Goal: Task Accomplishment & Management: Manage account settings

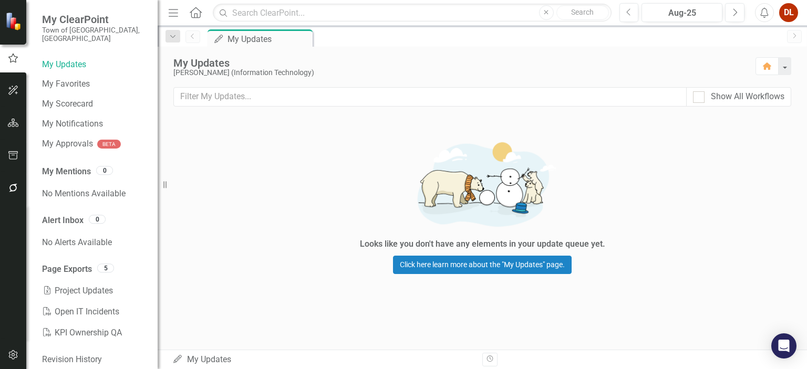
click at [70, 23] on span "My ClearPoint" at bounding box center [94, 19] width 105 height 13
click at [13, 28] on img at bounding box center [14, 21] width 18 height 18
click at [10, 23] on img at bounding box center [14, 21] width 18 height 18
click at [69, 17] on span "My ClearPoint" at bounding box center [94, 19] width 105 height 13
click at [194, 12] on icon "Home" at bounding box center [196, 12] width 14 height 11
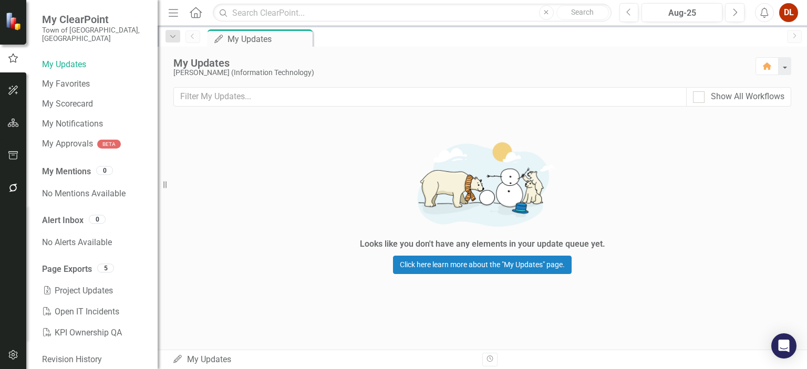
click at [174, 11] on icon "Menu" at bounding box center [174, 12] width 14 height 11
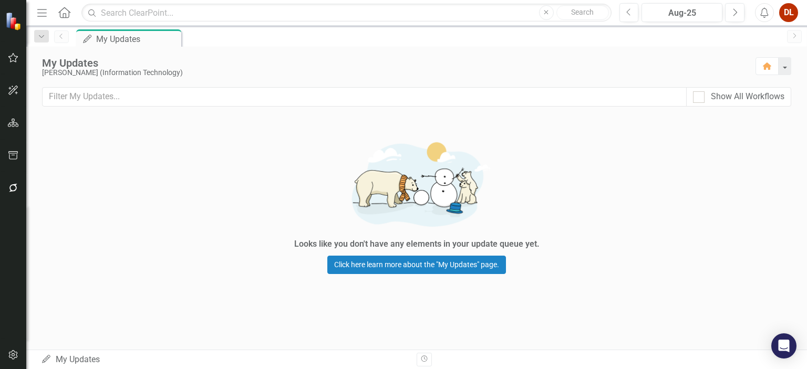
click at [67, 12] on icon "Home" at bounding box center [64, 12] width 14 height 11
click at [39, 11] on icon "Menu" at bounding box center [42, 12] width 14 height 11
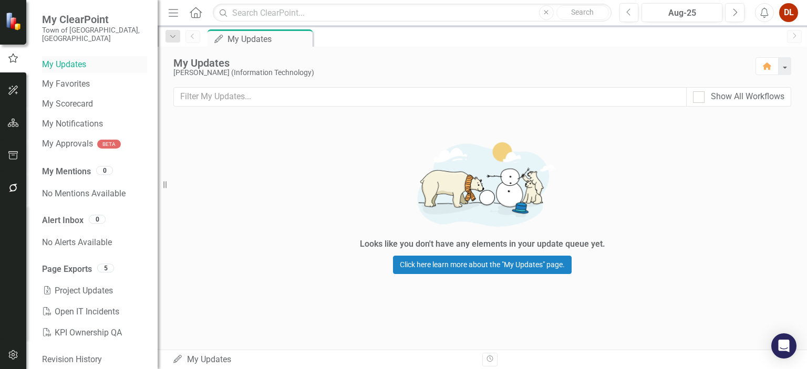
click at [76, 59] on link "My Updates" at bounding box center [94, 65] width 105 height 12
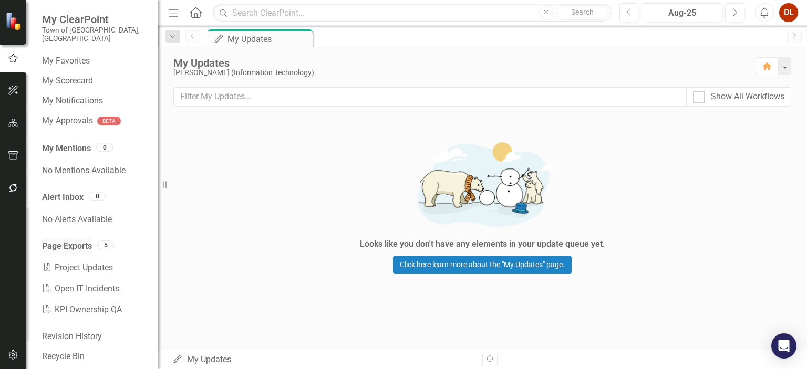
scroll to position [24, 0]
click at [164, 184] on icon "Resize" at bounding box center [167, 185] width 11 height 8
click at [172, 37] on icon "Dropdown" at bounding box center [172, 36] width 9 height 7
click at [770, 67] on icon "button" at bounding box center [767, 66] width 8 height 7
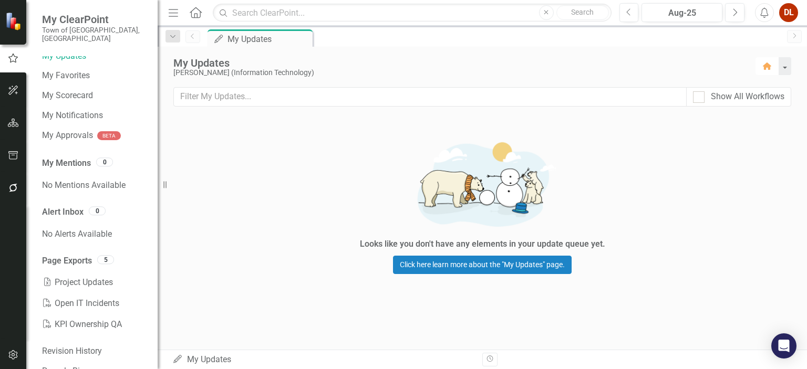
scroll to position [0, 0]
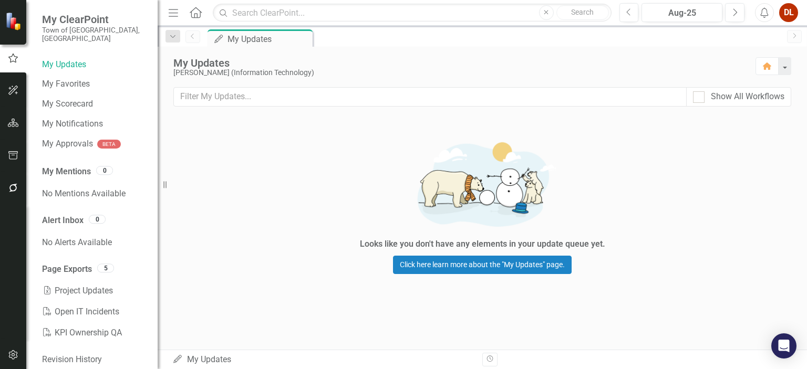
click at [788, 18] on div "DL" at bounding box center [788, 12] width 19 height 19
click at [208, 132] on div "Looks like you don't have any elements in your update queue yet. Click here lea…" at bounding box center [482, 204] width 649 height 174
click at [698, 96] on input "Show All Workflows" at bounding box center [696, 94] width 7 height 7
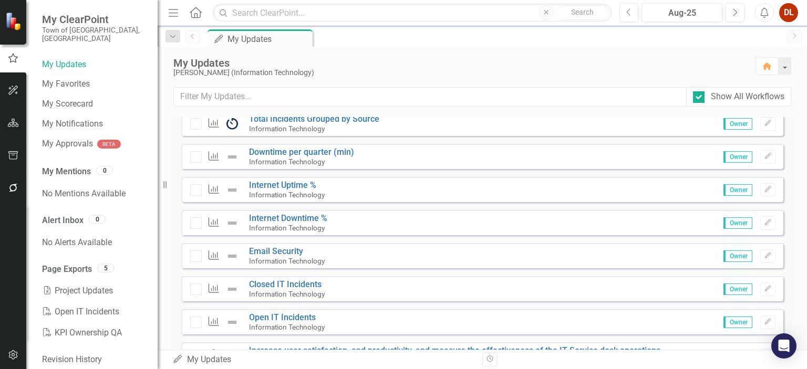
scroll to position [562, 0]
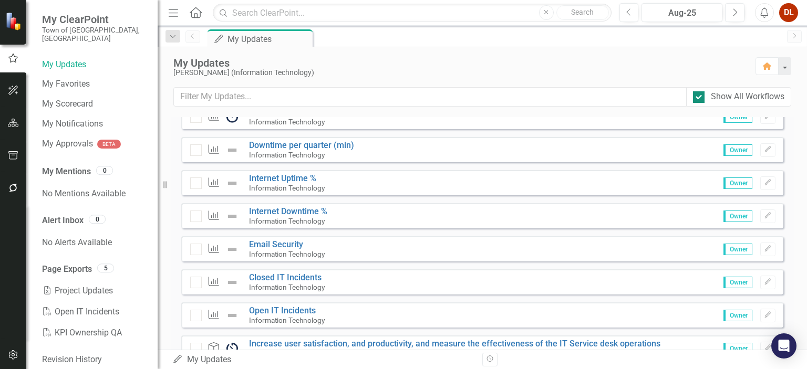
click at [701, 99] on div at bounding box center [699, 97] width 12 height 12
click at [700, 98] on input "Show All Workflows" at bounding box center [696, 94] width 7 height 7
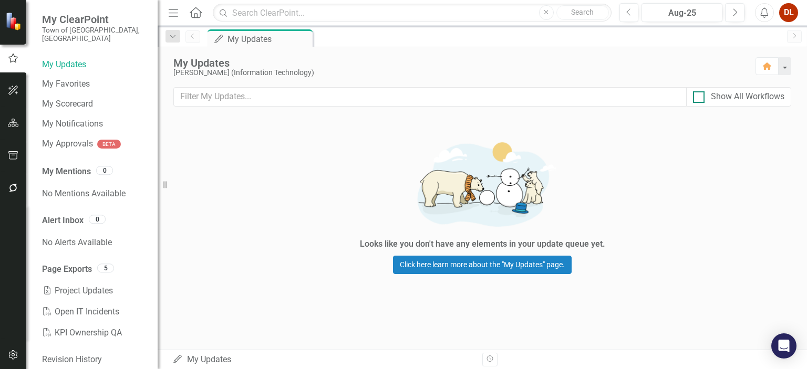
click at [701, 100] on div at bounding box center [699, 97] width 12 height 12
click at [700, 98] on input "Show All Workflows" at bounding box center [696, 94] width 7 height 7
checkbox input "true"
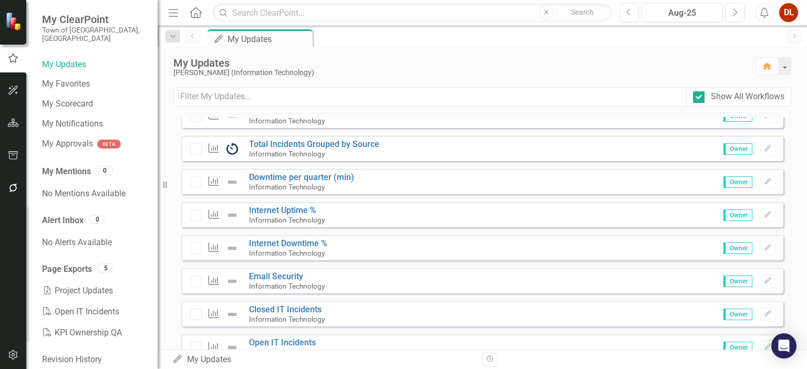
scroll to position [583, 0]
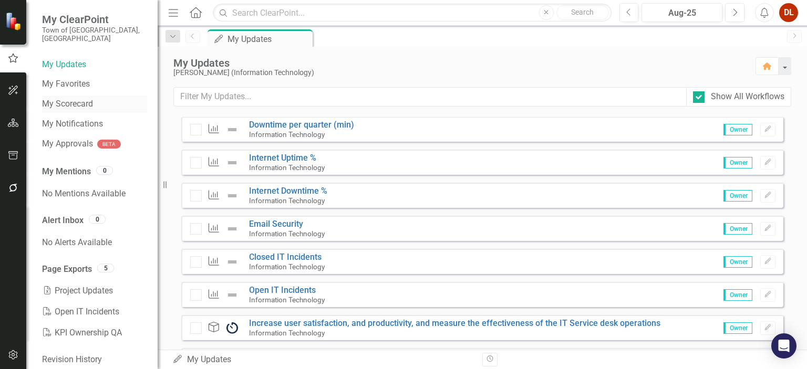
click at [82, 99] on link "My Scorecard" at bounding box center [94, 104] width 105 height 12
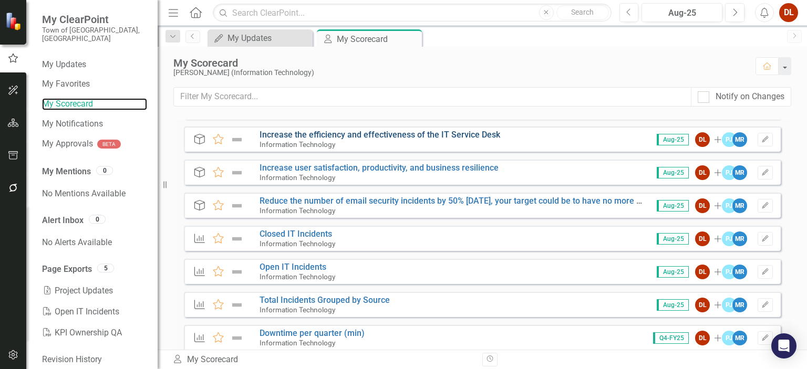
scroll to position [158, 0]
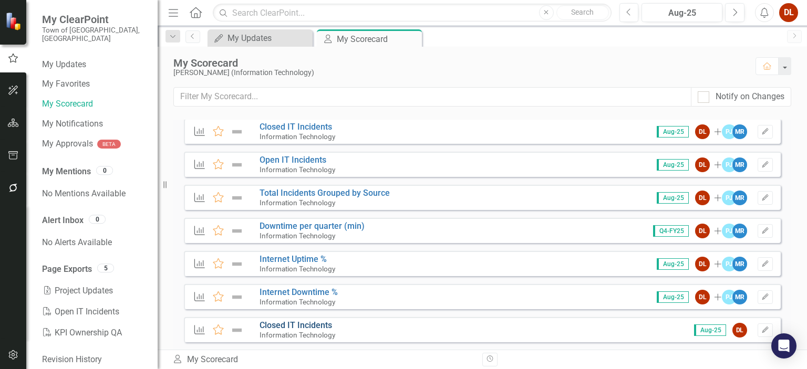
click at [292, 326] on link "Closed IT Incidents" at bounding box center [296, 325] width 73 height 10
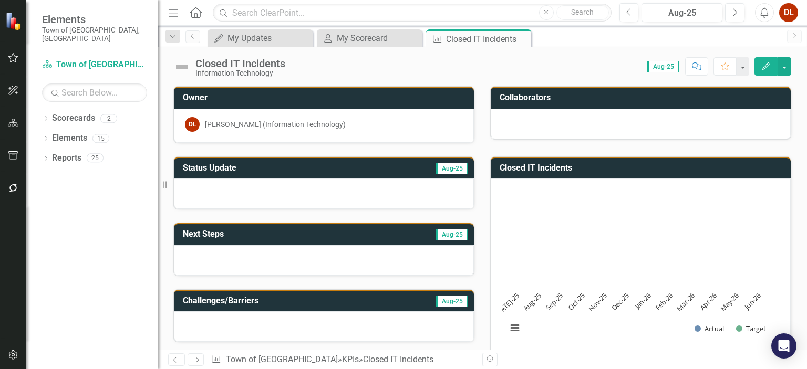
scroll to position [210, 0]
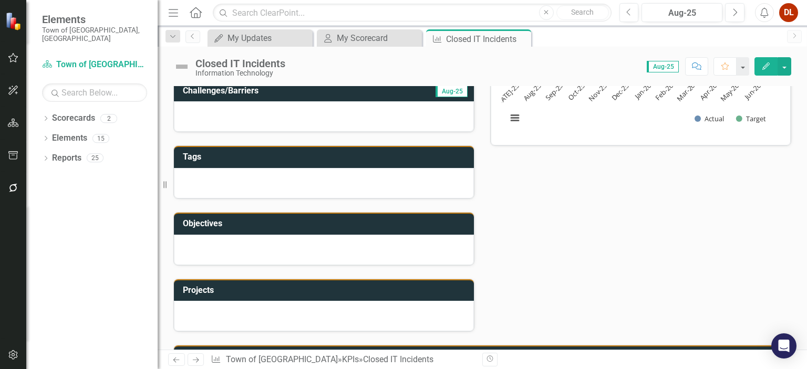
click at [664, 67] on span "Aug-25" at bounding box center [663, 67] width 32 height 12
click at [633, 11] on button "Previous" at bounding box center [628, 12] width 19 height 19
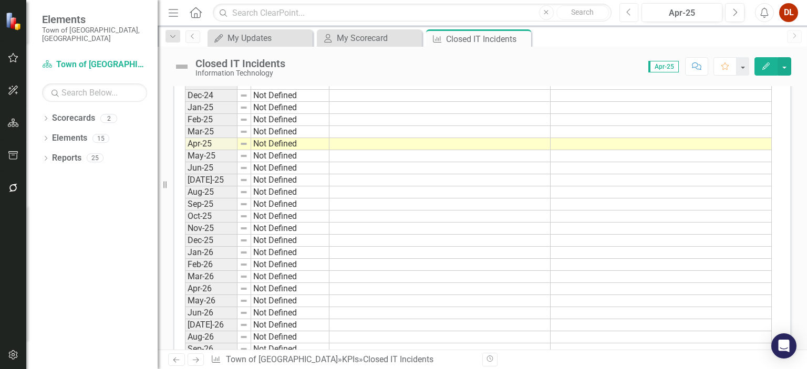
scroll to position [758, 0]
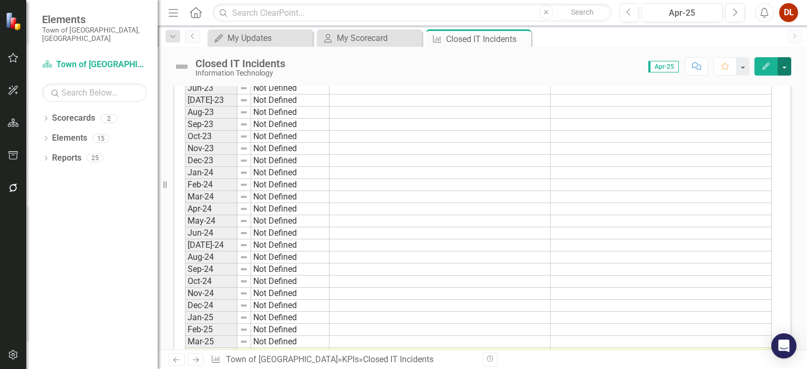
click at [784, 69] on button "button" at bounding box center [785, 66] width 14 height 18
click at [575, 53] on div "Closed IT Incidents Information Technology Score: N/A Apr-25 Completed Comment …" at bounding box center [482, 63] width 649 height 32
click at [73, 112] on link "Scorecards" at bounding box center [73, 118] width 43 height 12
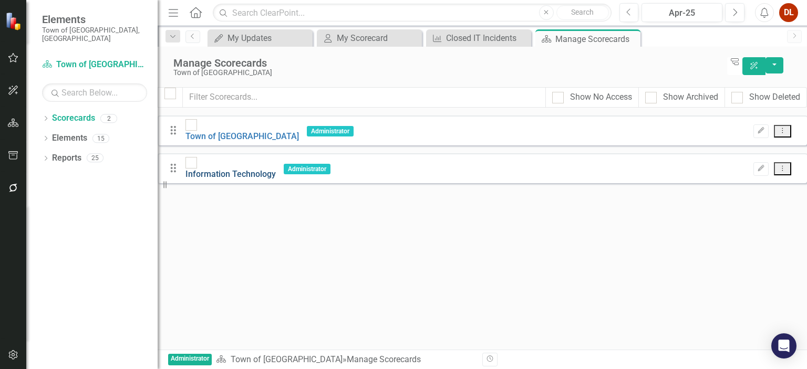
click at [252, 169] on link "Information Technology" at bounding box center [230, 174] width 90 height 10
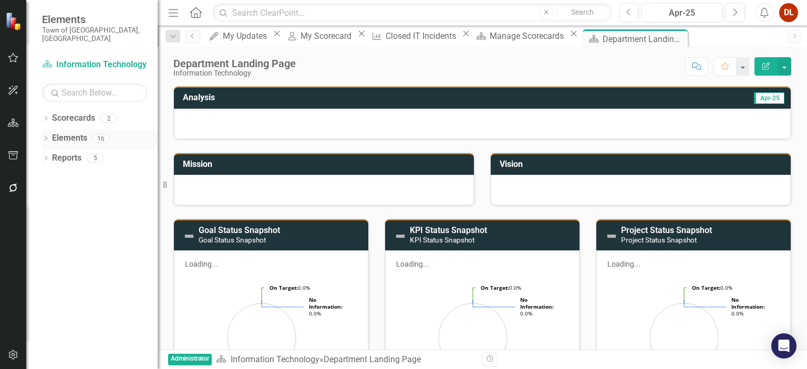
click at [74, 132] on link "Elements" at bounding box center [69, 138] width 35 height 12
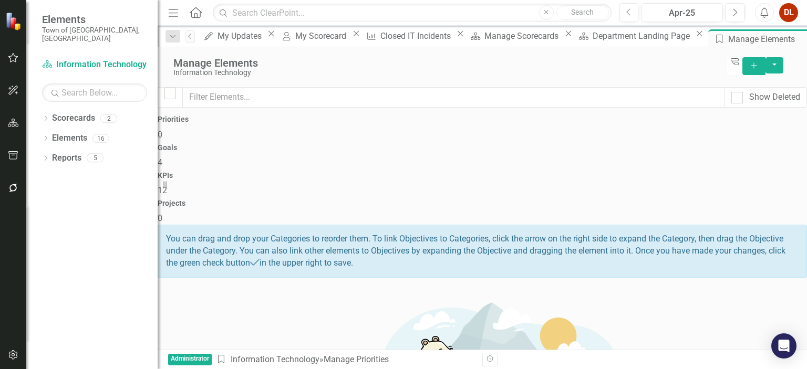
click at [559, 185] on div "12" at bounding box center [482, 191] width 649 height 12
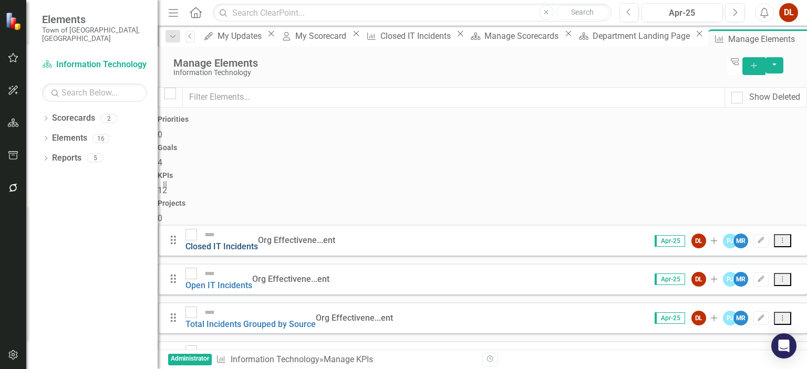
click at [258, 242] on link "Closed IT Incidents" at bounding box center [221, 247] width 73 height 10
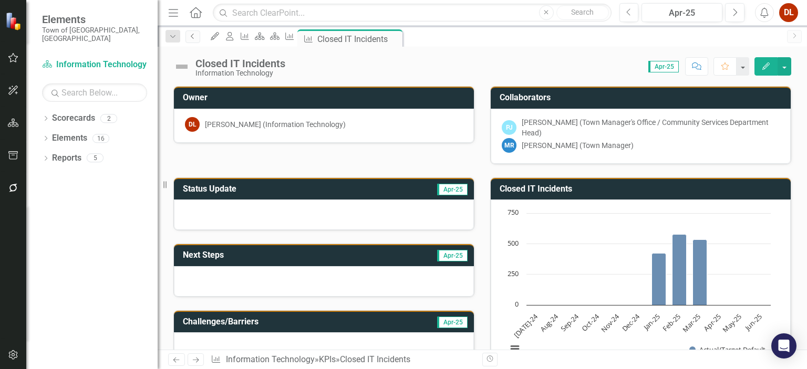
click at [195, 37] on icon "Previous" at bounding box center [193, 36] width 8 height 6
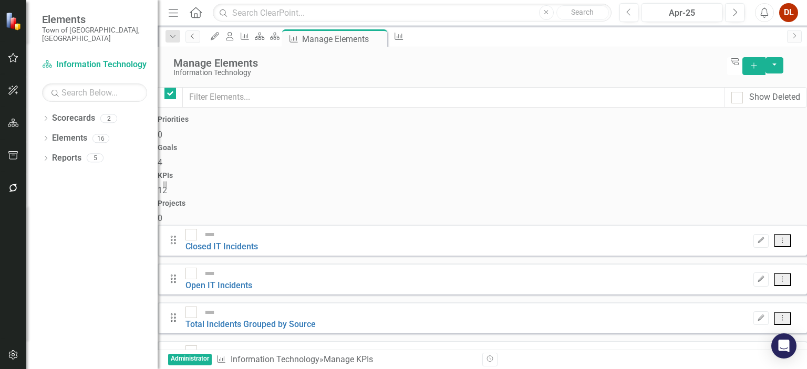
checkbox input "false"
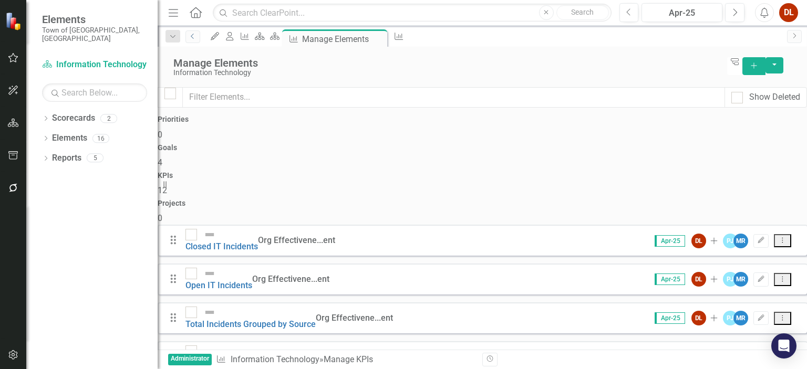
scroll to position [130, 0]
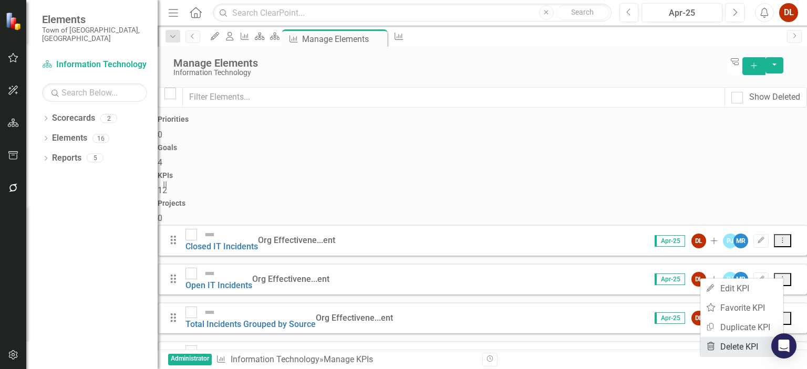
click at [752, 342] on link "Trash Delete KPI" at bounding box center [741, 346] width 83 height 19
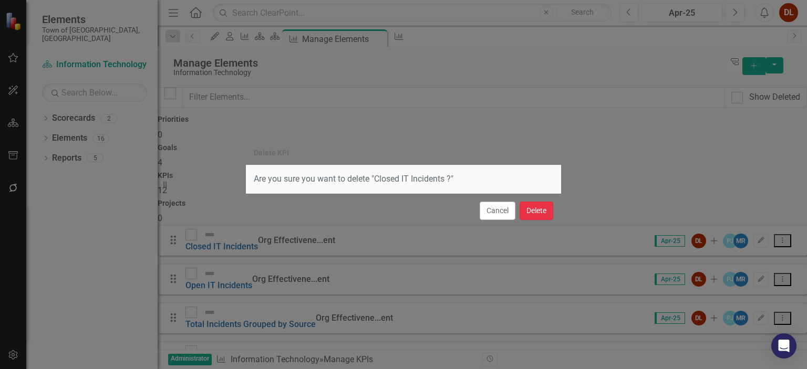
click at [525, 219] on button "Delete" at bounding box center [537, 211] width 34 height 18
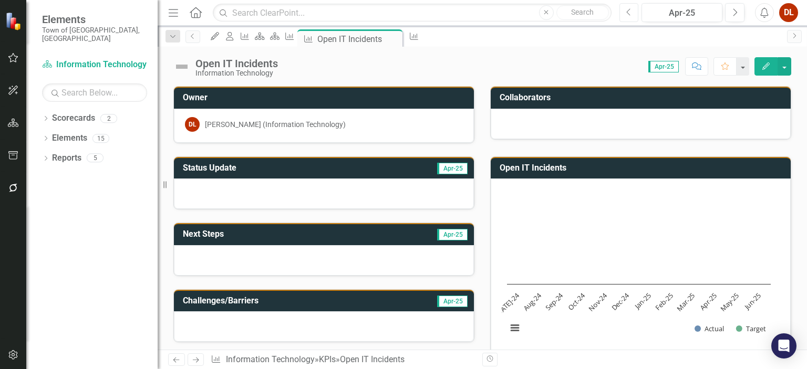
click at [632, 16] on icon "Previous" at bounding box center [629, 12] width 6 height 9
click at [733, 13] on icon "Next" at bounding box center [735, 12] width 6 height 9
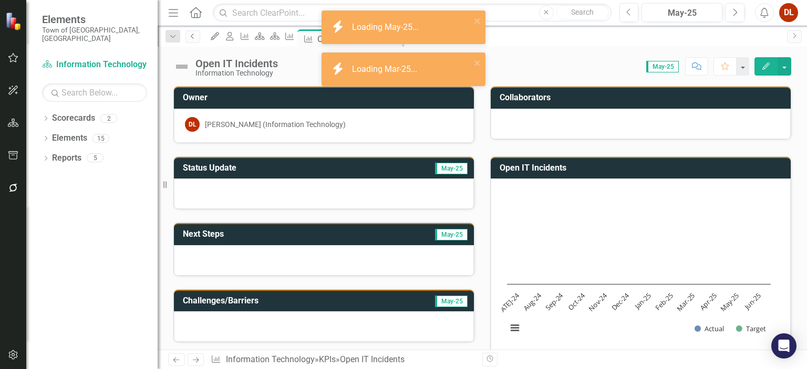
click at [191, 38] on icon "Previous" at bounding box center [193, 36] width 8 height 6
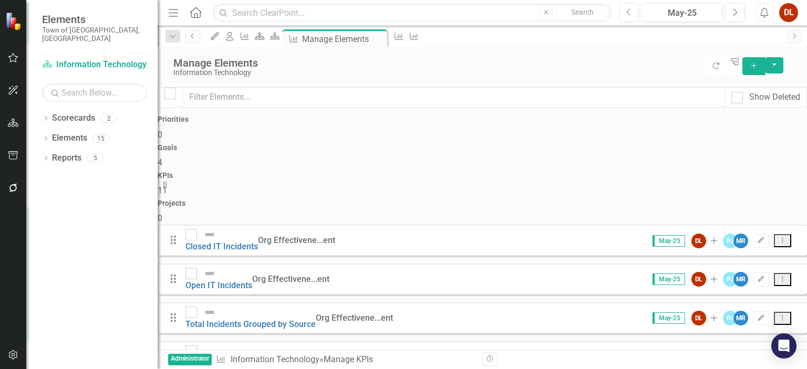
scroll to position [199, 0]
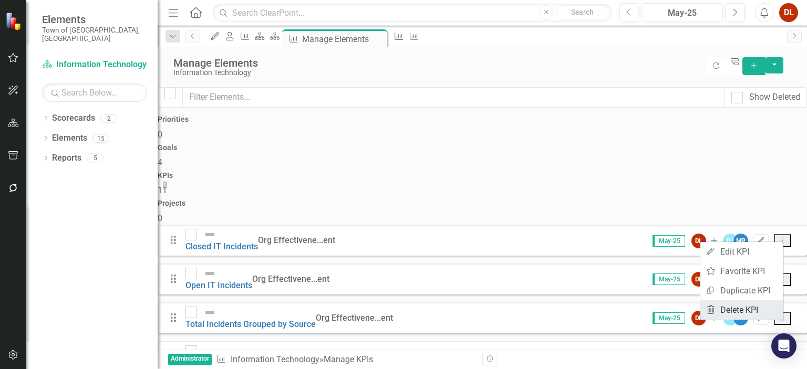
click at [763, 309] on link "Trash Delete KPI" at bounding box center [741, 310] width 83 height 19
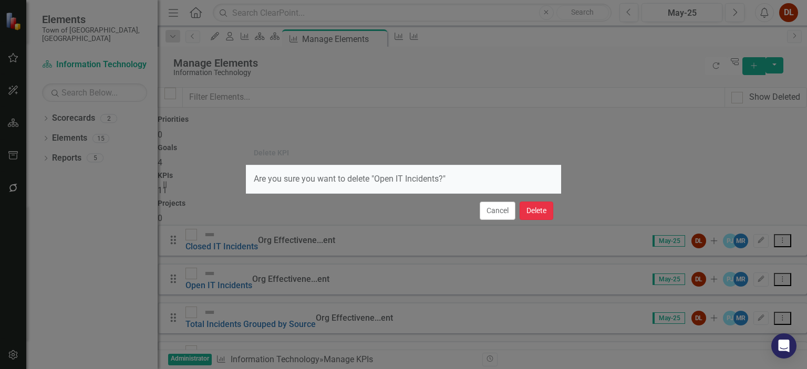
click at [546, 213] on button "Delete" at bounding box center [537, 211] width 34 height 18
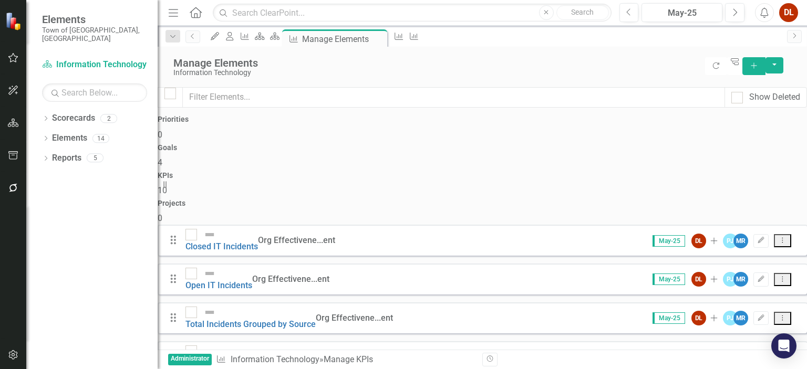
scroll to position [170, 0]
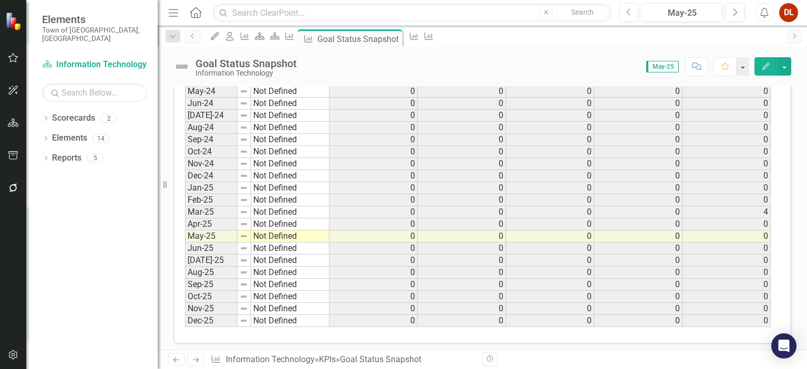
scroll to position [455, 0]
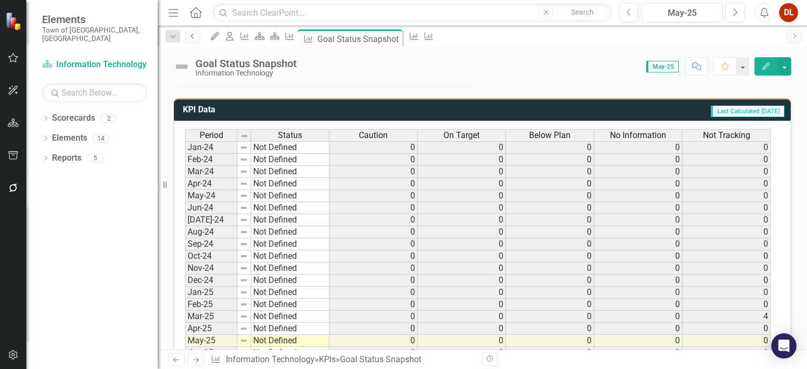
click at [197, 37] on icon "Previous" at bounding box center [193, 36] width 8 height 6
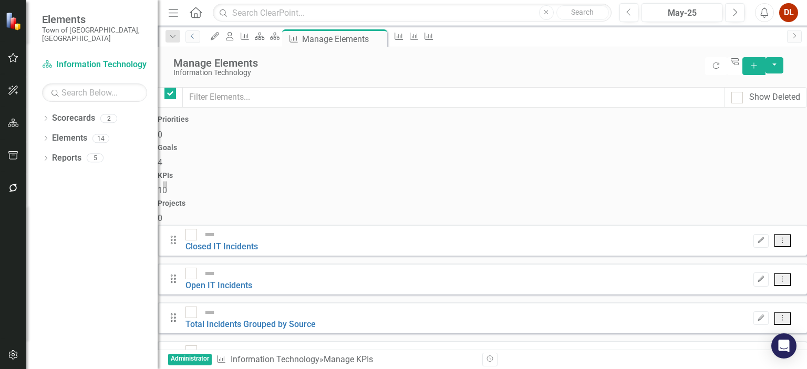
checkbox input "false"
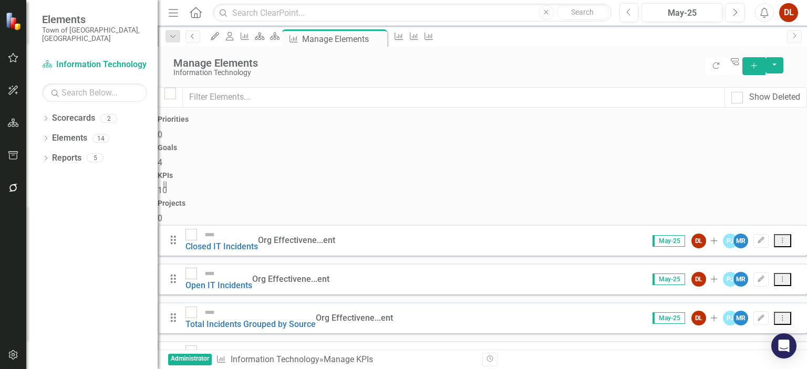
scroll to position [105, 0]
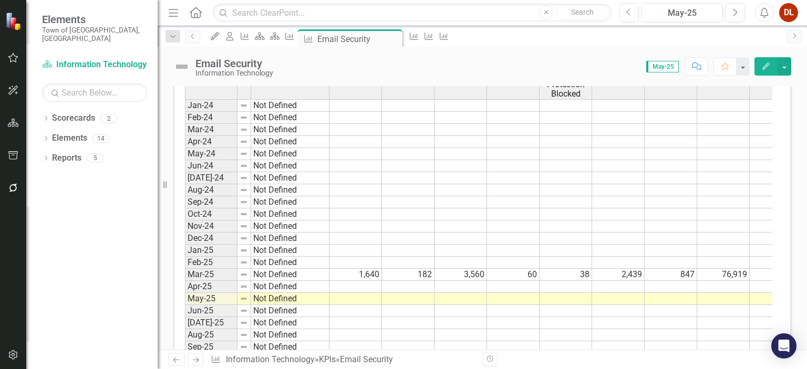
scroll to position [578, 0]
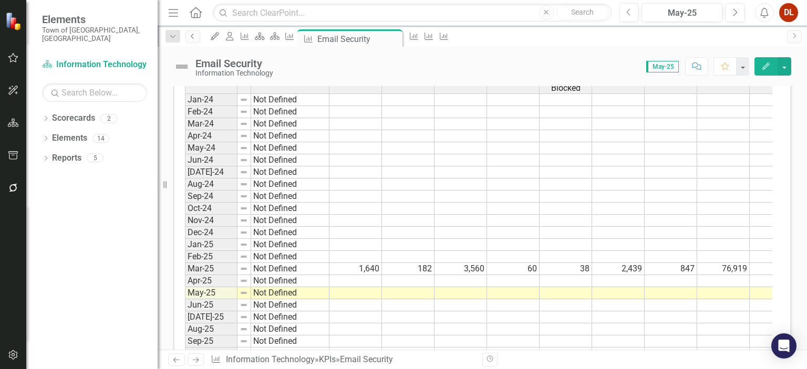
click at [191, 37] on icon "Previous" at bounding box center [193, 36] width 8 height 6
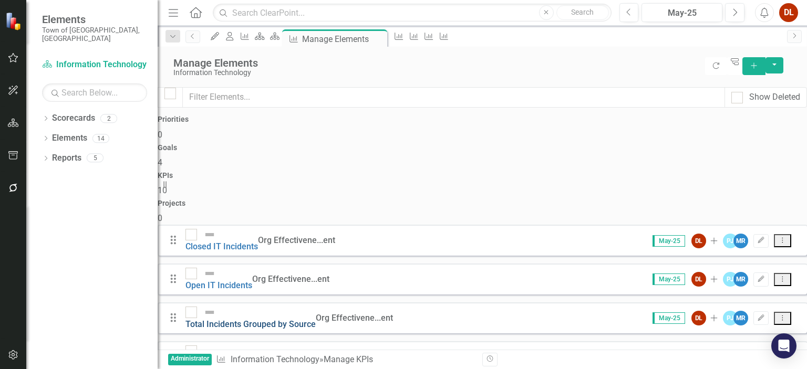
click at [316, 319] on link "Total Incidents Grouped by Source" at bounding box center [250, 324] width 130 height 10
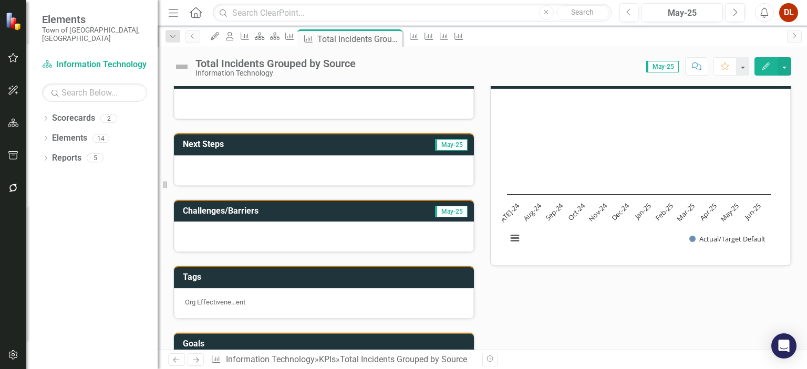
scroll to position [105, 0]
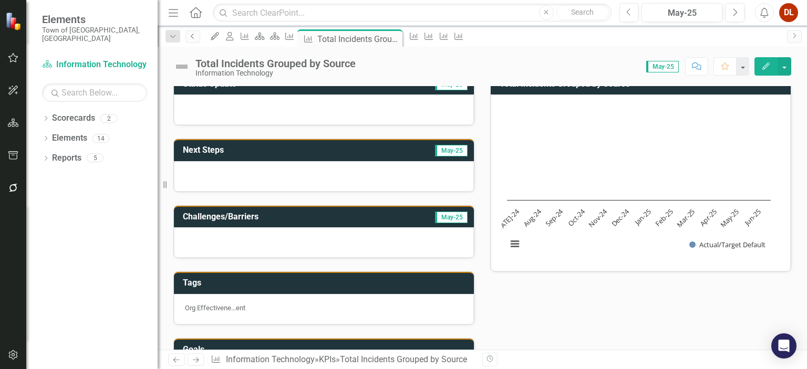
click at [192, 35] on icon at bounding box center [192, 36] width 3 height 5
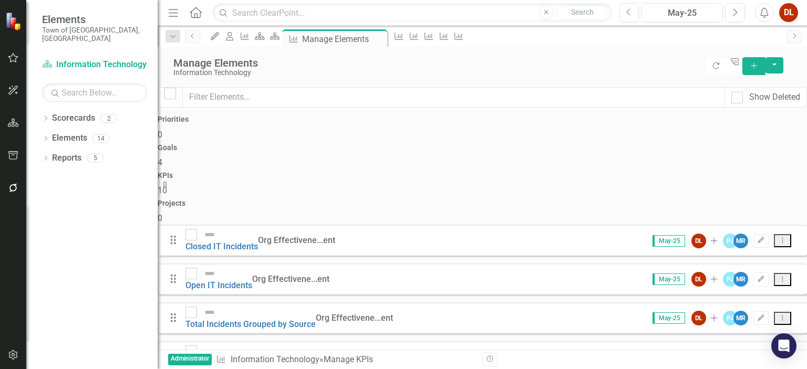
click at [780, 312] on button "Dropdown Menu" at bounding box center [782, 318] width 17 height 13
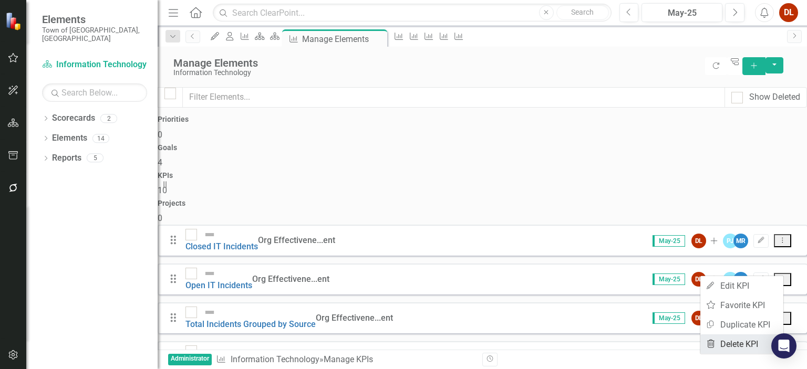
click at [745, 345] on link "Trash Delete KPI" at bounding box center [741, 344] width 83 height 19
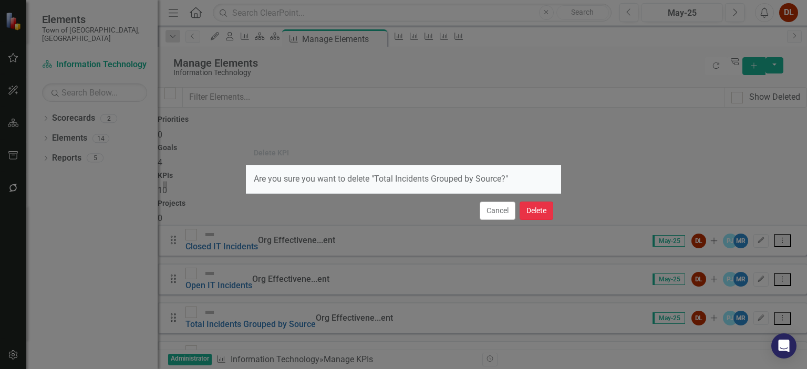
click at [539, 213] on button "Delete" at bounding box center [537, 211] width 34 height 18
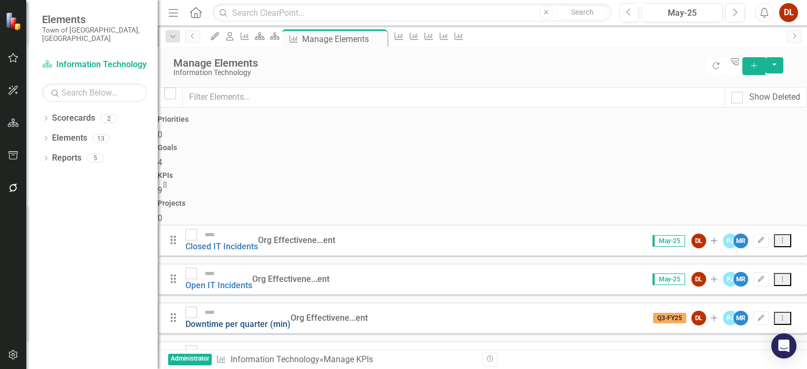
click at [284, 319] on link "Downtime per quarter (min)" at bounding box center [237, 324] width 105 height 10
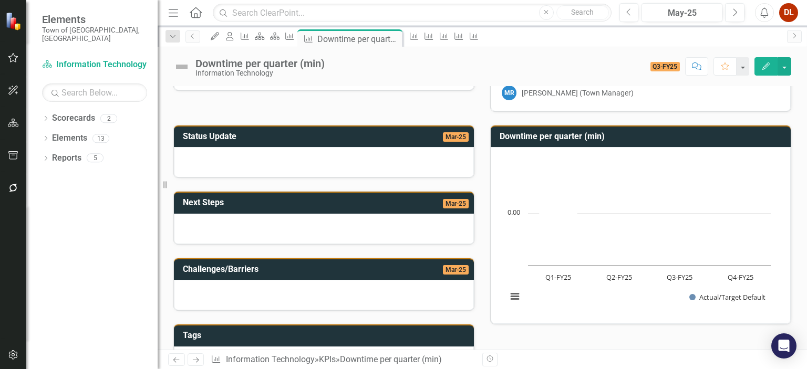
scroll to position [53, 0]
click at [630, 12] on icon "Previous" at bounding box center [629, 12] width 6 height 9
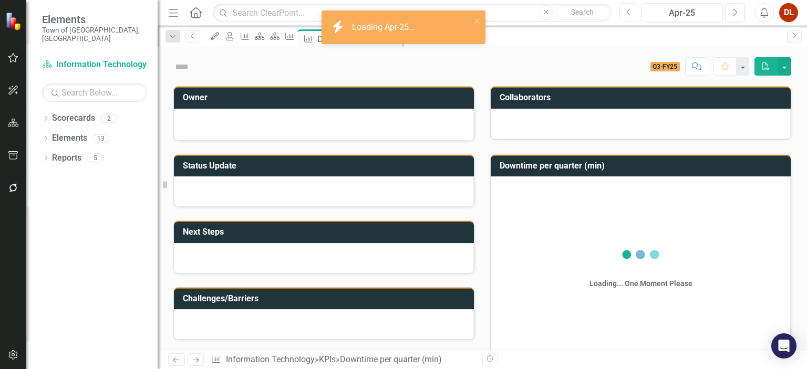
click at [630, 12] on icon "Previous" at bounding box center [629, 12] width 6 height 9
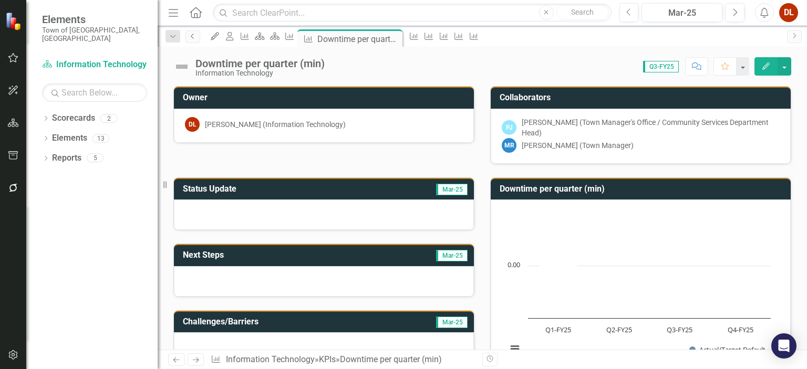
click at [195, 36] on icon "Previous" at bounding box center [193, 36] width 8 height 6
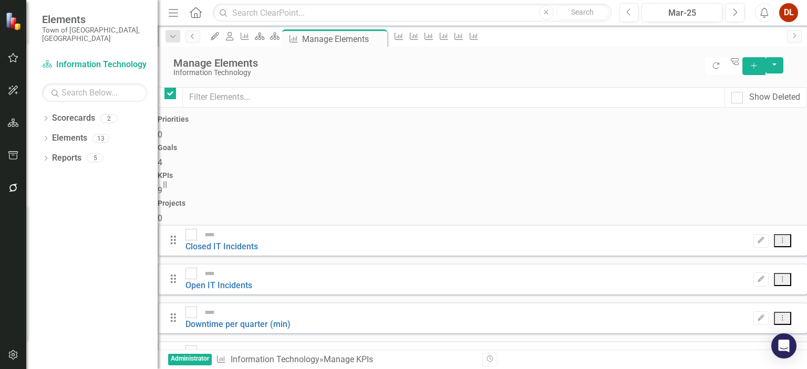
checkbox input "false"
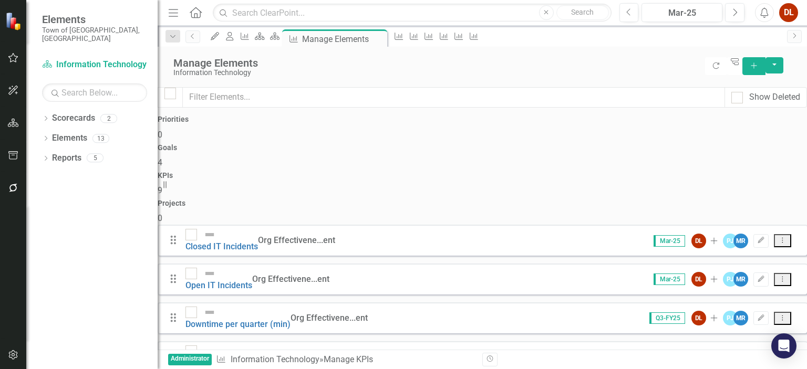
click at [778, 315] on icon "Dropdown Menu" at bounding box center [782, 318] width 9 height 7
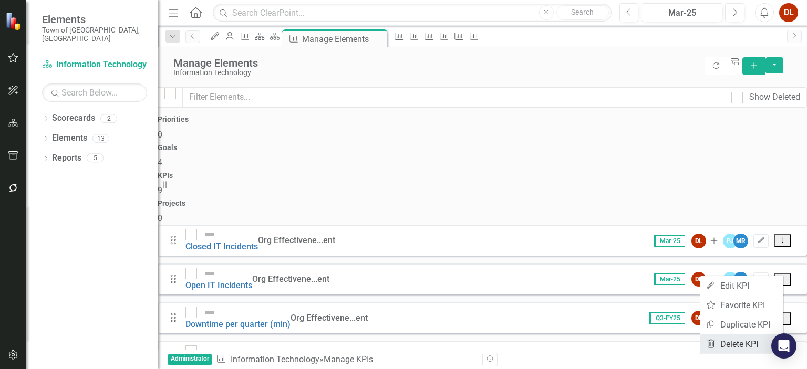
click at [736, 344] on link "Trash Delete KPI" at bounding box center [741, 344] width 83 height 19
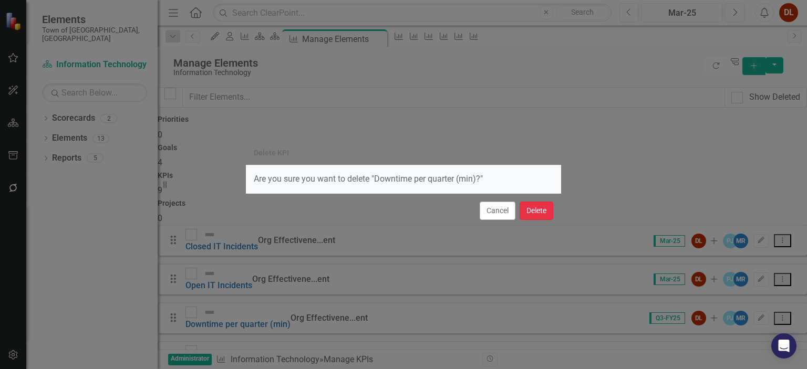
click at [534, 210] on button "Delete" at bounding box center [537, 211] width 34 height 18
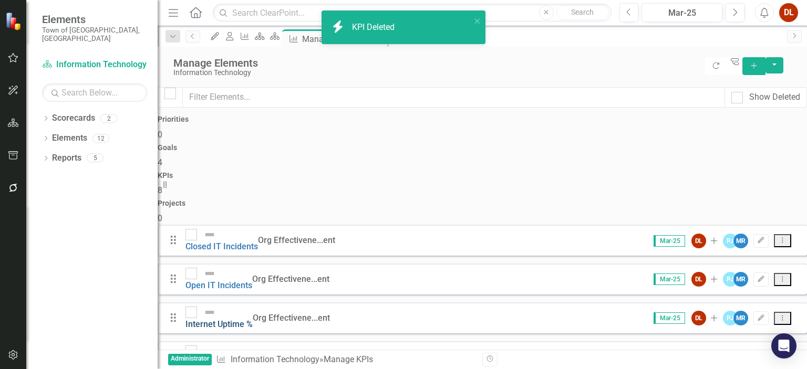
click at [253, 319] on link "Internet Uptime %" at bounding box center [218, 324] width 67 height 10
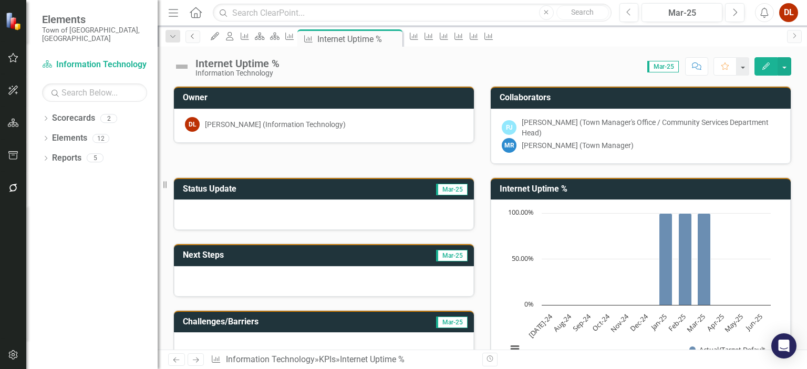
click at [195, 37] on icon "Previous" at bounding box center [193, 36] width 8 height 6
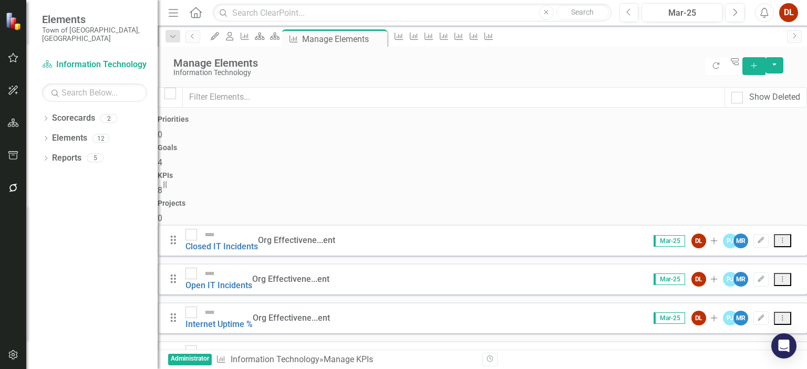
click at [264, 358] on link "Internet Downtime %" at bounding box center [224, 363] width 78 height 10
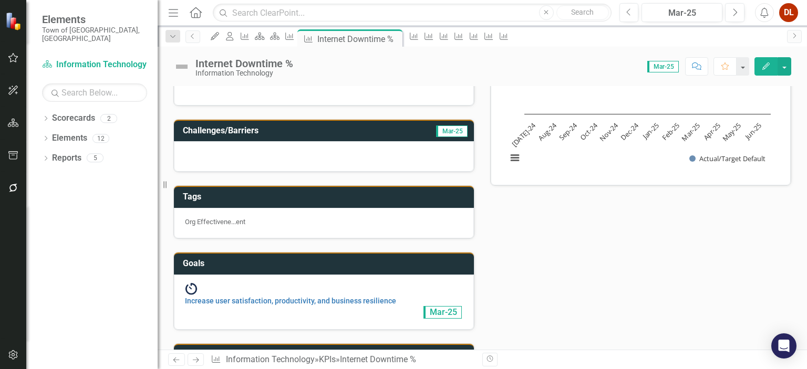
scroll to position [189, 0]
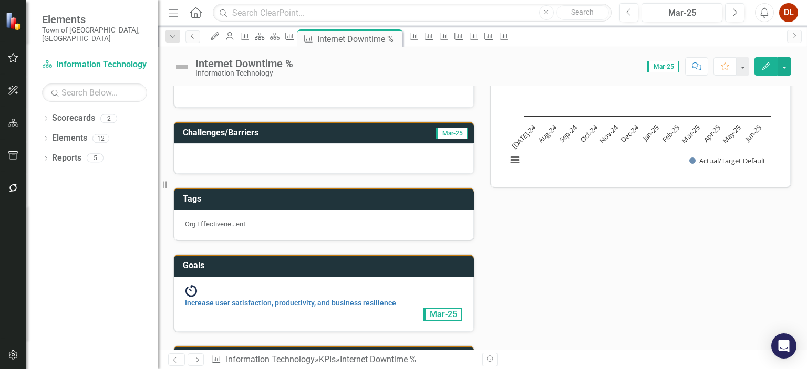
click at [194, 39] on link "Previous" at bounding box center [192, 36] width 15 height 13
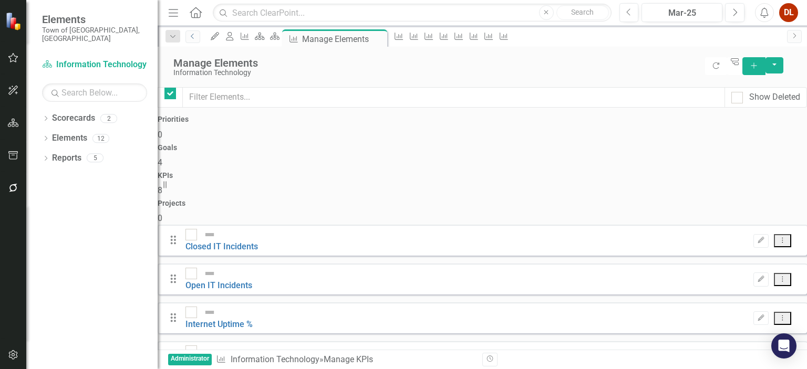
checkbox input "false"
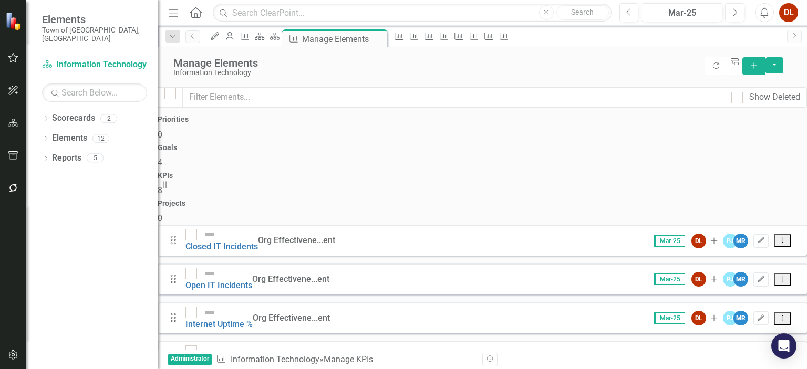
click at [782, 354] on icon at bounding box center [782, 356] width 1 height 5
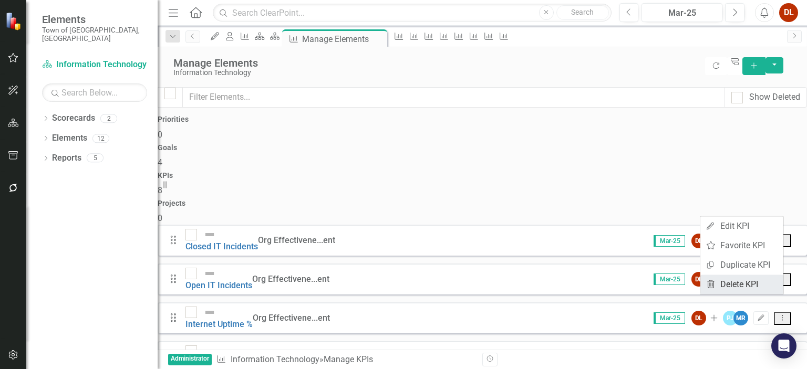
click at [738, 284] on link "Trash Delete KPI" at bounding box center [741, 284] width 83 height 19
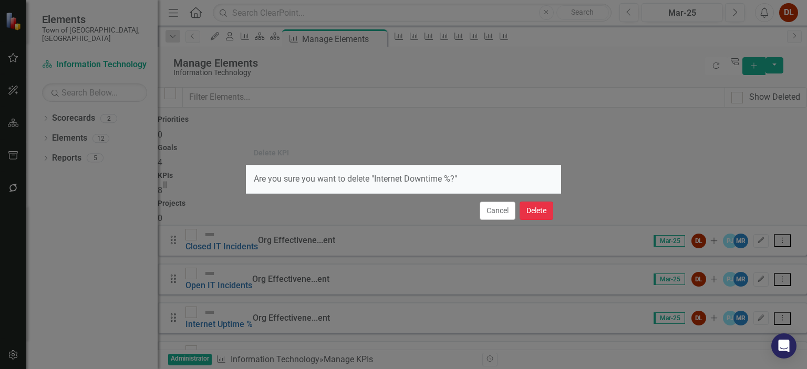
click at [534, 209] on button "Delete" at bounding box center [537, 211] width 34 height 18
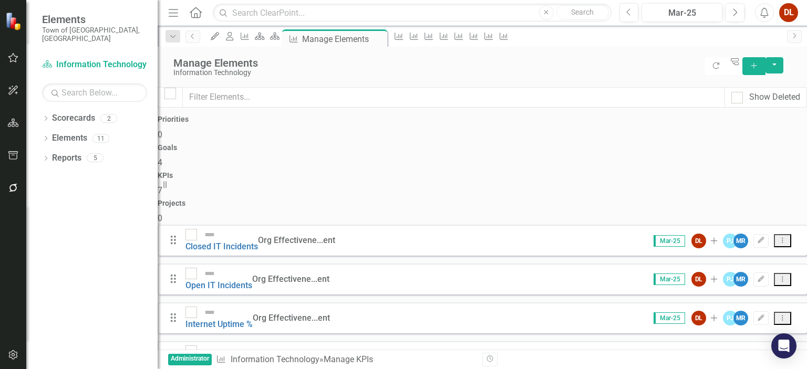
scroll to position [70, 0]
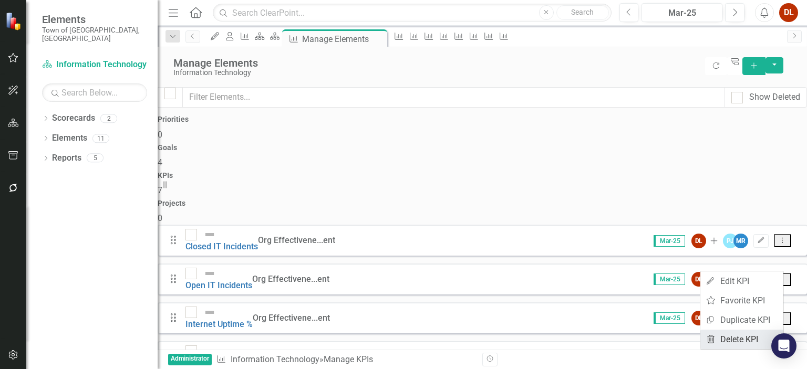
click at [736, 338] on link "Trash Delete KPI" at bounding box center [741, 339] width 83 height 19
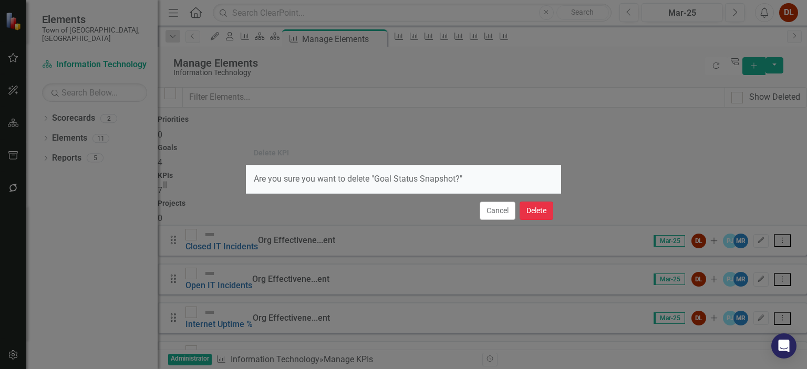
drag, startPoint x: 551, startPoint y: 216, endPoint x: 542, endPoint y: 213, distance: 9.5
click at [551, 216] on button "Delete" at bounding box center [537, 211] width 34 height 18
click at [544, 214] on button "Delete" at bounding box center [537, 211] width 34 height 18
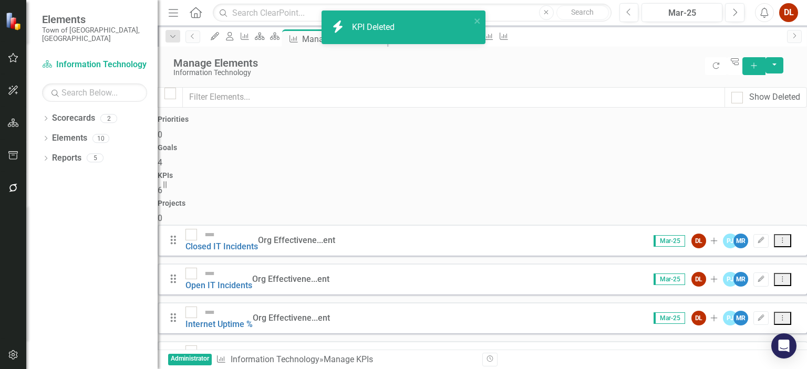
scroll to position [38, 0]
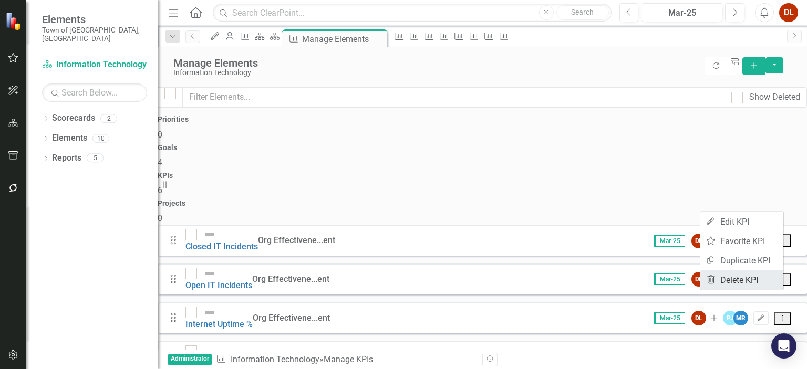
click at [742, 280] on link "Trash Delete KPI" at bounding box center [741, 280] width 83 height 19
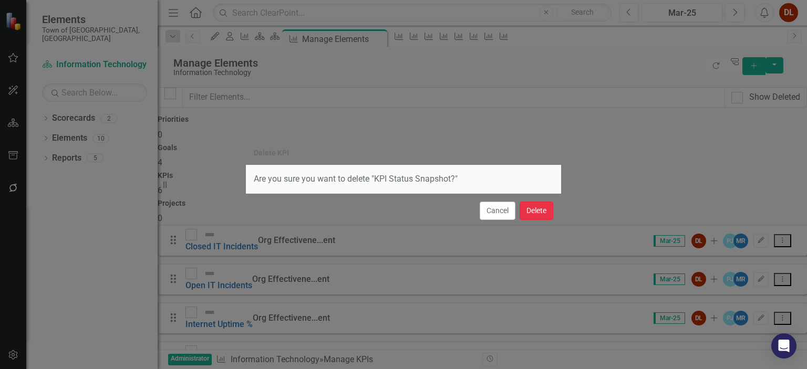
click at [530, 205] on button "Delete" at bounding box center [537, 211] width 34 height 18
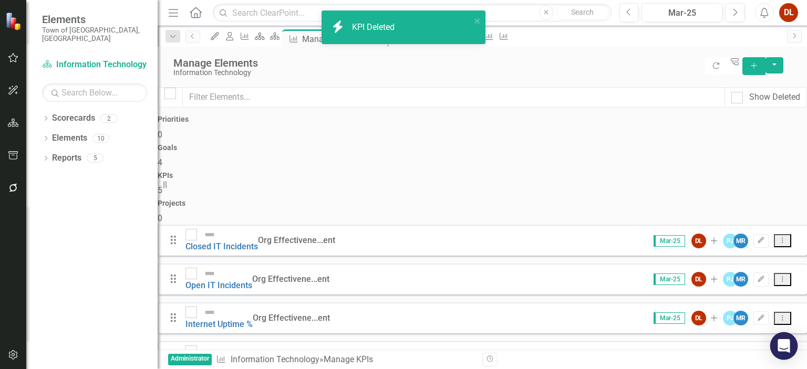
scroll to position [4, 0]
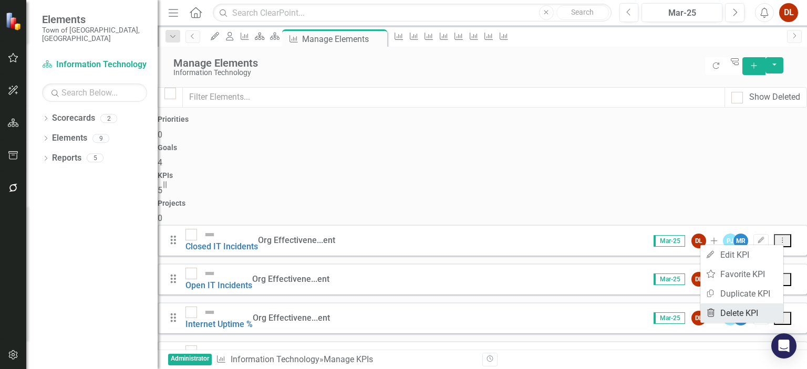
click at [736, 313] on link "Trash Delete KPI" at bounding box center [741, 313] width 83 height 19
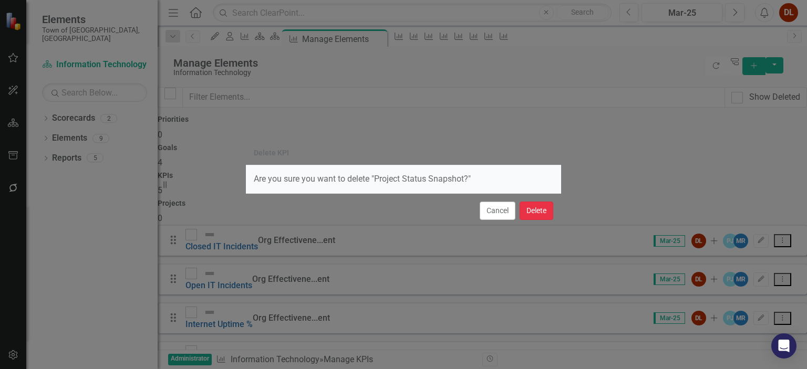
click at [540, 210] on button "Delete" at bounding box center [537, 211] width 34 height 18
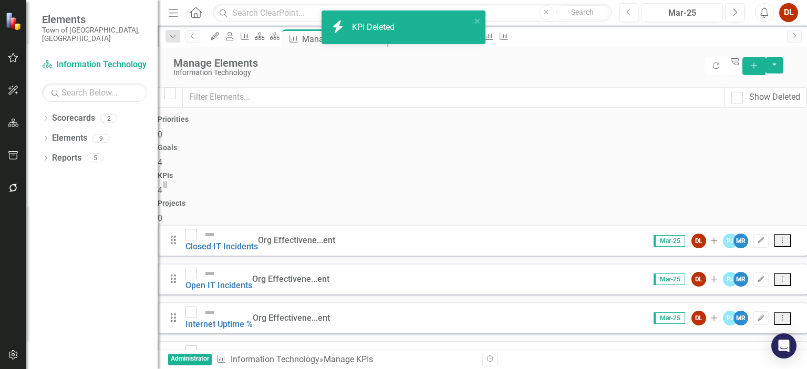
scroll to position [0, 0]
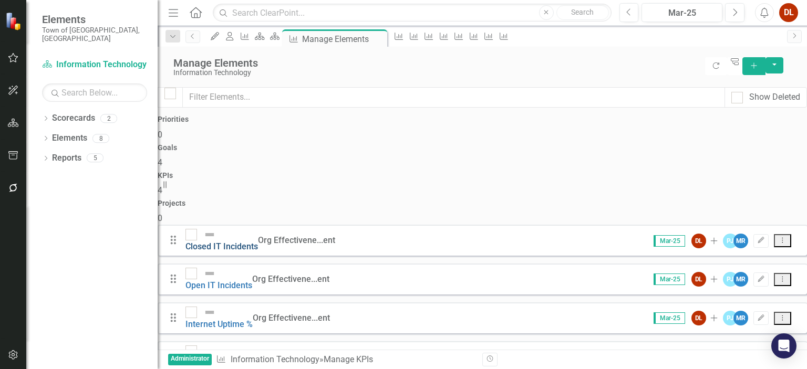
click at [258, 242] on link "Closed IT Incidents" at bounding box center [221, 247] width 73 height 10
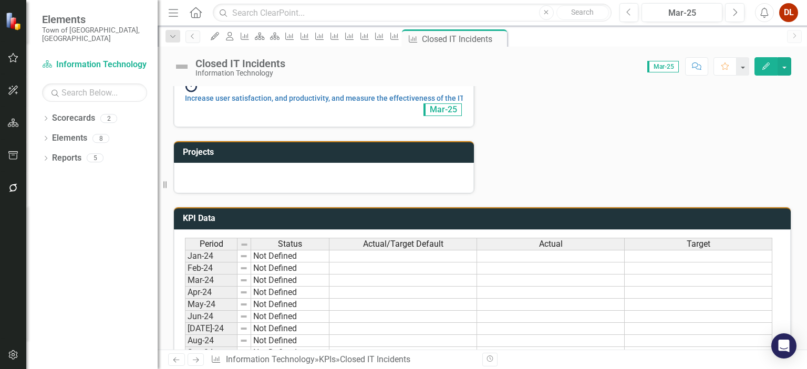
scroll to position [315, 0]
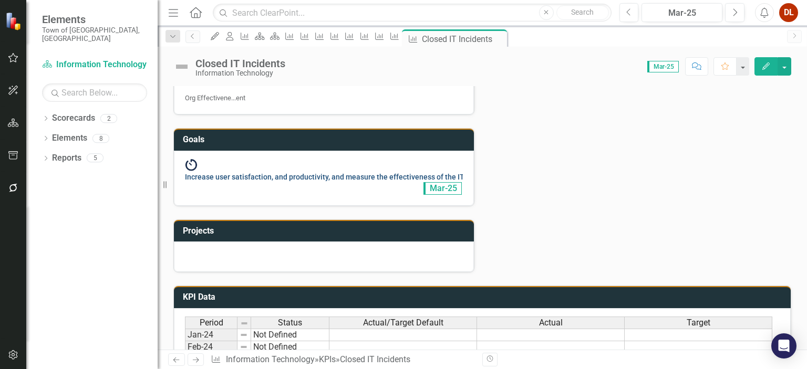
click at [362, 178] on link "Increase user satisfaction, and productivity, and measure the effectiveness of …" at bounding box center [365, 177] width 361 height 8
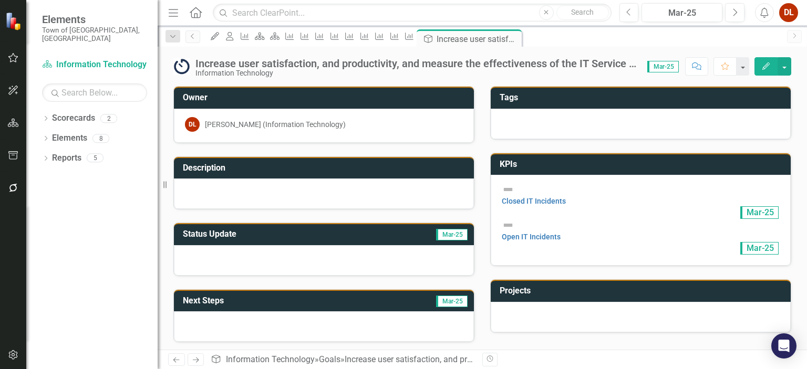
click at [764, 68] on icon "button" at bounding box center [765, 66] width 7 height 7
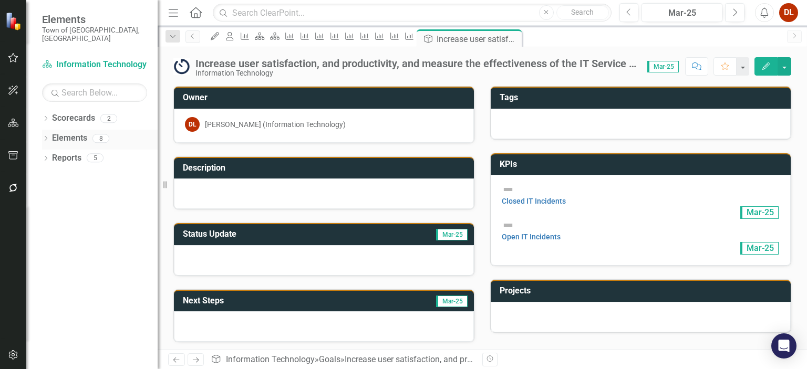
click at [74, 132] on link "Elements" at bounding box center [69, 138] width 35 height 12
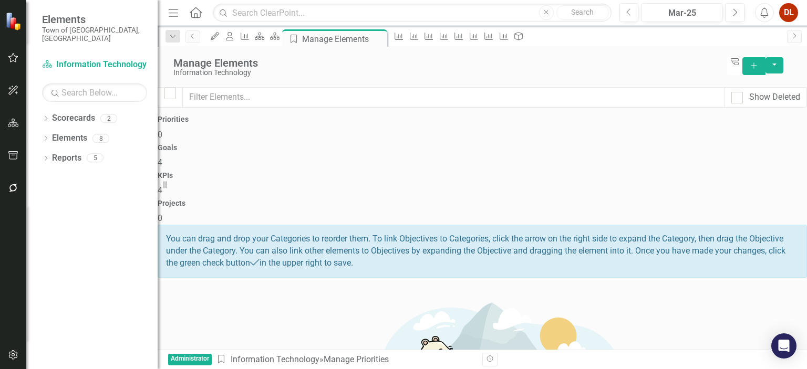
click at [162, 158] on span "4" at bounding box center [160, 163] width 5 height 10
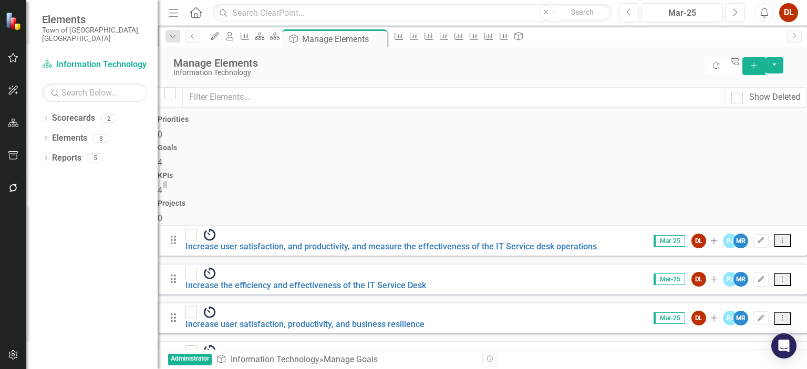
click at [779, 354] on icon "Dropdown Menu" at bounding box center [782, 357] width 9 height 7
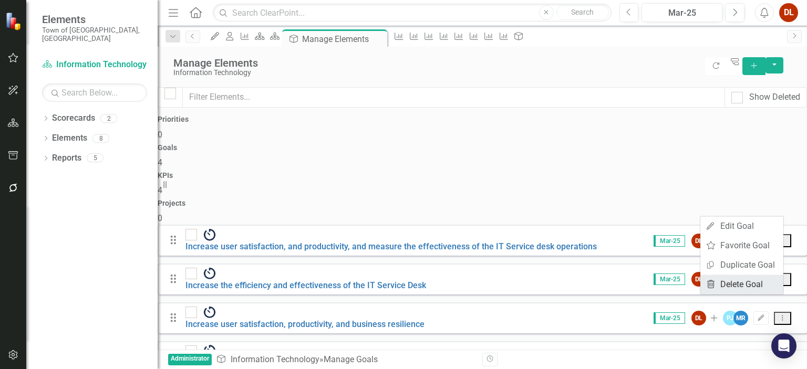
click at [756, 285] on link "Trash Delete Goal" at bounding box center [741, 284] width 83 height 19
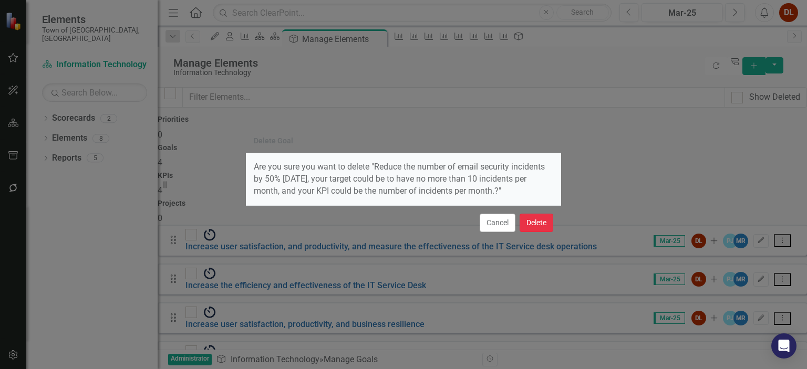
click at [548, 224] on button "Delete" at bounding box center [537, 223] width 34 height 18
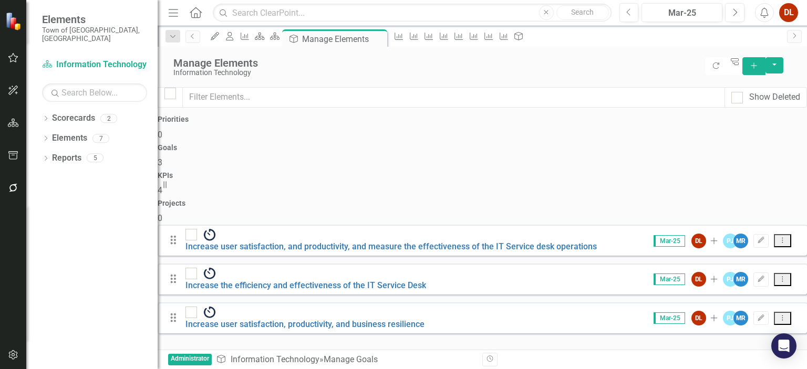
click at [778, 315] on icon "Dropdown Menu" at bounding box center [782, 318] width 9 height 7
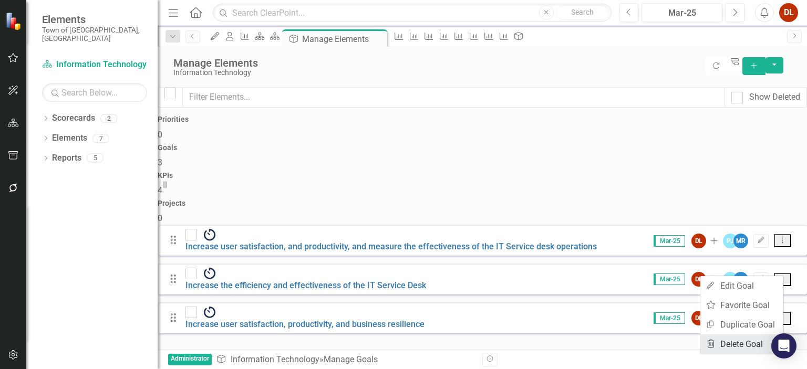
click at [732, 341] on link "Trash Delete Goal" at bounding box center [741, 344] width 83 height 19
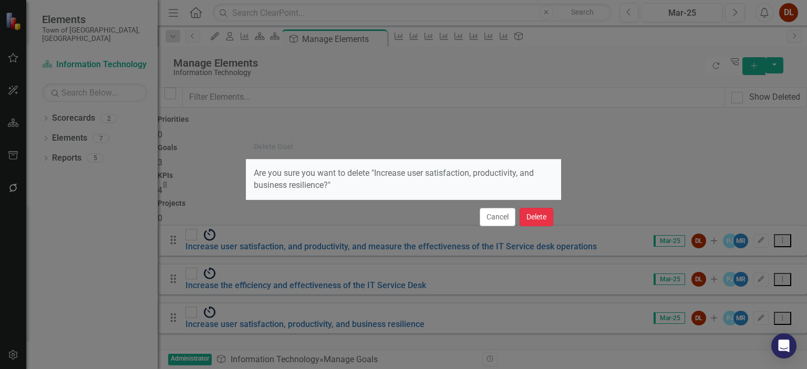
click at [531, 219] on button "Delete" at bounding box center [537, 217] width 34 height 18
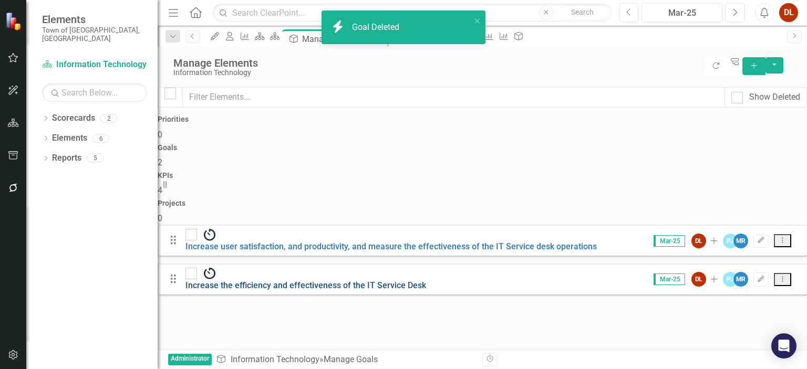
click at [288, 281] on link "Increase the efficiency and effectiveness of the IT Service Desk" at bounding box center [305, 286] width 241 height 10
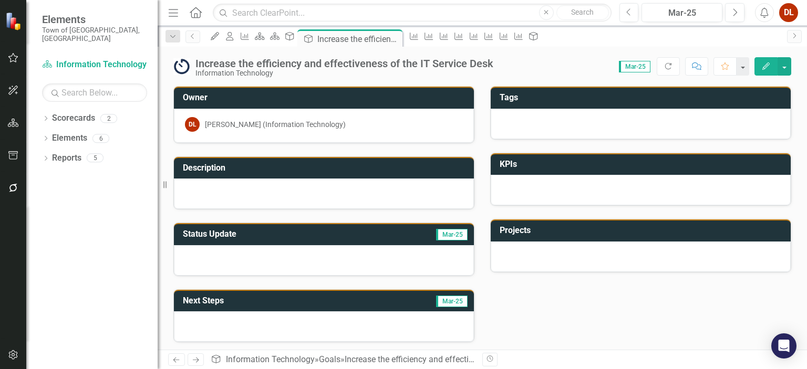
scroll to position [1, 0]
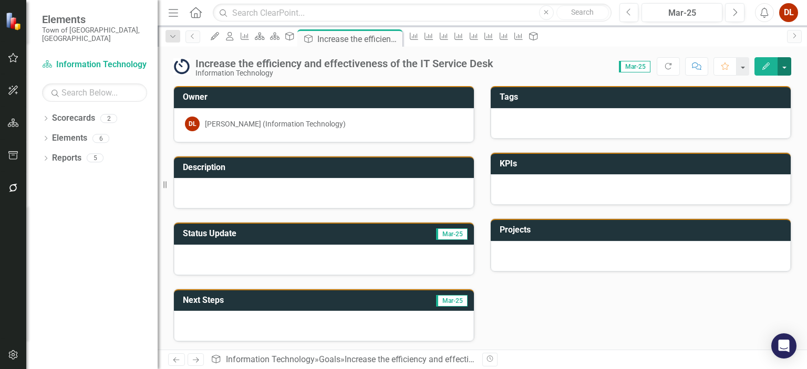
click at [786, 73] on button "button" at bounding box center [785, 66] width 14 height 18
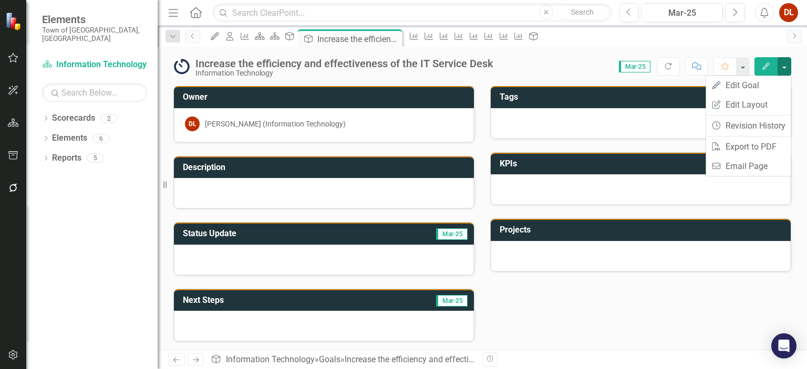
click at [598, 312] on div "Owner DL Dawn Lewis (Information Technology) Description Status Update Mar-25 N…" at bounding box center [483, 208] width 634 height 270
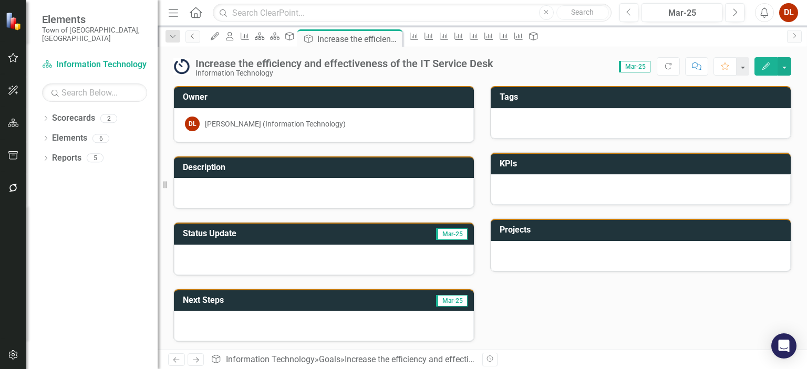
click at [194, 37] on icon "Previous" at bounding box center [193, 36] width 8 height 6
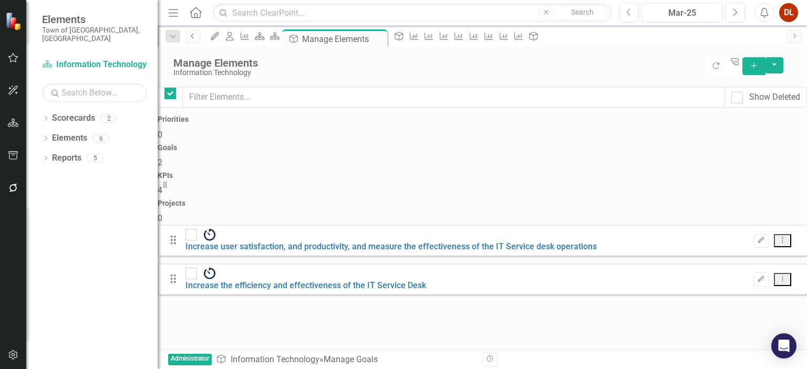
checkbox input "false"
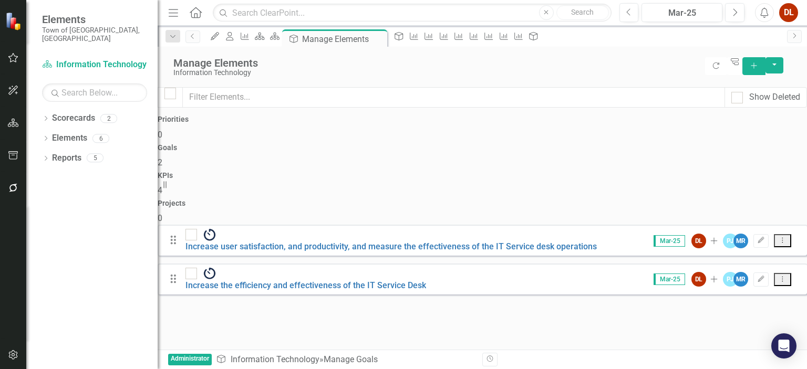
click at [780, 234] on button "Dropdown Menu" at bounding box center [782, 240] width 17 height 13
click at [535, 303] on div "Looks like you don't have any Goals set up yet. Why don't you add an Goal or le…" at bounding box center [482, 264] width 649 height 78
click at [425, 242] on link "Increase user satisfaction, and productivity, and measure the effectiveness of …" at bounding box center [390, 247] width 411 height 10
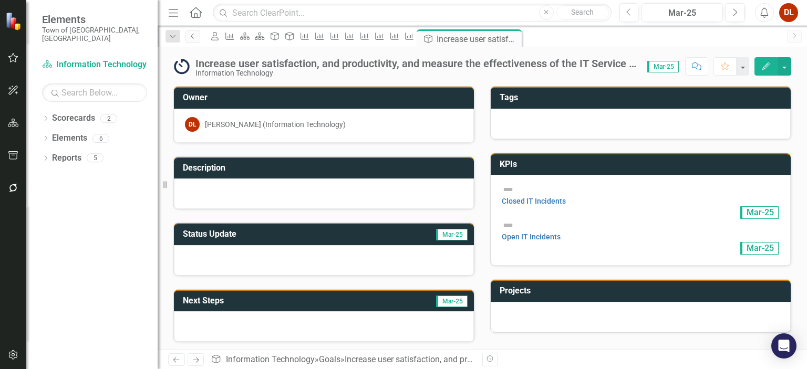
click at [191, 38] on icon "Previous" at bounding box center [193, 36] width 8 height 6
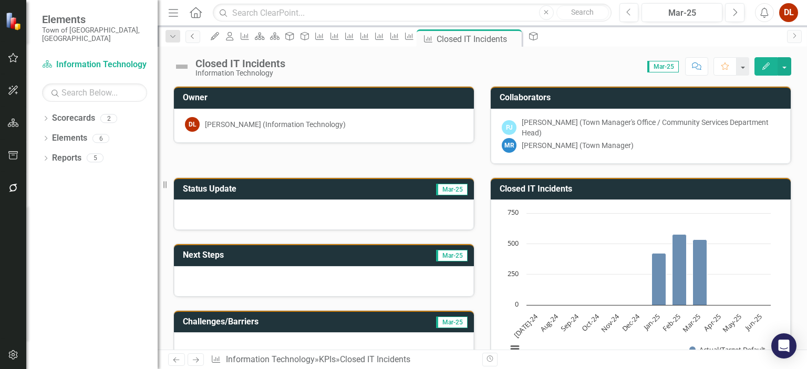
click at [194, 37] on icon "Previous" at bounding box center [193, 36] width 8 height 6
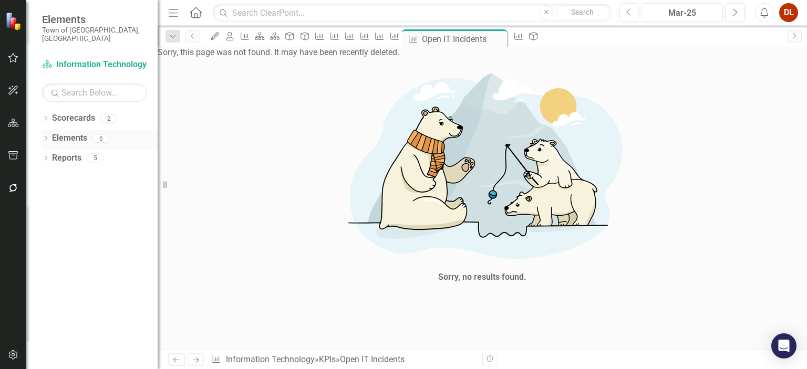
click at [75, 132] on link "Elements" at bounding box center [69, 138] width 35 height 12
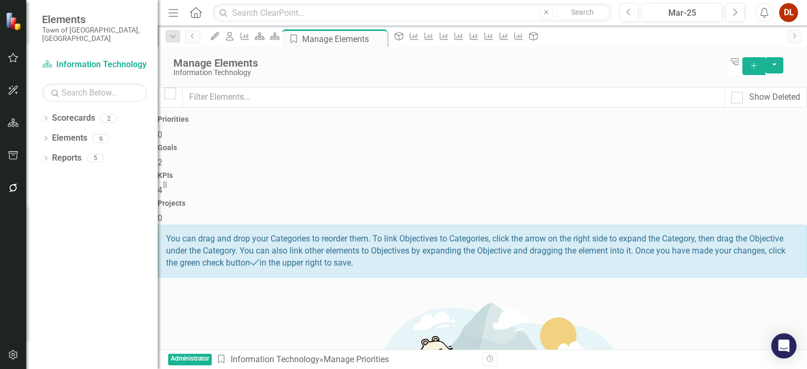
click at [162, 158] on span "2" at bounding box center [160, 163] width 5 height 10
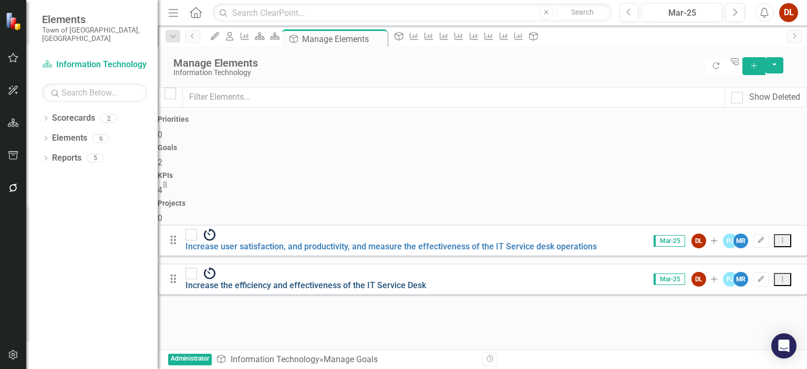
click at [426, 281] on link "Increase the efficiency and effectiveness of the IT Service Desk" at bounding box center [305, 286] width 241 height 10
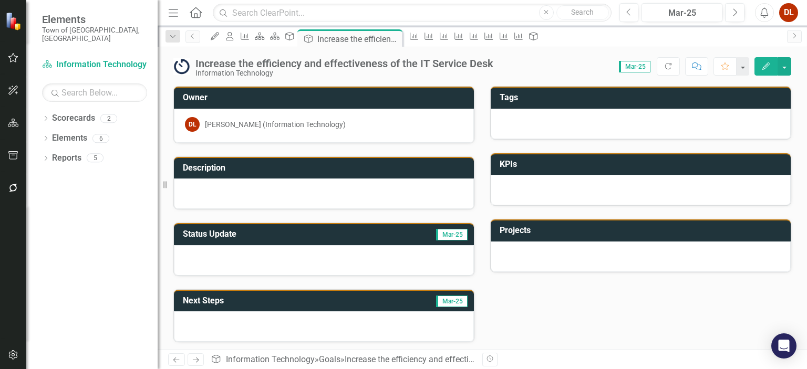
scroll to position [1, 0]
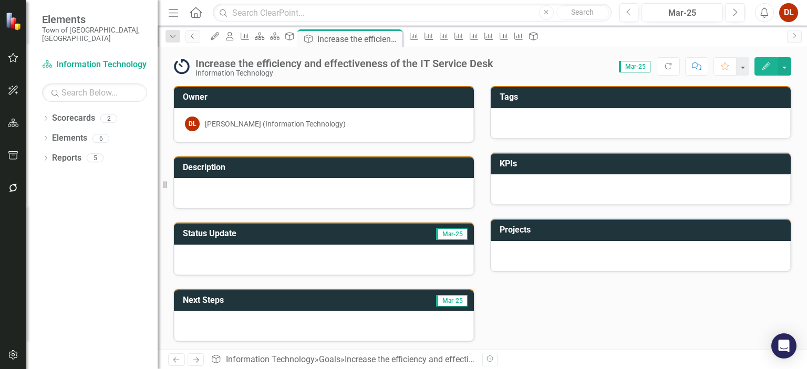
click at [196, 35] on icon "Previous" at bounding box center [193, 36] width 8 height 6
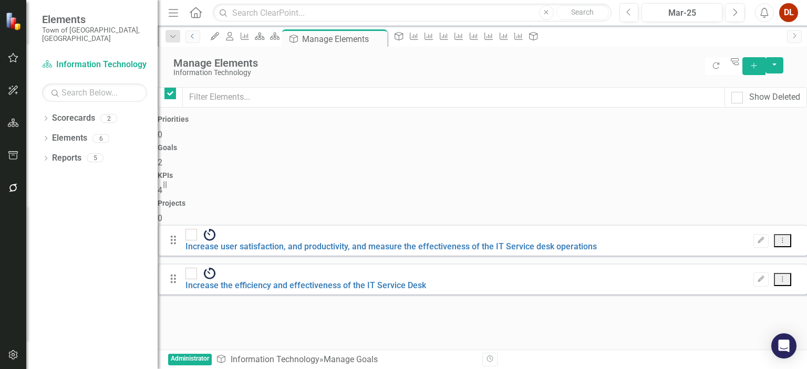
checkbox input "false"
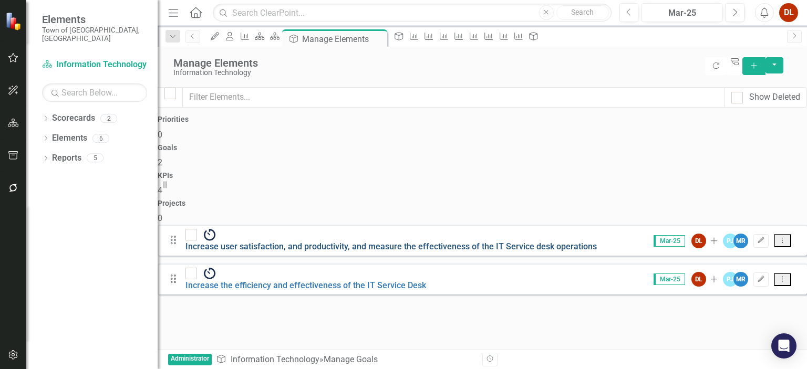
click at [557, 242] on link "Increase user satisfaction, and productivity, and measure the effectiveness of …" at bounding box center [390, 247] width 411 height 10
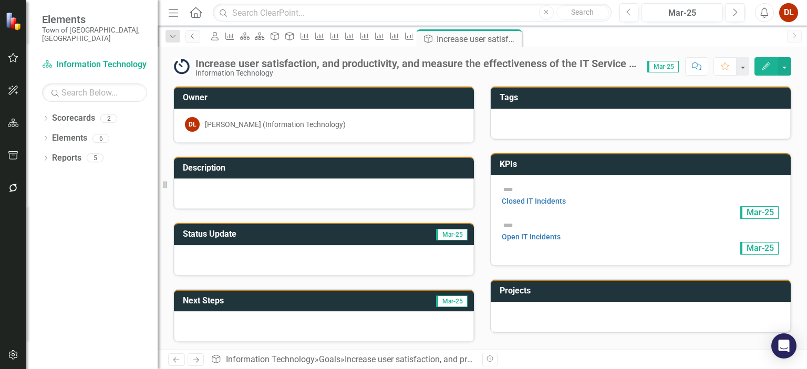
click at [194, 36] on icon "Previous" at bounding box center [193, 36] width 8 height 6
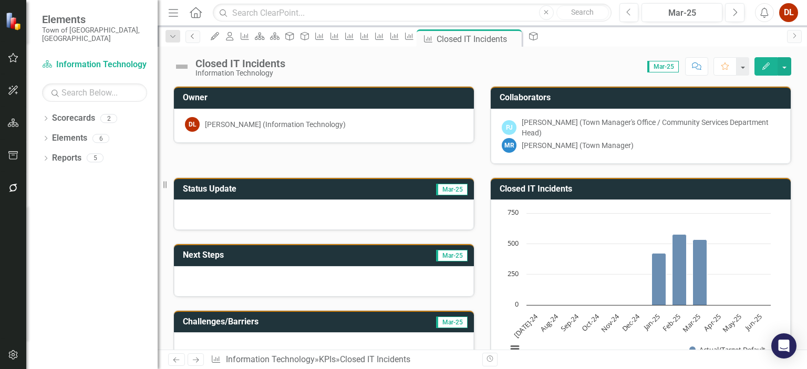
click at [197, 36] on icon "Previous" at bounding box center [193, 36] width 8 height 6
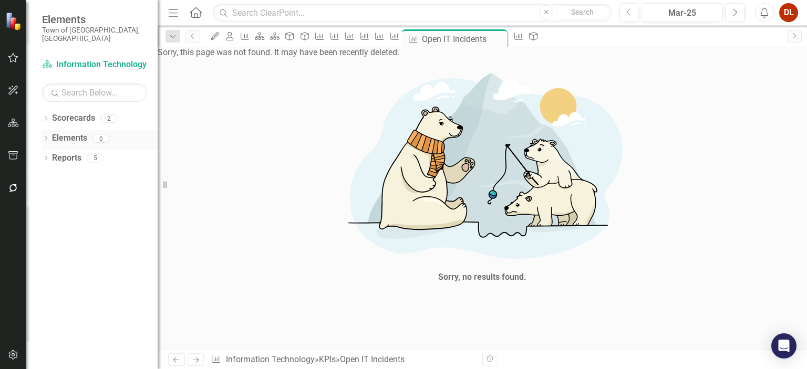
click at [61, 132] on link "Elements" at bounding box center [69, 138] width 35 height 12
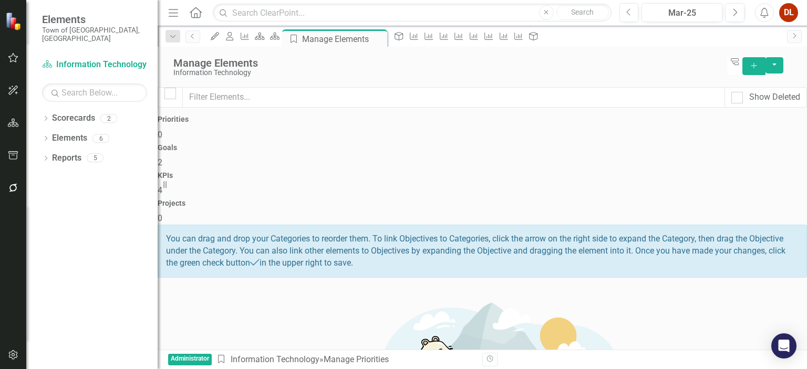
click at [549, 172] on h4 "KPIs" at bounding box center [482, 176] width 649 height 8
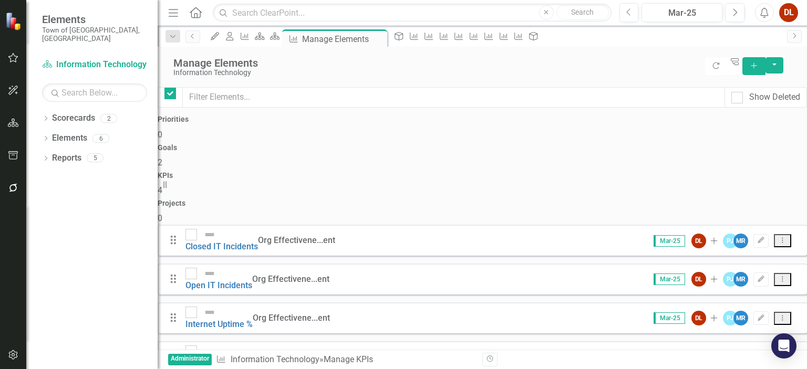
checkbox input "false"
click at [253, 319] on link "Internet Uptime %" at bounding box center [218, 324] width 67 height 10
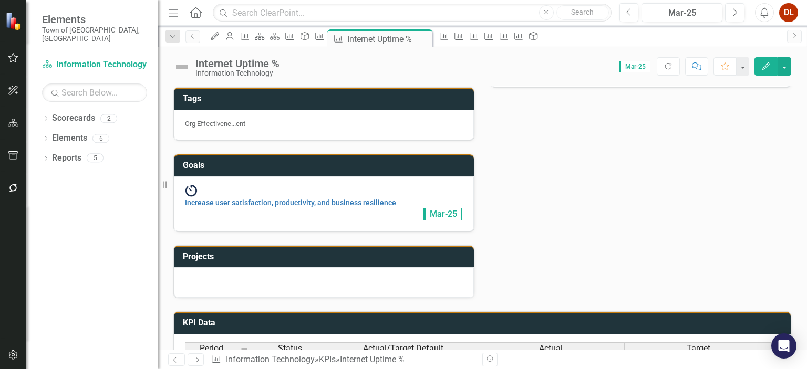
scroll to position [301, 0]
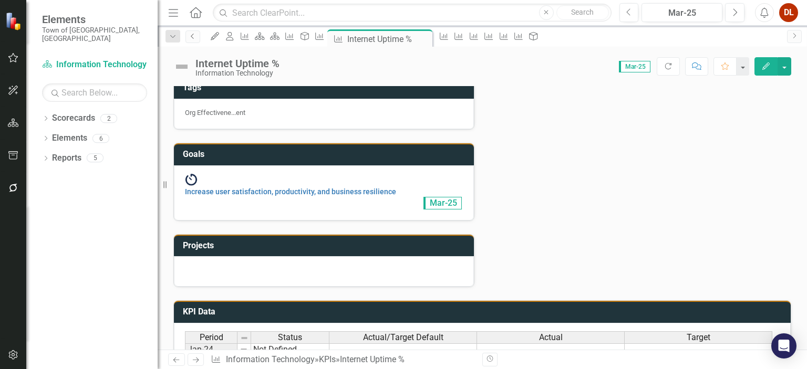
click at [194, 35] on icon "Previous" at bounding box center [193, 36] width 8 height 6
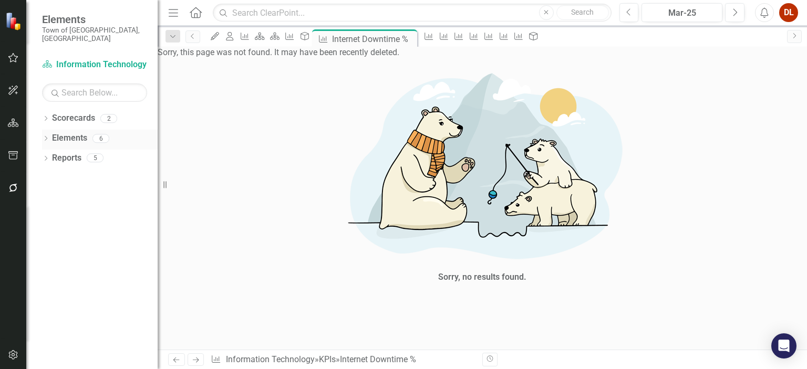
click at [80, 132] on link "Elements" at bounding box center [69, 138] width 35 height 12
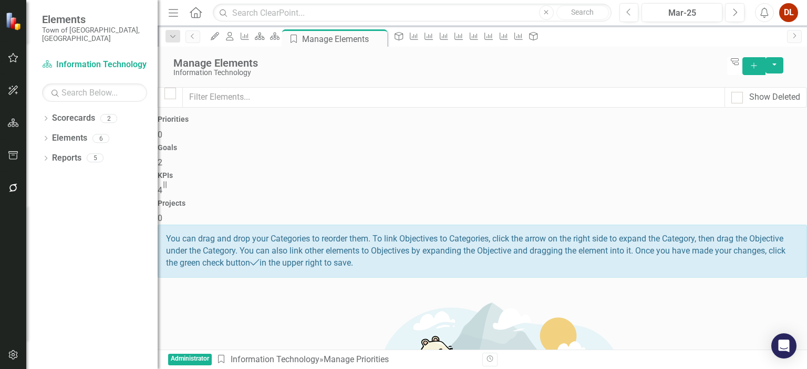
click at [390, 144] on h4 "Goals" at bounding box center [482, 148] width 649 height 8
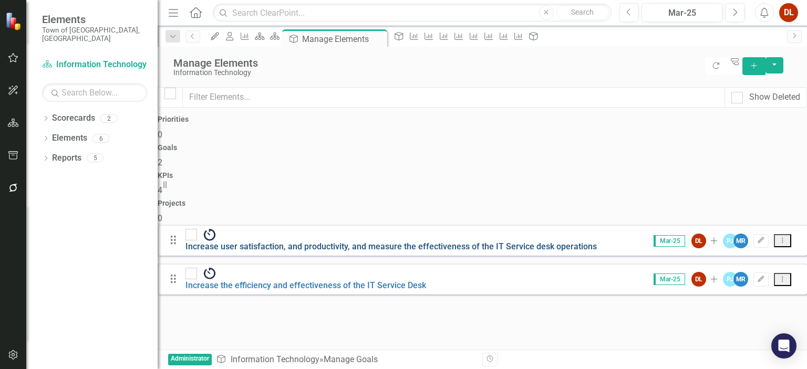
click at [399, 242] on link "Increase user satisfaction, and productivity, and measure the effectiveness of …" at bounding box center [390, 247] width 411 height 10
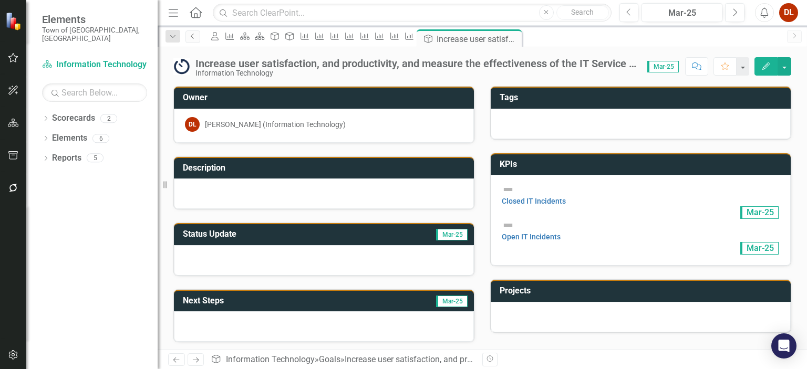
click at [194, 35] on icon "Previous" at bounding box center [193, 36] width 8 height 6
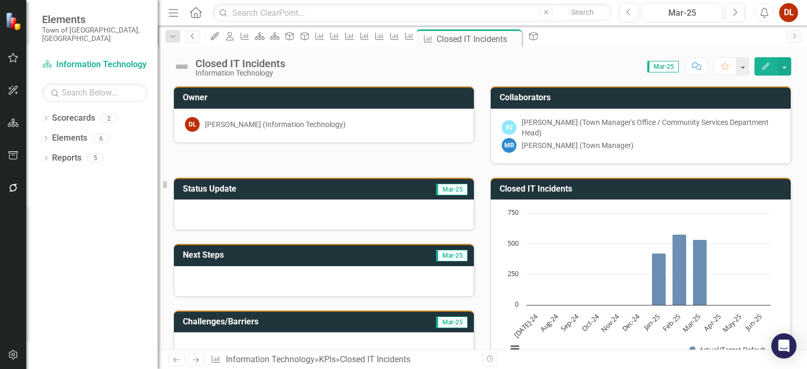
click at [192, 36] on icon "Previous" at bounding box center [193, 36] width 8 height 6
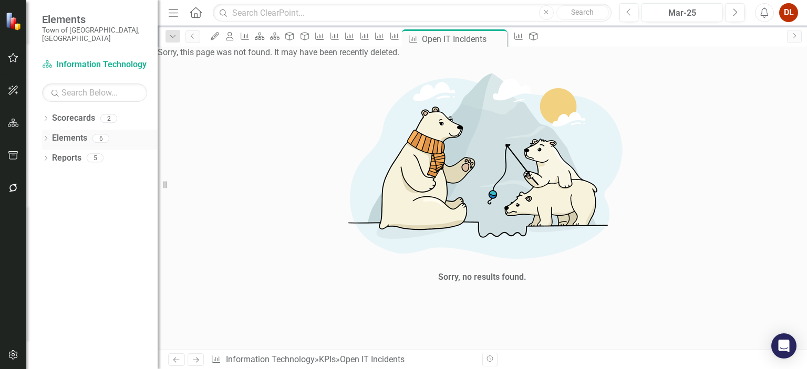
click at [69, 132] on link "Elements" at bounding box center [69, 138] width 35 height 12
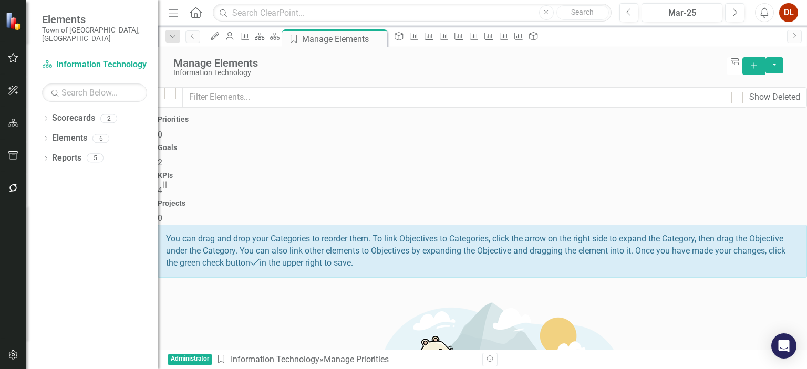
click at [162, 158] on span "2" at bounding box center [160, 163] width 5 height 10
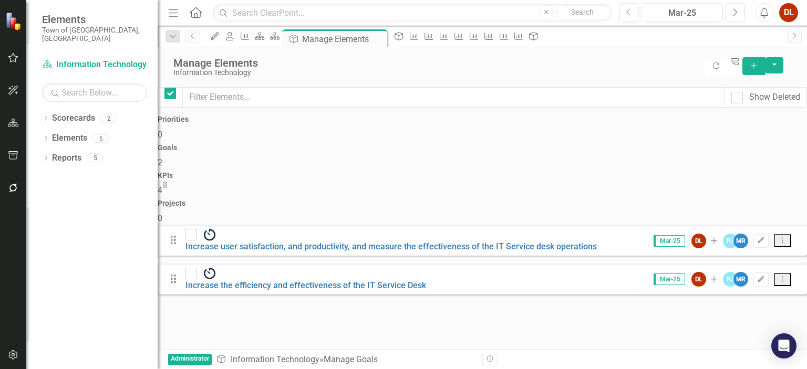
checkbox input "false"
click at [397, 281] on link "Increase the efficiency and effectiveness of the IT Service Desk" at bounding box center [305, 286] width 241 height 10
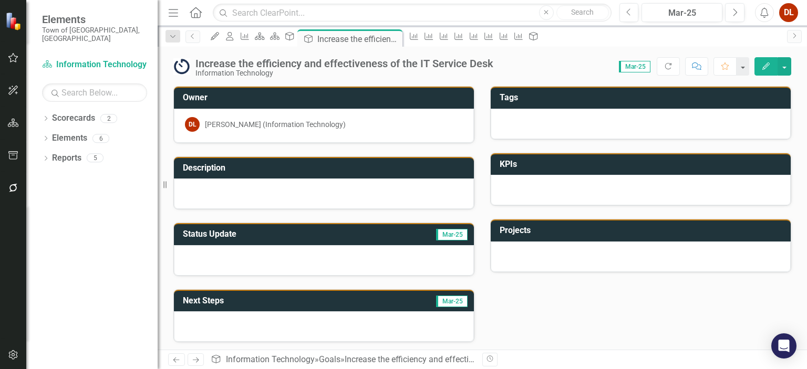
scroll to position [1, 0]
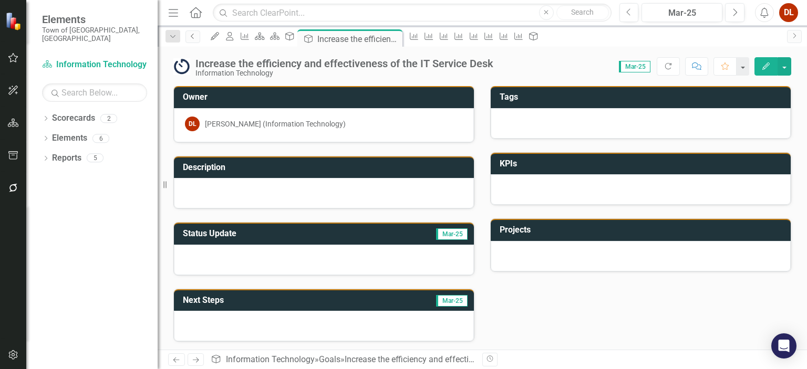
click at [191, 36] on icon at bounding box center [192, 36] width 3 height 5
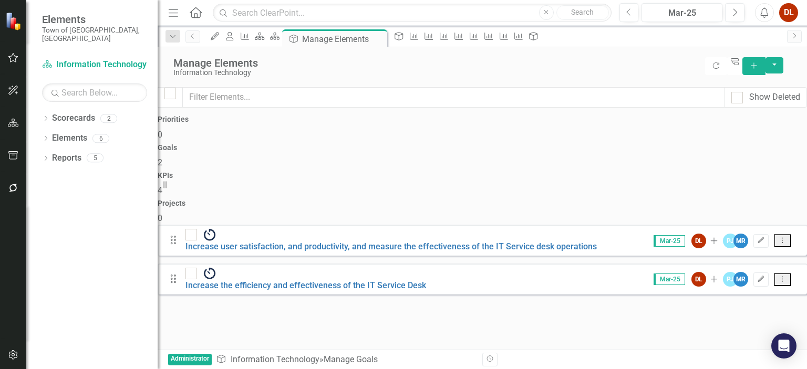
click at [162, 185] on span "4" at bounding box center [160, 190] width 5 height 10
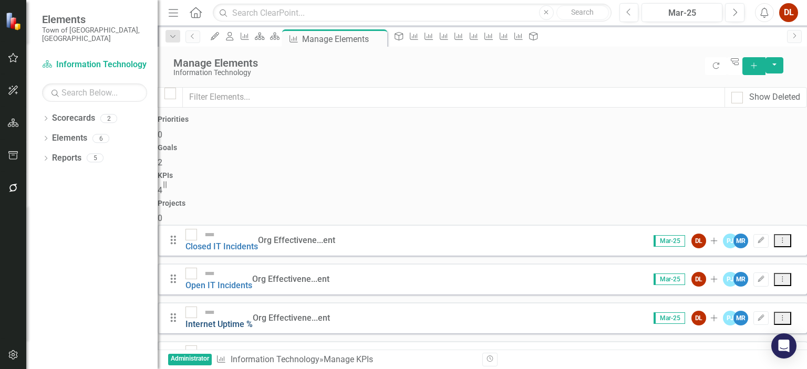
click at [253, 319] on link "Internet Uptime %" at bounding box center [218, 324] width 67 height 10
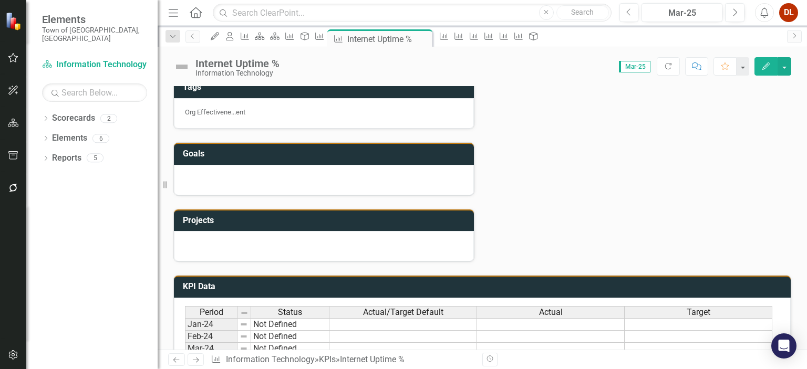
scroll to position [314, 0]
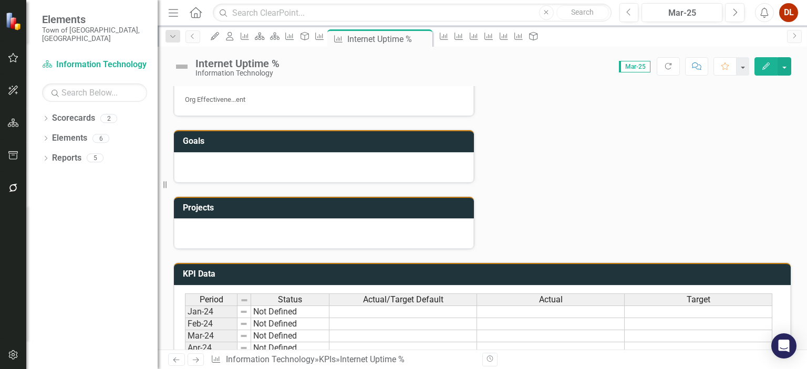
click at [336, 178] on div at bounding box center [324, 167] width 300 height 30
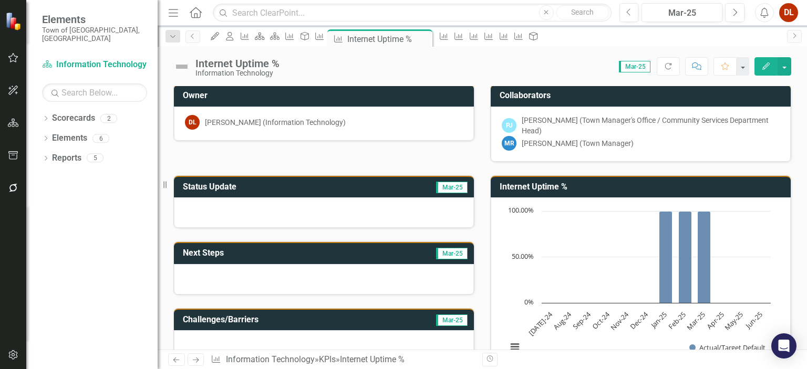
scroll to position [0, 0]
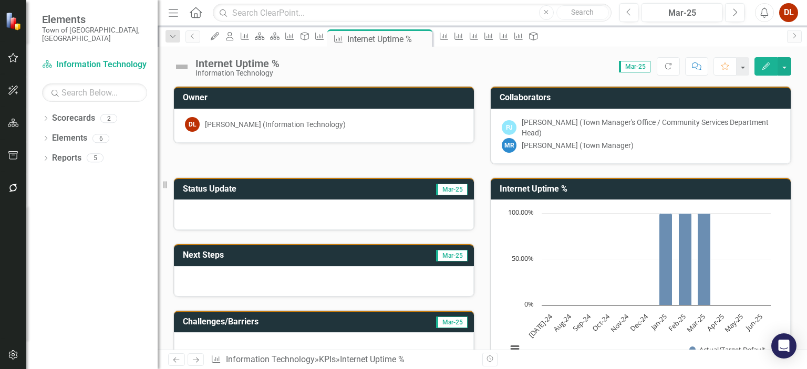
click at [769, 67] on icon "Edit" at bounding box center [765, 66] width 9 height 7
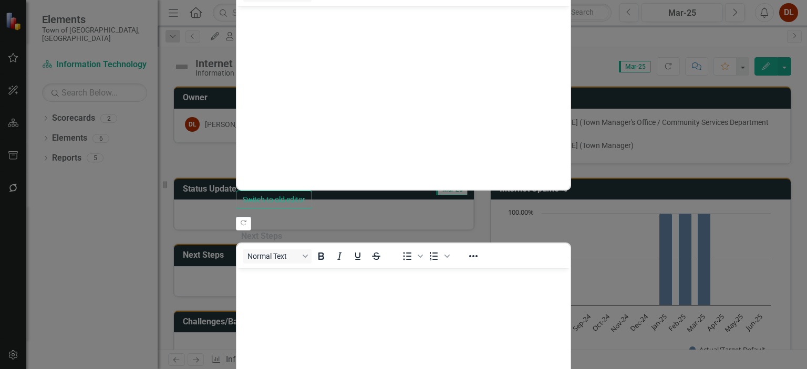
scroll to position [480, 0]
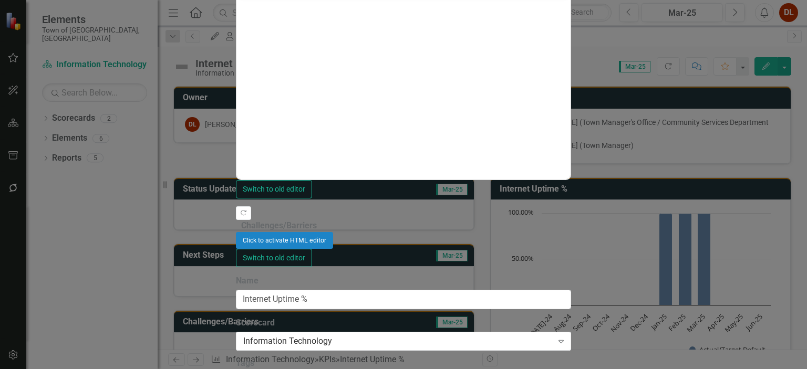
scroll to position [192, 0]
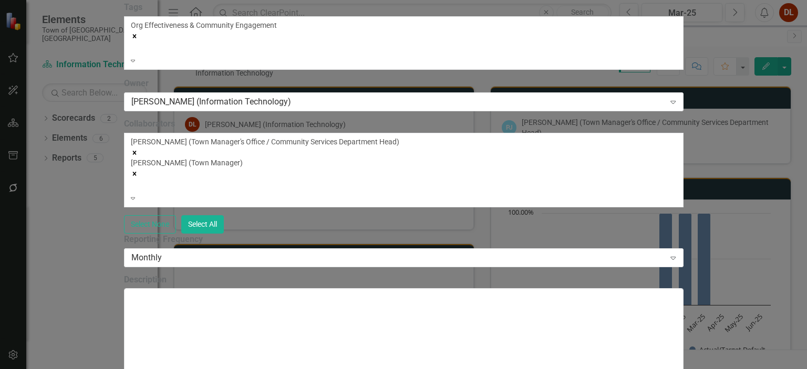
checkbox input "false"
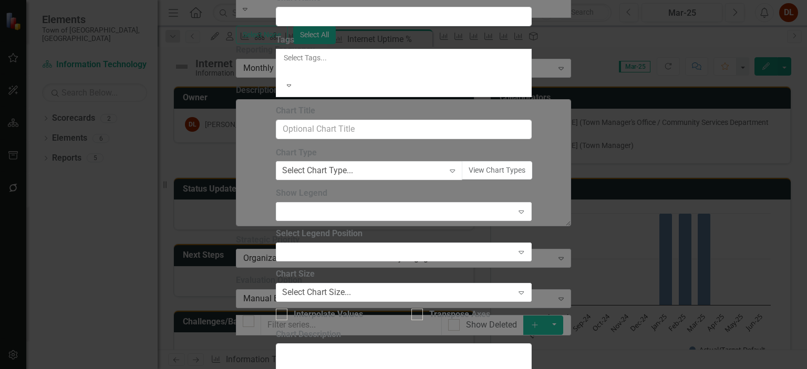
type input "Internet Uptime %"
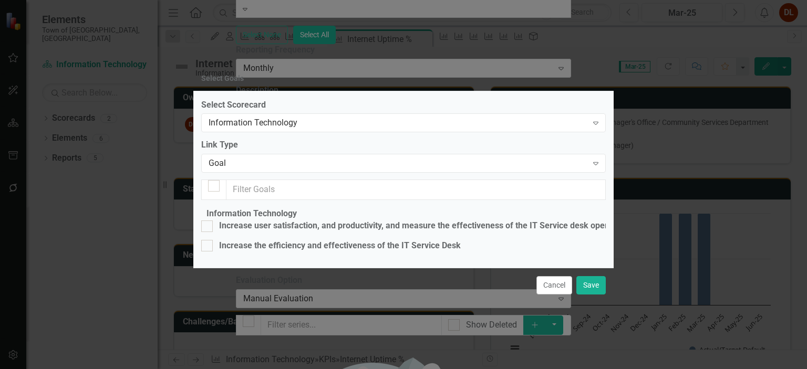
checkbox input "false"
click at [208, 221] on input "Increase user satisfaction, and productivity, and measure the effectiveness of …" at bounding box center [204, 224] width 7 height 7
checkbox input "true"
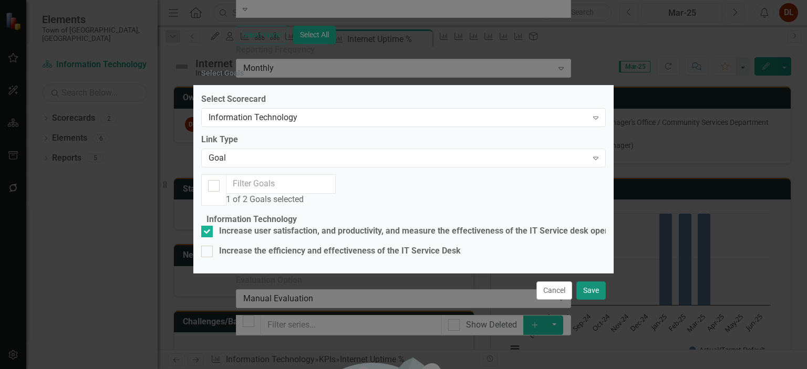
click at [593, 300] on button "Save" at bounding box center [590, 291] width 29 height 18
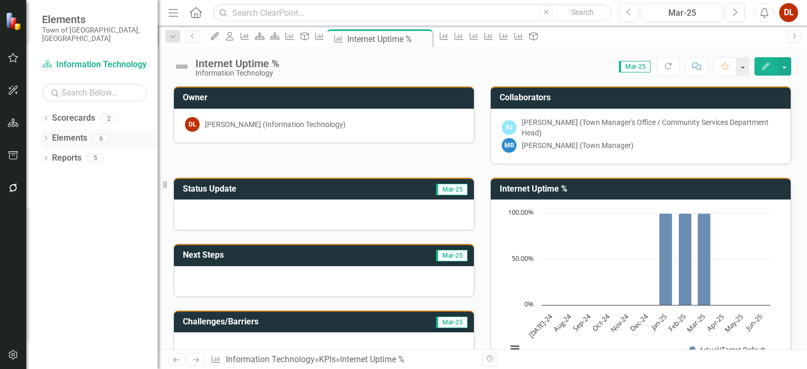
click at [69, 132] on link "Elements" at bounding box center [69, 138] width 35 height 12
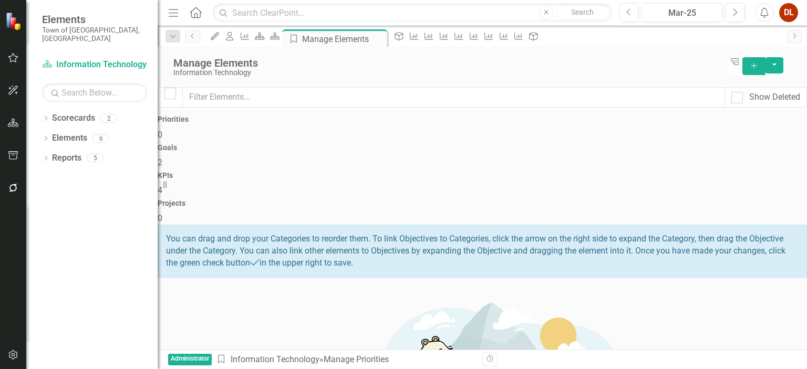
click at [401, 144] on h4 "Goals" at bounding box center [482, 148] width 649 height 8
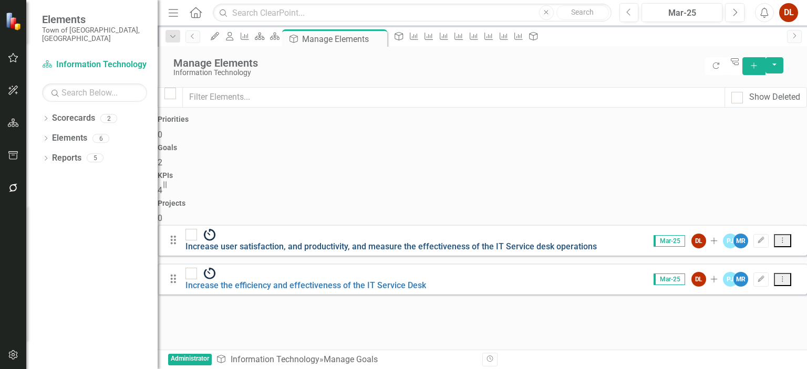
click at [395, 242] on link "Increase user satisfaction, and productivity, and measure the effectiveness of …" at bounding box center [390, 247] width 411 height 10
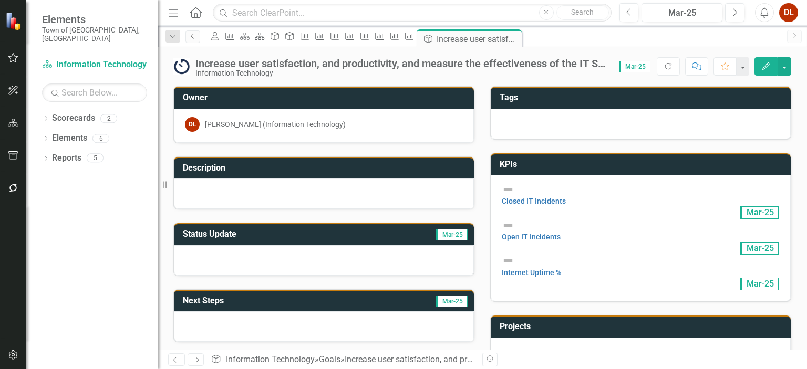
click at [194, 38] on icon "Previous" at bounding box center [193, 36] width 8 height 6
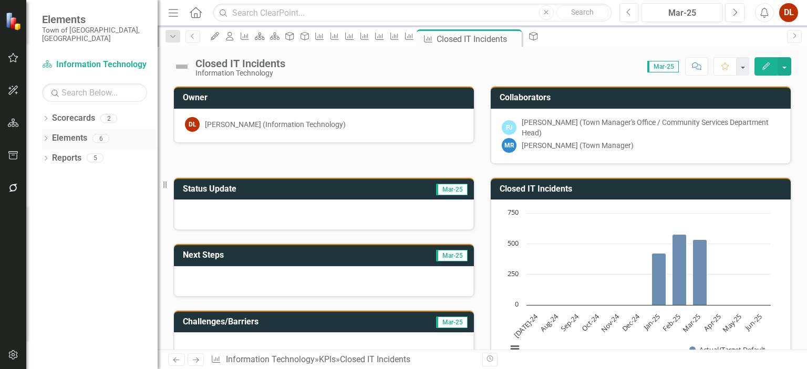
click at [55, 132] on link "Elements" at bounding box center [69, 138] width 35 height 12
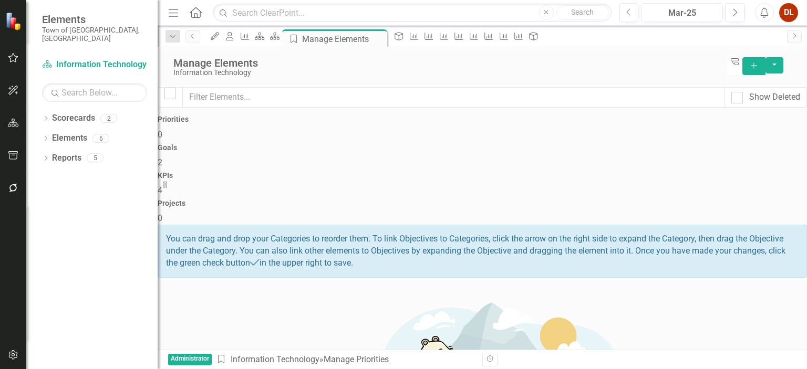
click at [162, 185] on span "4" at bounding box center [160, 190] width 5 height 10
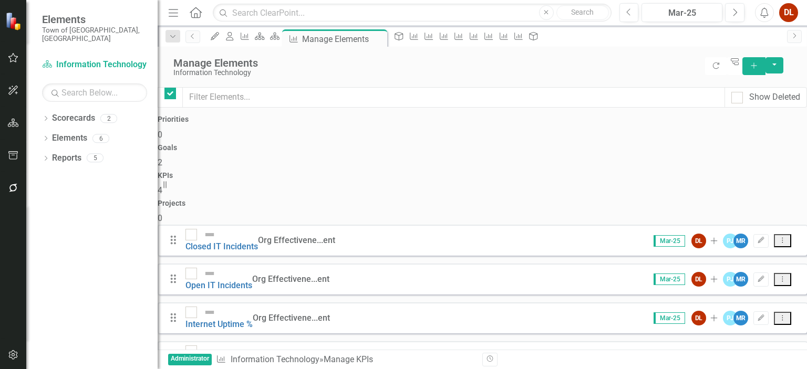
checkbox input "false"
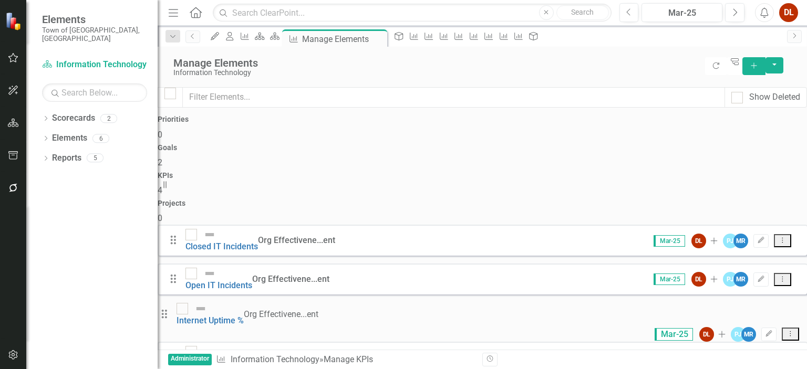
click at [240, 359] on link "Email Security" at bounding box center [212, 364] width 54 height 10
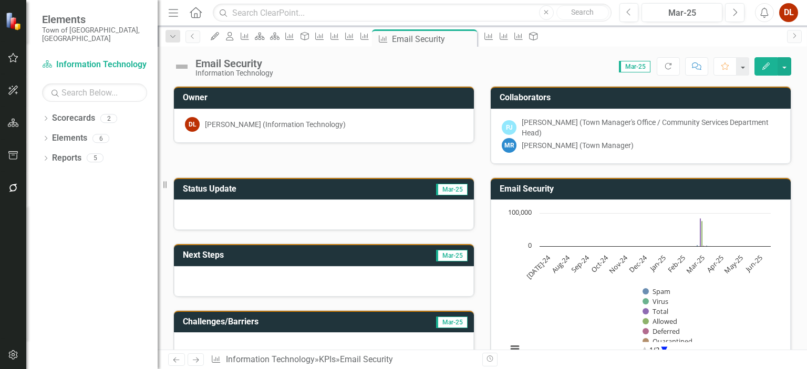
click at [765, 63] on icon "Edit" at bounding box center [765, 66] width 9 height 7
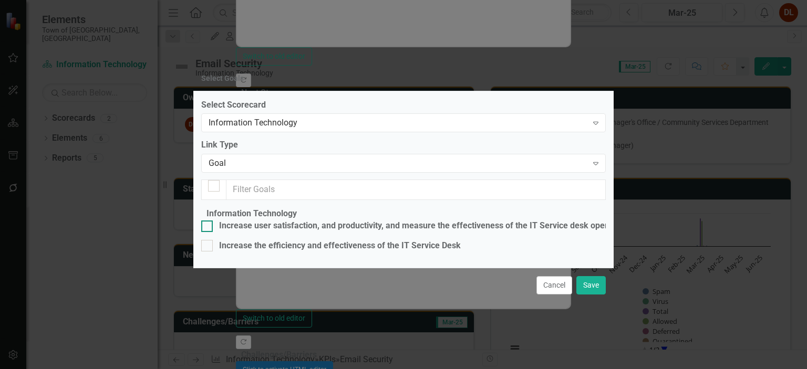
click at [213, 221] on div at bounding box center [207, 227] width 12 height 12
click at [208, 221] on input "Increase user satisfaction, and productivity, and measure the effectiveness of …" at bounding box center [204, 224] width 7 height 7
checkbox input "true"
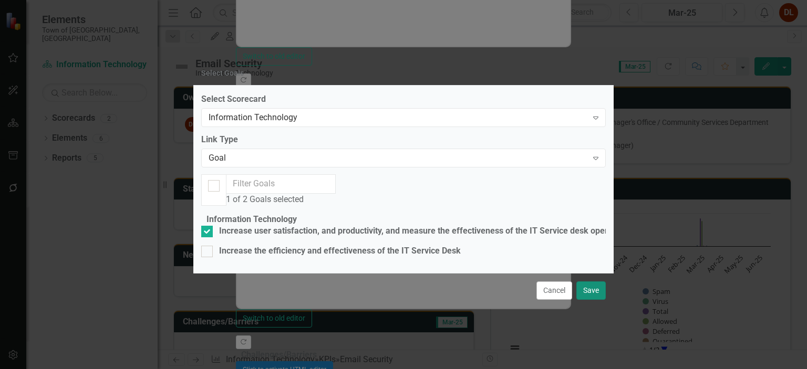
click at [591, 300] on button "Save" at bounding box center [590, 291] width 29 height 18
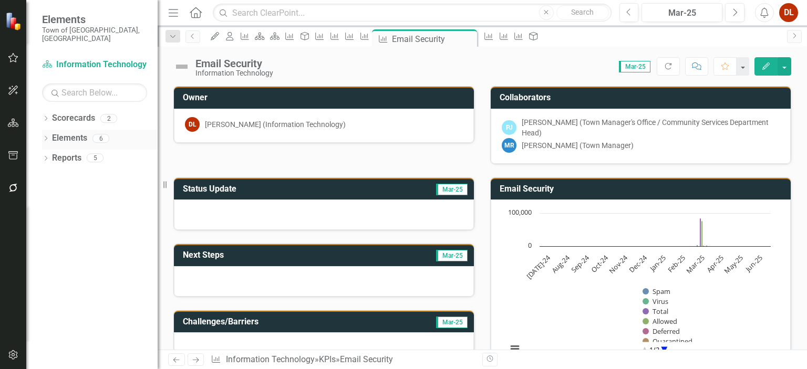
click at [74, 132] on link "Elements" at bounding box center [69, 138] width 35 height 12
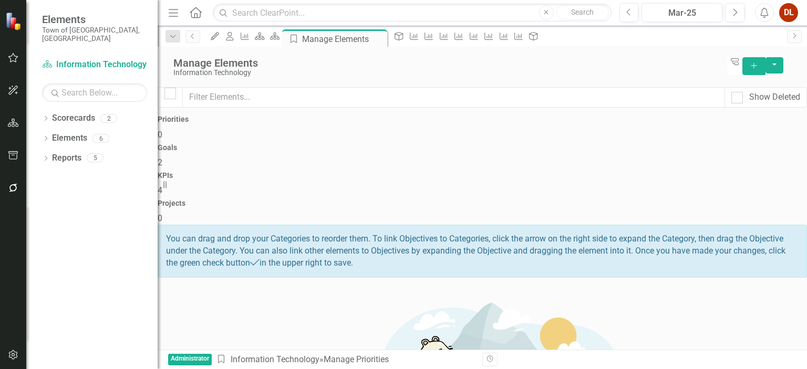
click at [162, 158] on span "2" at bounding box center [160, 163] width 5 height 10
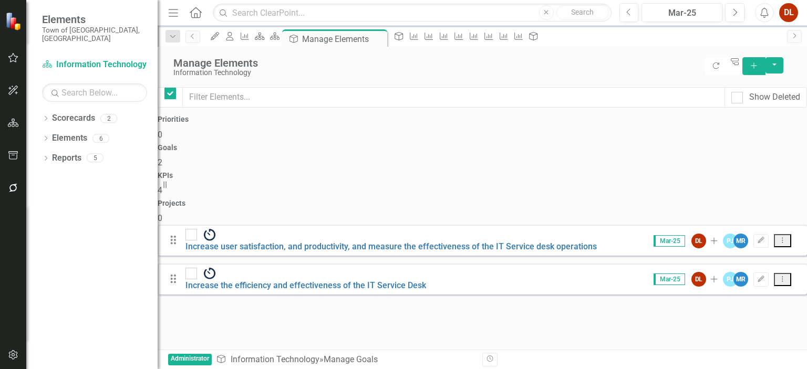
checkbox input "false"
click at [197, 268] on div at bounding box center [191, 274] width 12 height 12
click at [192, 268] on input "checkbox" at bounding box center [188, 271] width 7 height 7
click at [778, 276] on icon "Dropdown Menu" at bounding box center [782, 279] width 9 height 7
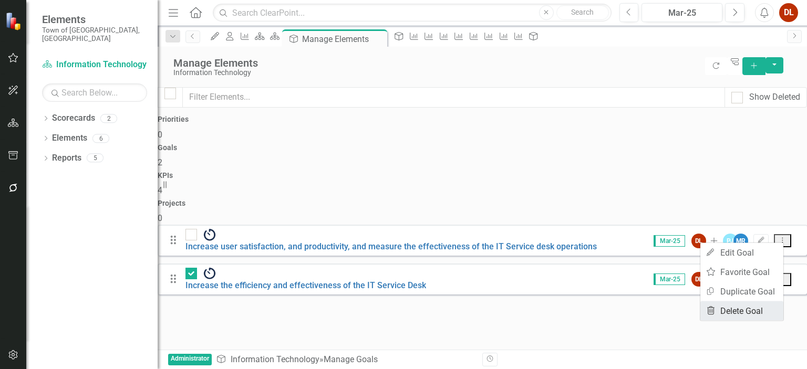
click at [754, 305] on link "Trash Delete Goal" at bounding box center [741, 311] width 83 height 19
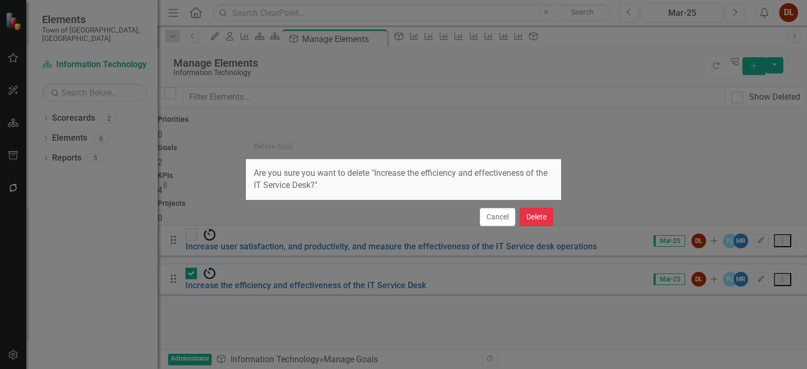
click at [526, 214] on button "Delete" at bounding box center [537, 217] width 34 height 18
checkbox input "false"
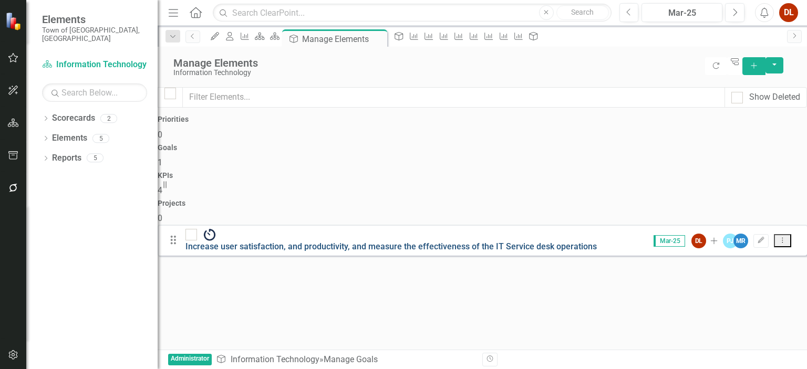
click at [419, 242] on link "Increase user satisfaction, and productivity, and measure the effectiveness of …" at bounding box center [390, 247] width 411 height 10
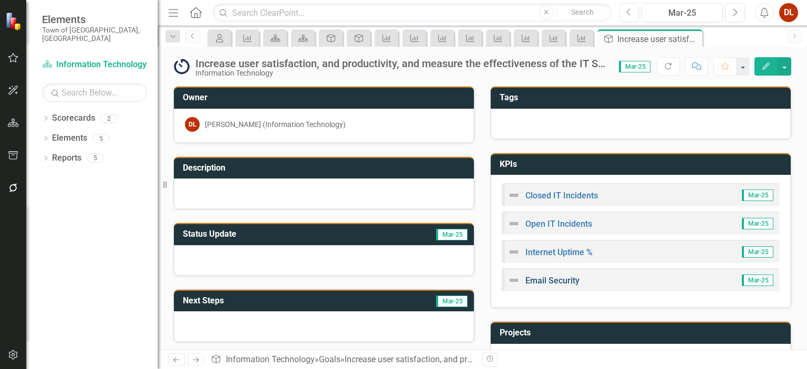
click at [546, 278] on link "Email Security" at bounding box center [552, 281] width 54 height 10
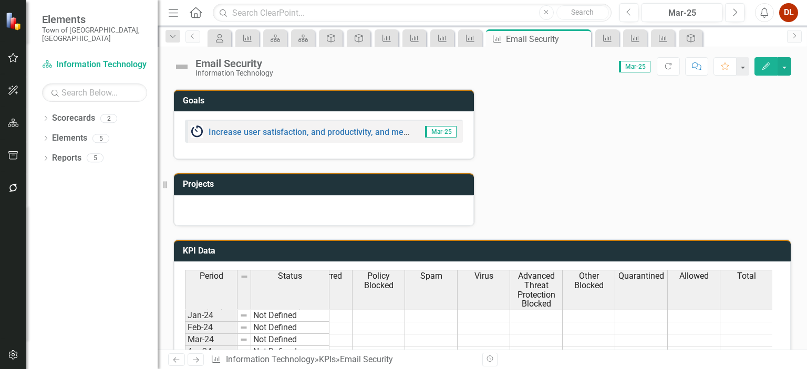
scroll to position [420, 0]
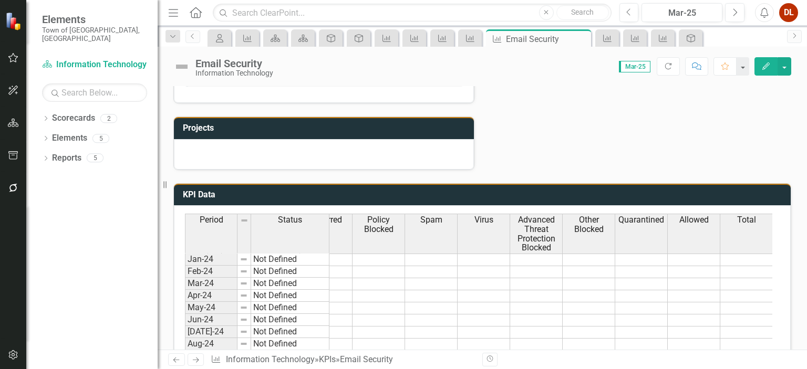
click at [208, 218] on span "Period" at bounding box center [212, 219] width 24 height 9
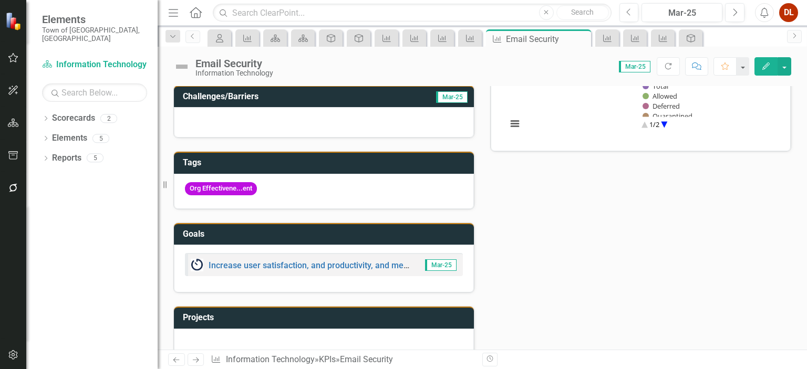
scroll to position [223, 0]
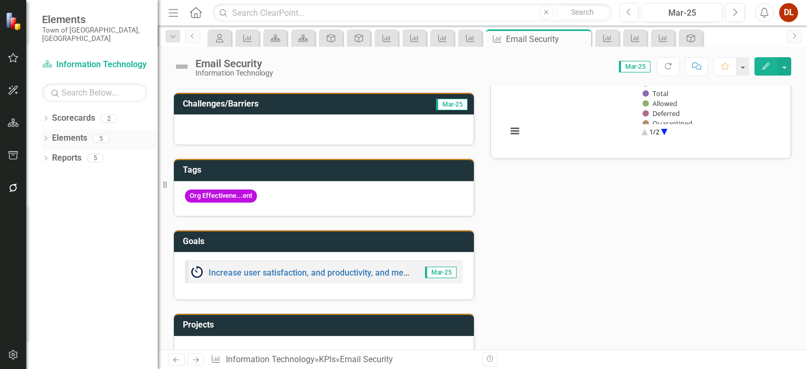
click at [72, 132] on link "Elements" at bounding box center [69, 138] width 35 height 12
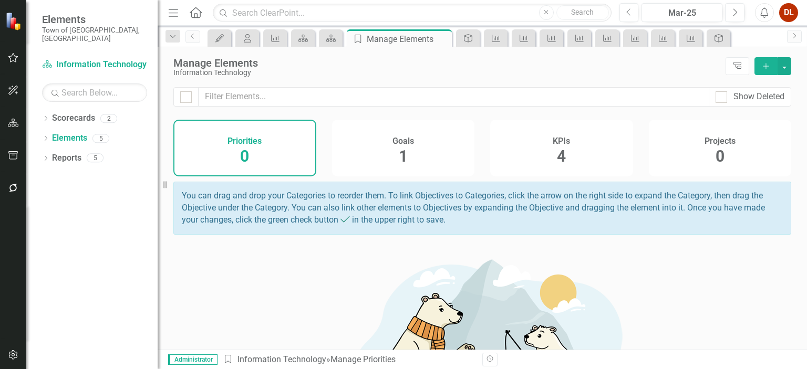
click at [557, 155] on span "4" at bounding box center [561, 156] width 9 height 18
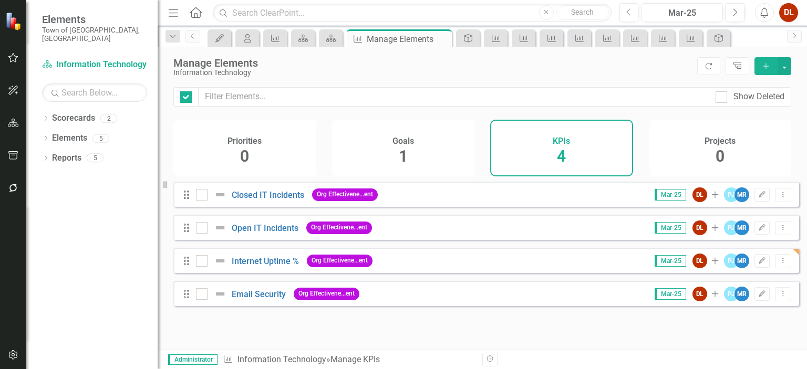
checkbox input "false"
drag, startPoint x: 553, startPoint y: 155, endPoint x: 807, endPoint y: 8, distance: 292.9
click at [666, 113] on div "Show Deleted Priorities 0 Goals 1 KPIs 4 Projects 0 Looks like you don't have a…" at bounding box center [482, 218] width 649 height 263
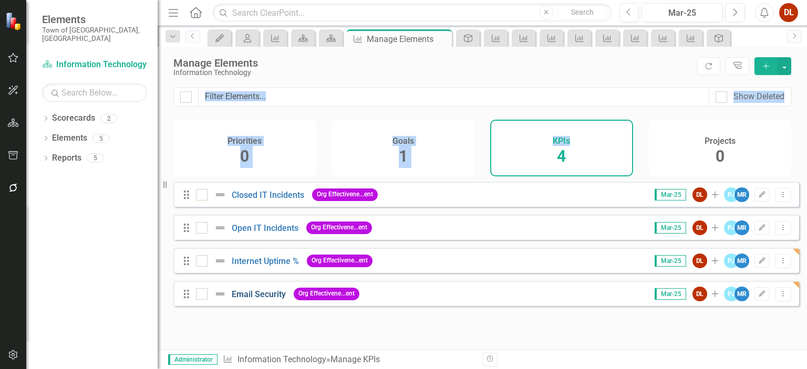
click at [257, 299] on link "Email Security" at bounding box center [259, 295] width 54 height 10
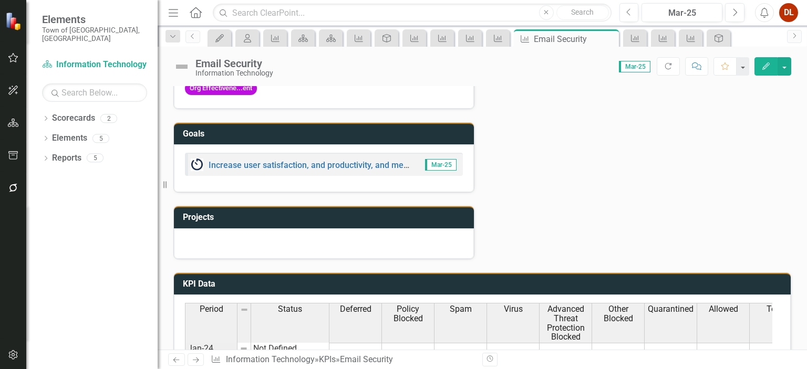
scroll to position [315, 0]
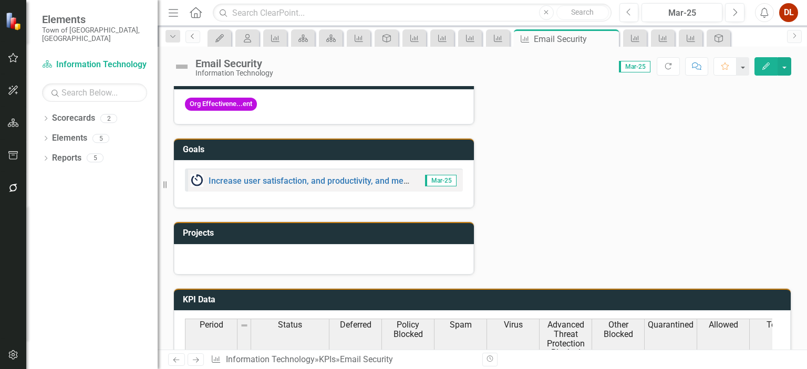
click at [195, 38] on icon "Previous" at bounding box center [193, 36] width 8 height 6
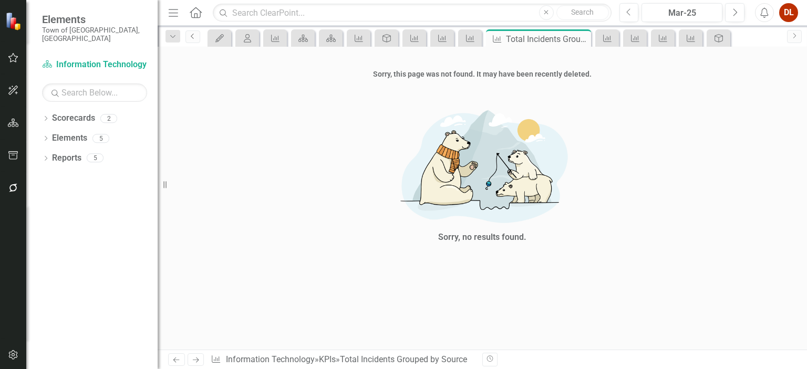
click at [195, 38] on icon "Previous" at bounding box center [193, 36] width 8 height 6
click at [69, 132] on link "Elements" at bounding box center [69, 138] width 35 height 12
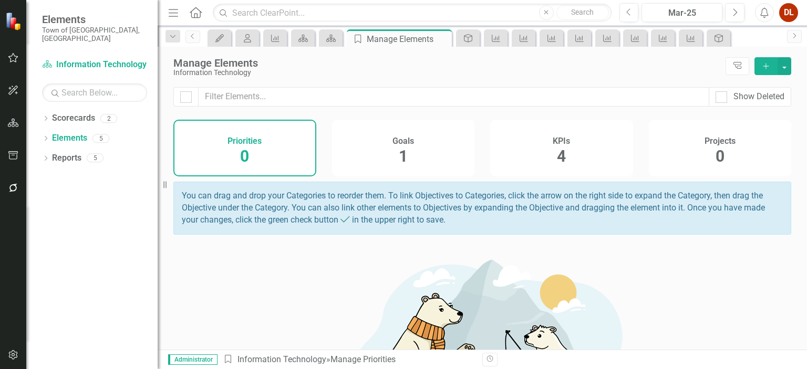
click at [401, 159] on span "1" at bounding box center [403, 156] width 9 height 18
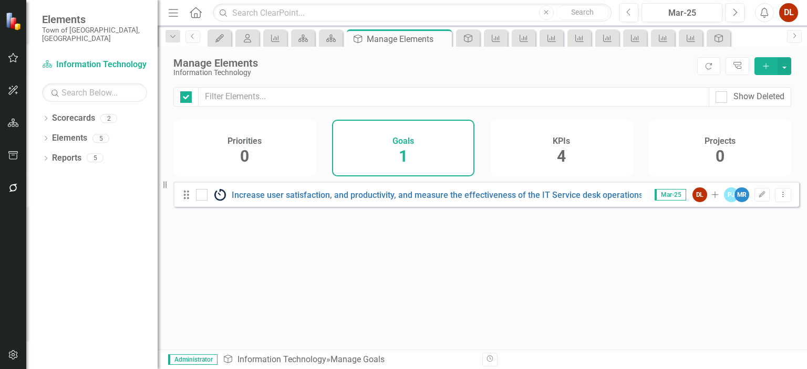
checkbox input "false"
click at [563, 157] on span "4" at bounding box center [561, 156] width 9 height 18
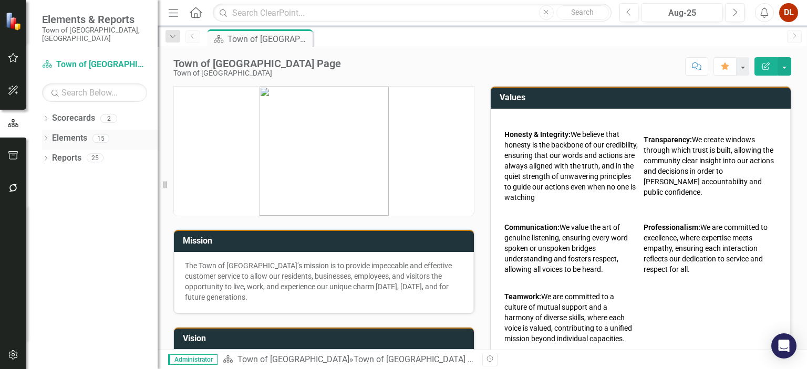
click at [69, 132] on link "Elements" at bounding box center [69, 138] width 35 height 12
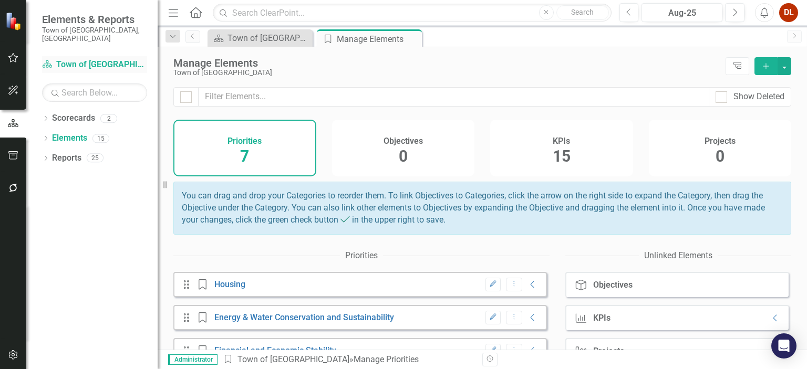
click at [100, 59] on link "Scorecard Town of [GEOGRAPHIC_DATA]" at bounding box center [94, 65] width 105 height 12
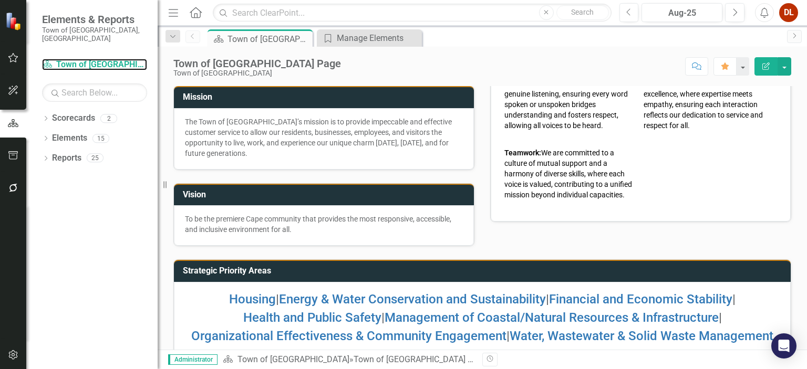
scroll to position [161, 0]
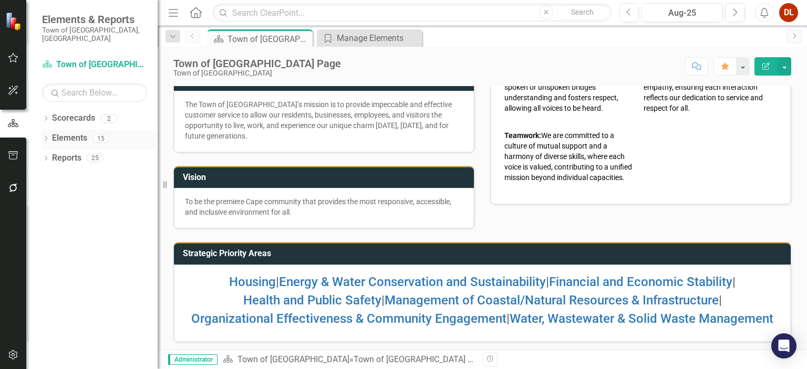
click at [67, 132] on link "Elements" at bounding box center [69, 138] width 35 height 12
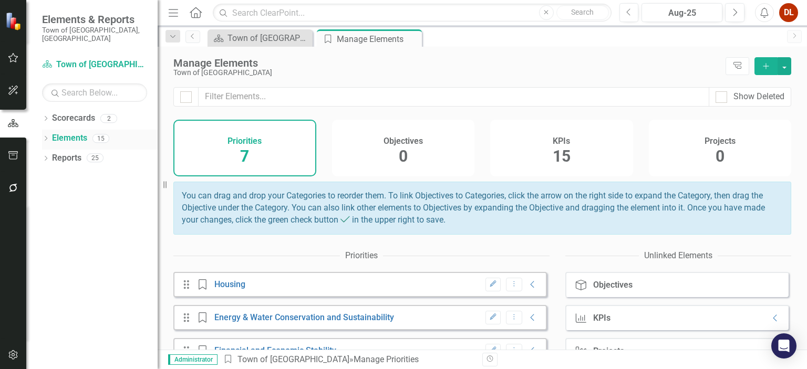
click at [68, 132] on link "Elements" at bounding box center [69, 138] width 35 height 12
click at [45, 137] on icon "Dropdown" at bounding box center [45, 140] width 7 height 6
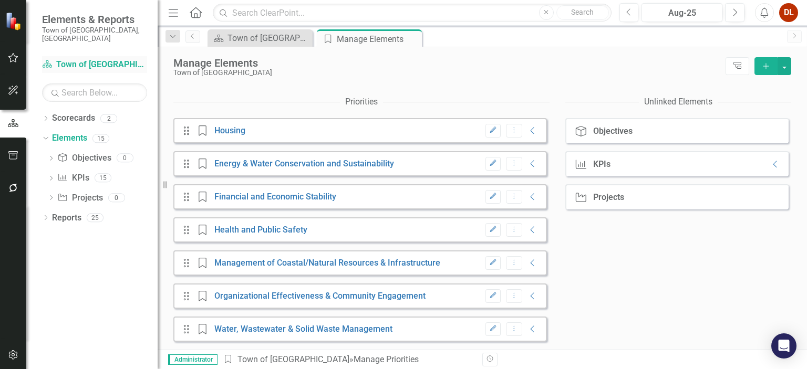
click at [55, 59] on link "Scorecard Town of Falmouth" at bounding box center [94, 65] width 105 height 12
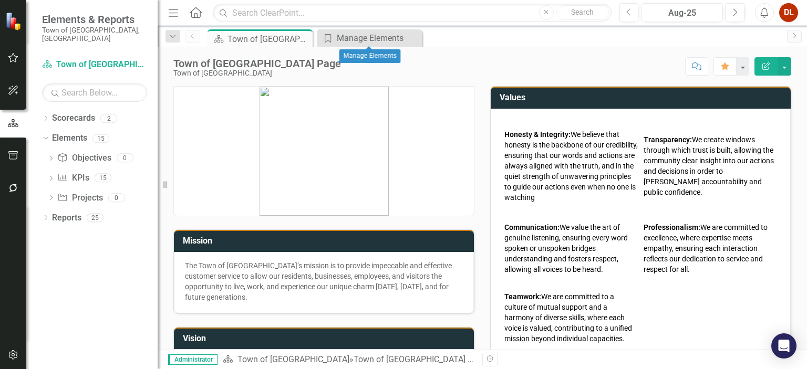
click at [0, 0] on icon "Close" at bounding box center [0, 0] width 0 height 0
click at [788, 67] on button "button" at bounding box center [785, 66] width 14 height 18
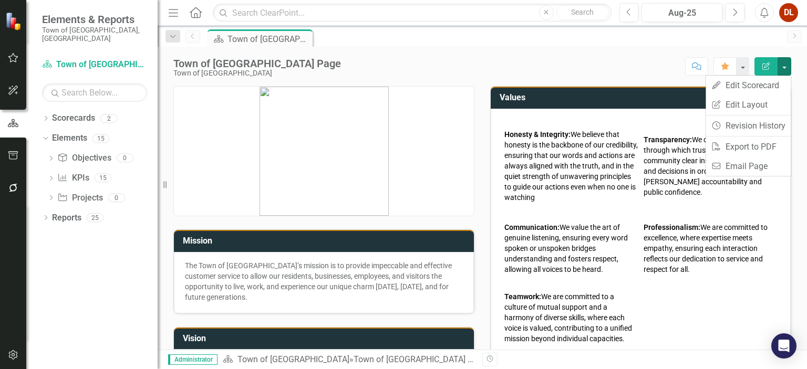
click at [408, 60] on div "Score: N/A Aug-25 Completed Comment Favorite Edit Report" at bounding box center [568, 66] width 445 height 18
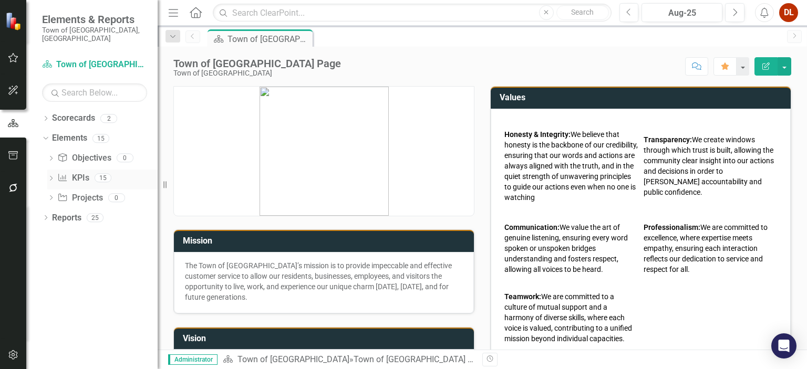
click at [79, 172] on link "KPI KPIs" at bounding box center [73, 178] width 32 height 12
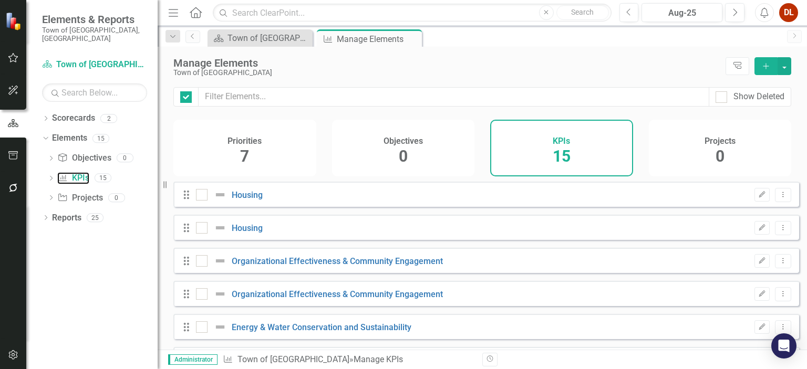
checkbox input "false"
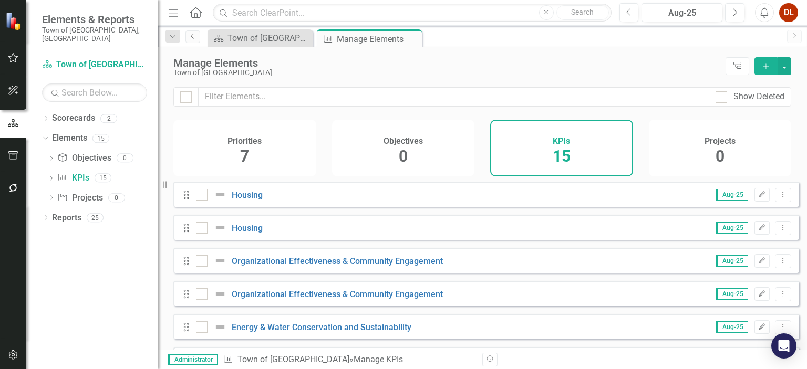
click at [195, 35] on icon "Previous" at bounding box center [193, 36] width 8 height 6
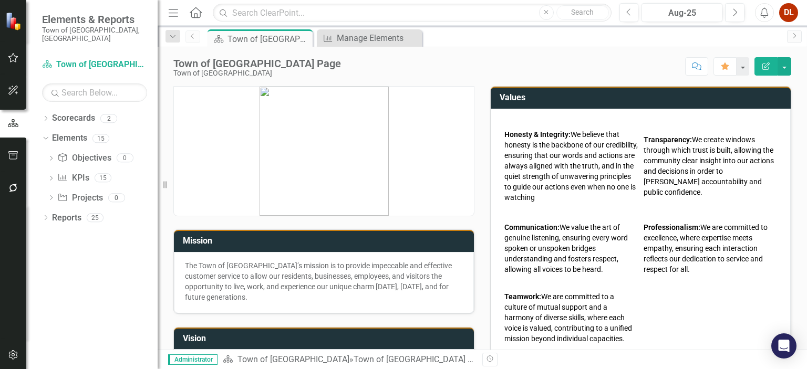
click at [195, 35] on icon "Previous" at bounding box center [193, 36] width 8 height 6
click at [73, 112] on link "Scorecards" at bounding box center [73, 118] width 43 height 12
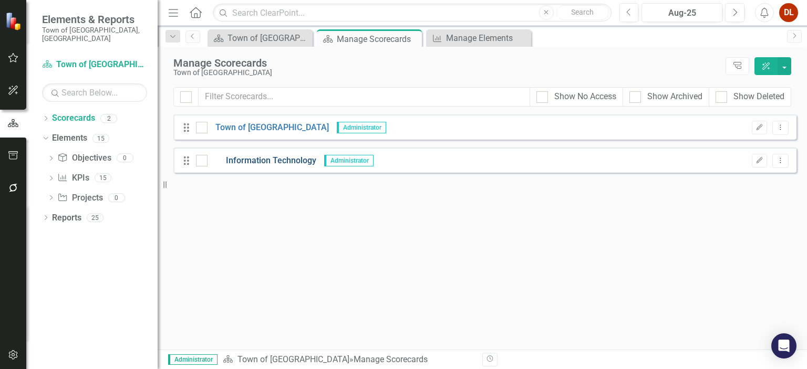
click at [276, 159] on link "Information Technology" at bounding box center [262, 161] width 109 height 12
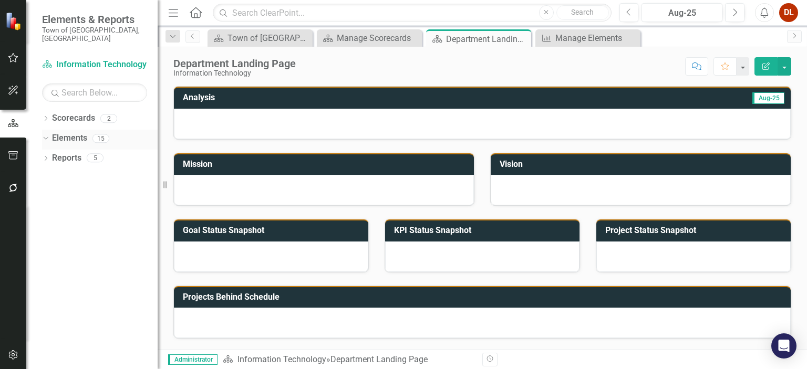
click at [78, 132] on link "Elements" at bounding box center [69, 138] width 35 height 12
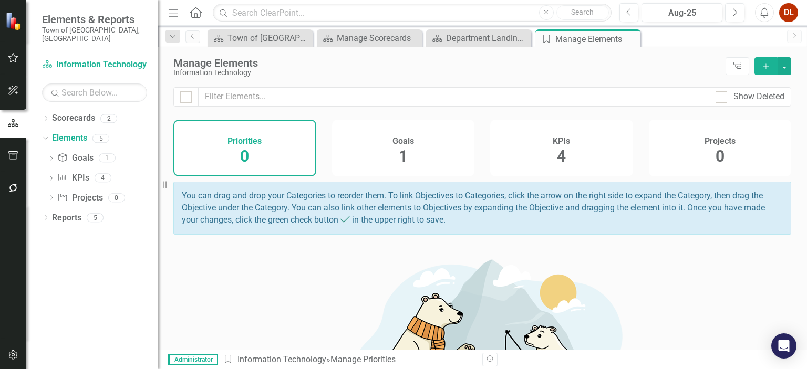
click at [557, 154] on span "4" at bounding box center [561, 156] width 9 height 18
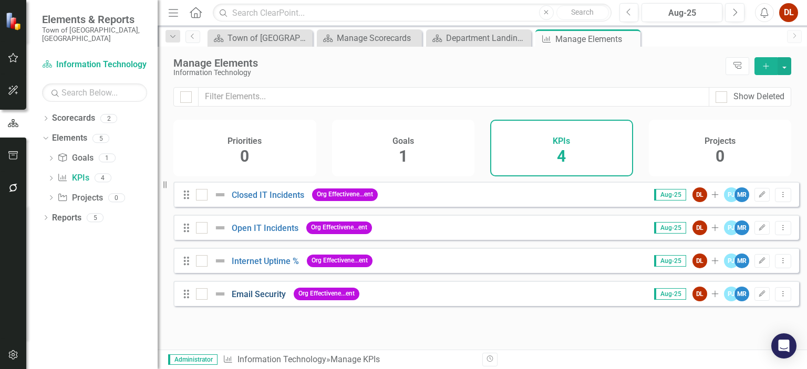
click at [256, 299] on link "Email Security" at bounding box center [259, 295] width 54 height 10
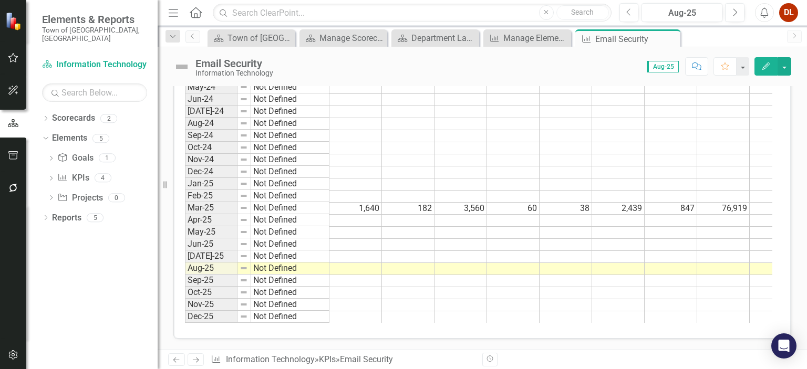
scroll to position [433, 0]
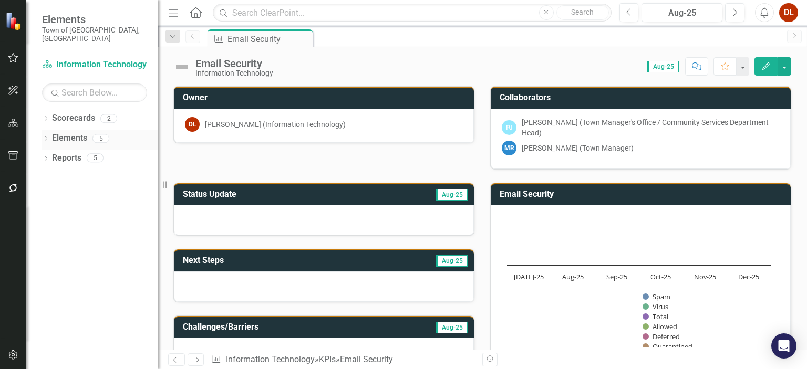
click at [77, 132] on link "Elements" at bounding box center [69, 138] width 35 height 12
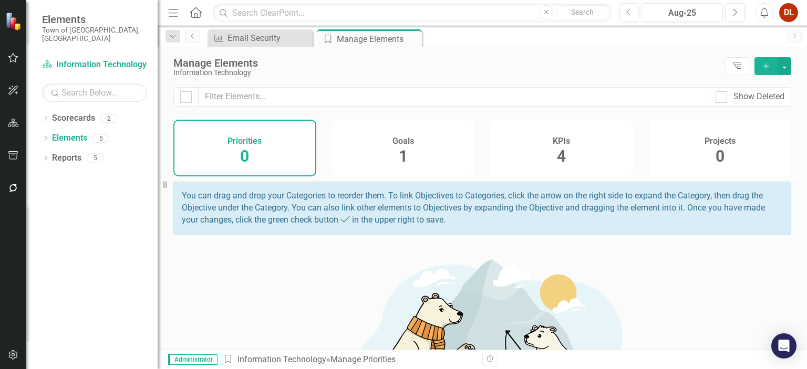
click at [566, 151] on div "KPIs 4" at bounding box center [561, 148] width 143 height 57
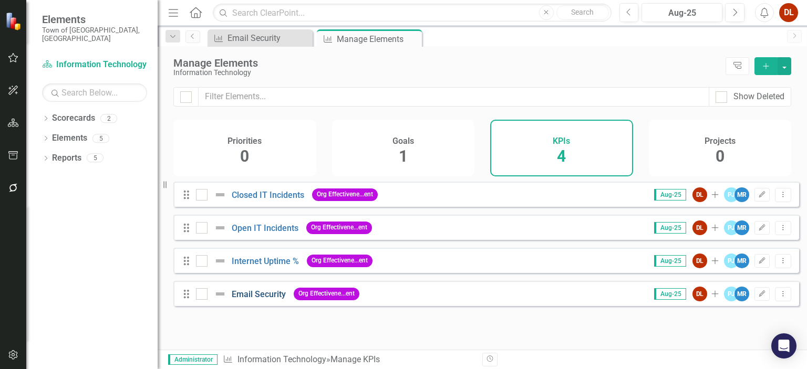
click at [267, 299] on link "Email Security" at bounding box center [259, 295] width 54 height 10
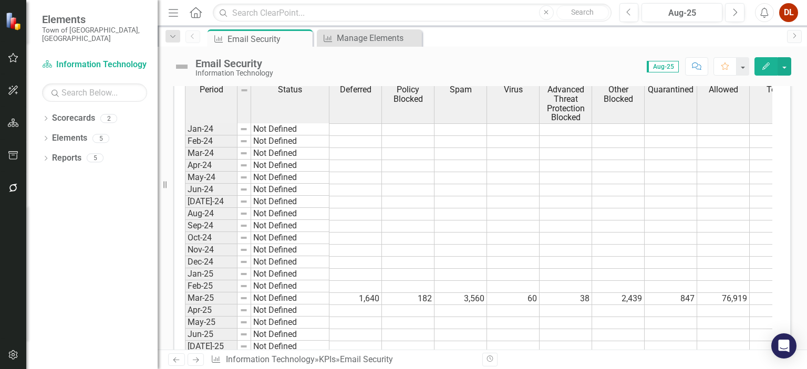
scroll to position [433, 0]
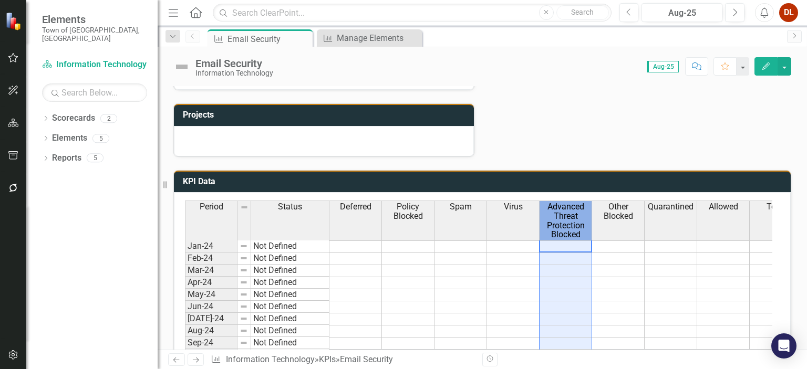
click at [564, 212] on span "Advanced Threat Protection Blocked" at bounding box center [566, 220] width 48 height 37
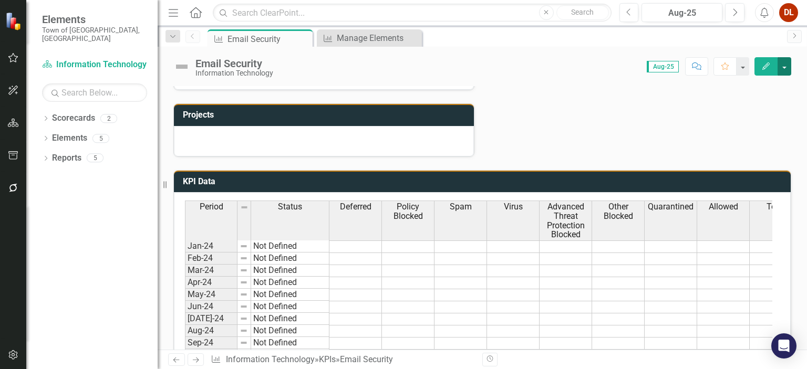
click at [788, 65] on button "button" at bounding box center [785, 66] width 14 height 18
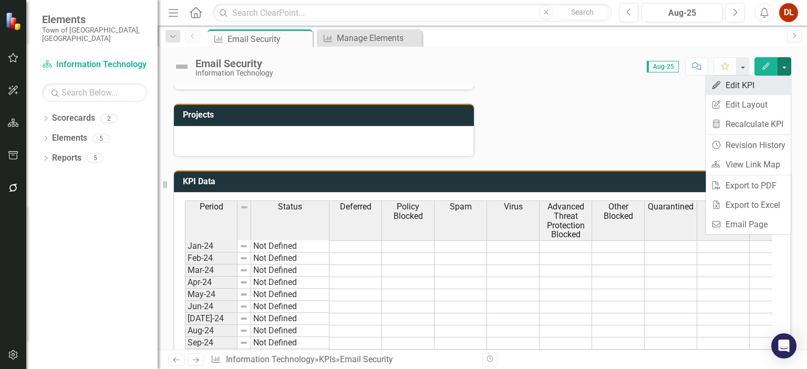
click at [756, 86] on link "Edit Edit KPI" at bounding box center [748, 85] width 85 height 19
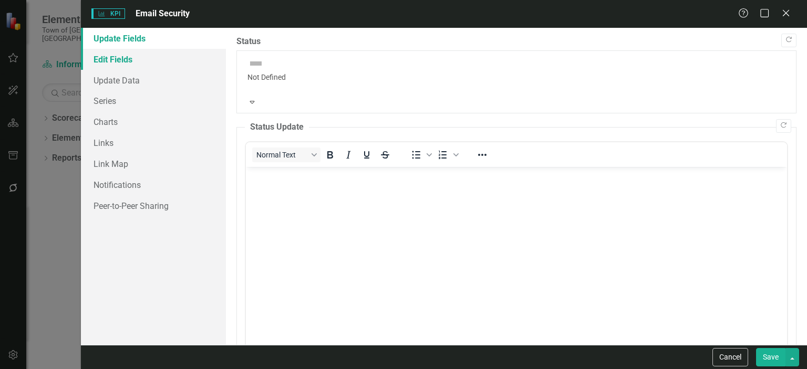
scroll to position [0, 0]
click at [104, 59] on link "Edit Fields" at bounding box center [153, 59] width 145 height 21
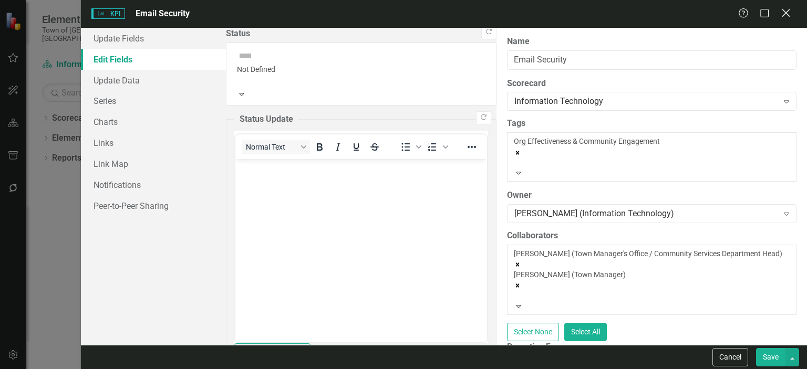
click at [788, 15] on icon at bounding box center [786, 13] width 8 height 8
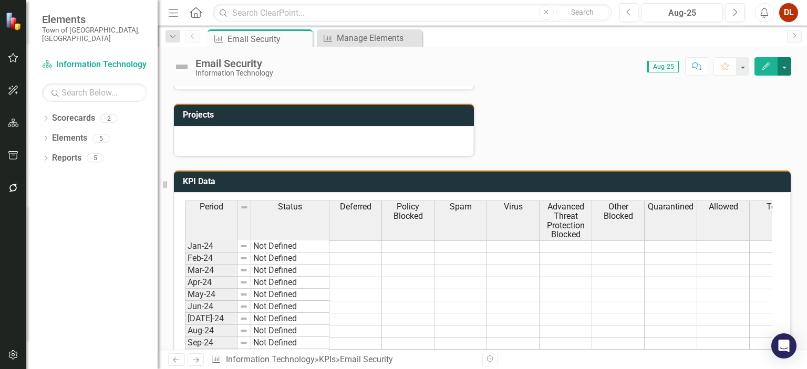
click at [788, 65] on button "button" at bounding box center [785, 66] width 14 height 18
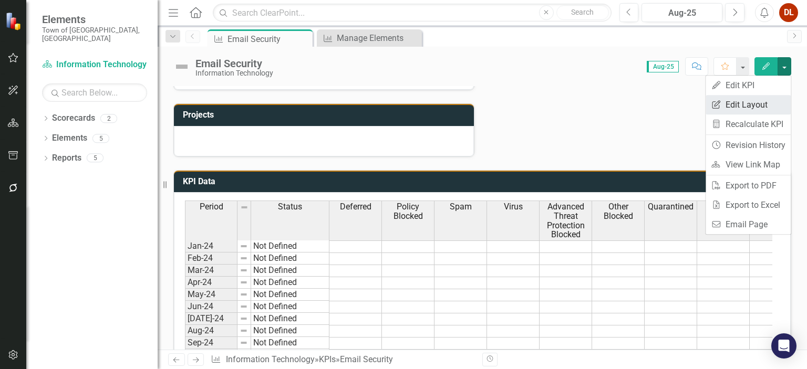
click at [778, 108] on link "Edit Report Edit Layout" at bounding box center [748, 104] width 85 height 19
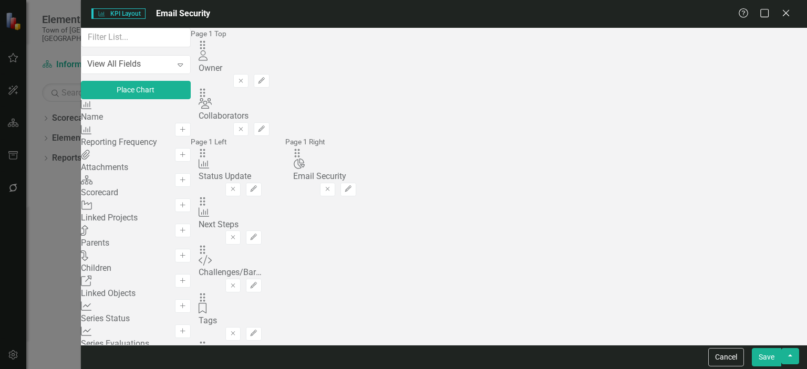
scroll to position [576, 0]
click at [352, 186] on icon "Edit" at bounding box center [348, 189] width 8 height 6
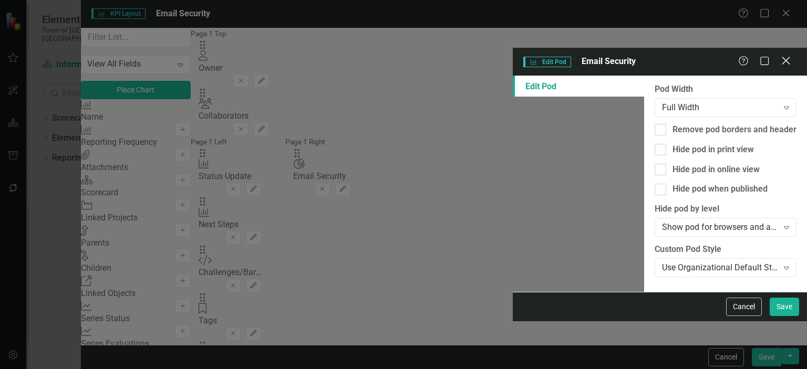
click at [785, 56] on icon "Close" at bounding box center [785, 61] width 13 height 10
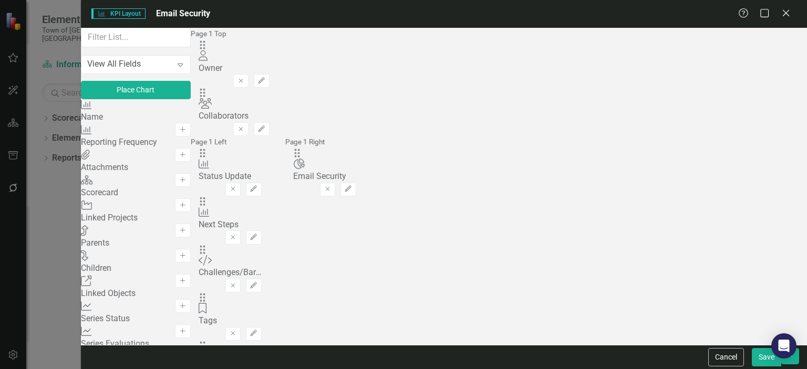
scroll to position [69, 0]
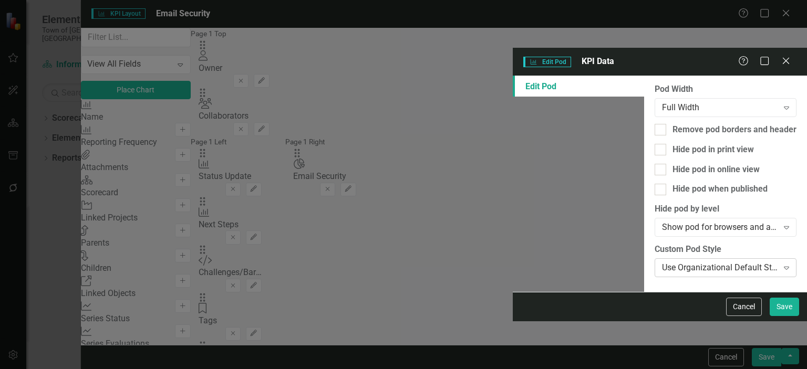
click at [790, 264] on icon "Expand" at bounding box center [786, 268] width 11 height 8
click at [785, 55] on div "Close" at bounding box center [785, 62] width 13 height 14
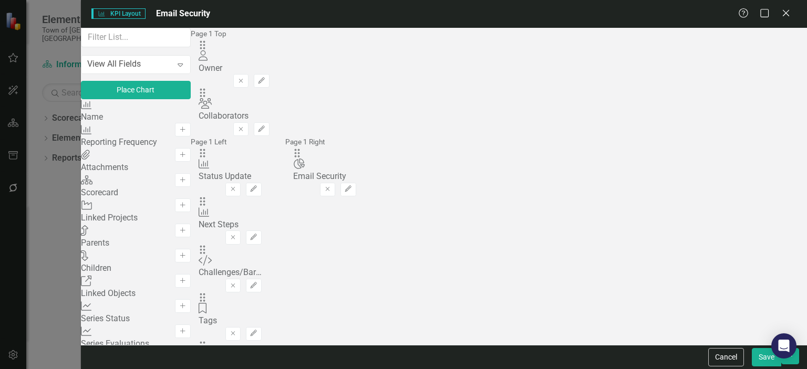
scroll to position [0, 0]
click at [139, 70] on div "View All Fields" at bounding box center [114, 64] width 54 height 12
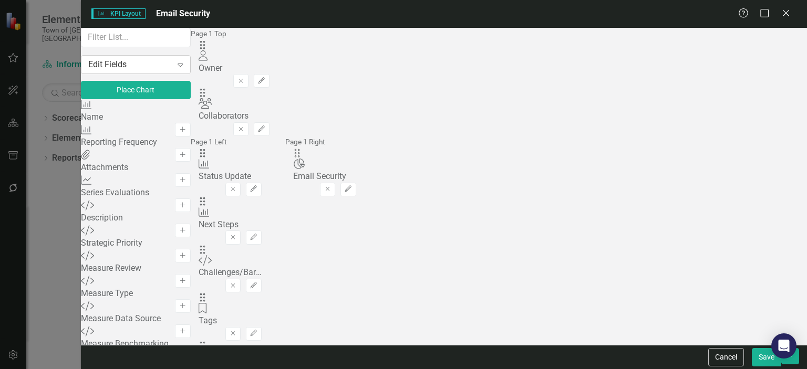
click at [185, 69] on icon "Expand" at bounding box center [180, 64] width 11 height 8
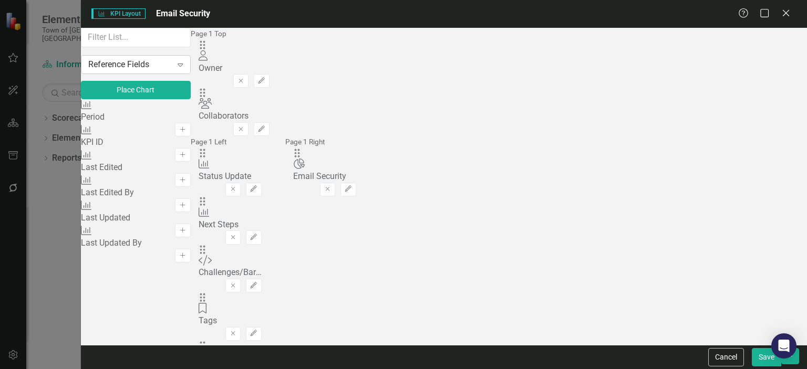
click at [185, 69] on icon "Expand" at bounding box center [180, 64] width 11 height 8
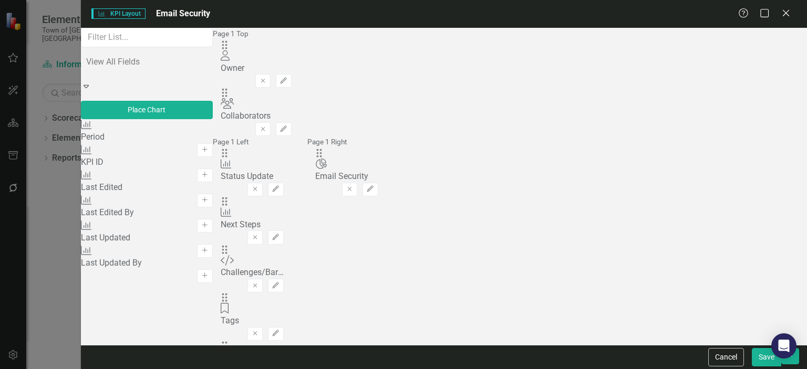
click at [146, 369] on div "View All Fields" at bounding box center [403, 375] width 807 height 12
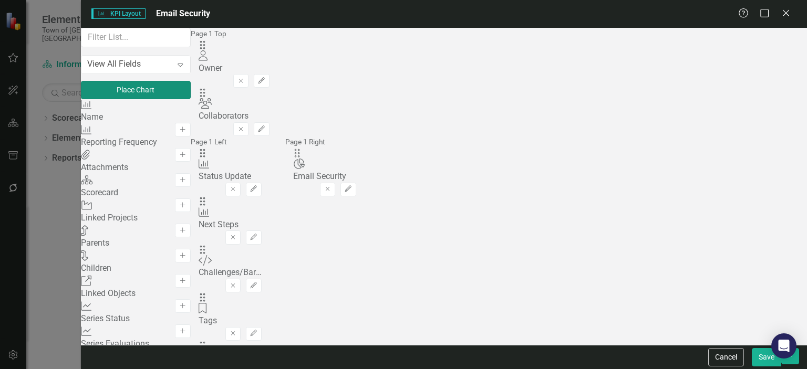
click at [174, 99] on button "Place Chart" at bounding box center [136, 90] width 110 height 18
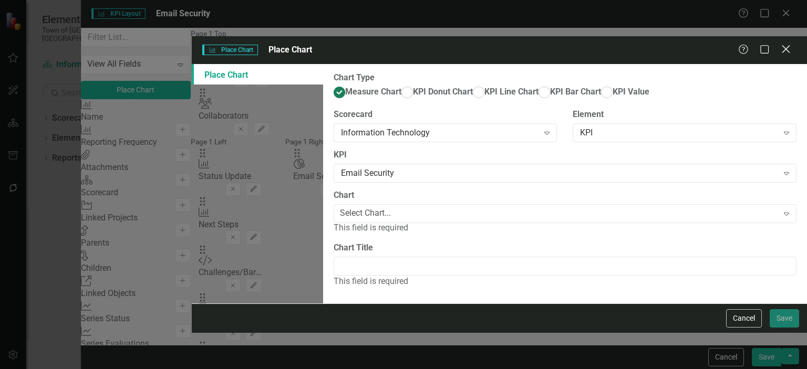
click at [789, 44] on icon "Close" at bounding box center [785, 49] width 13 height 10
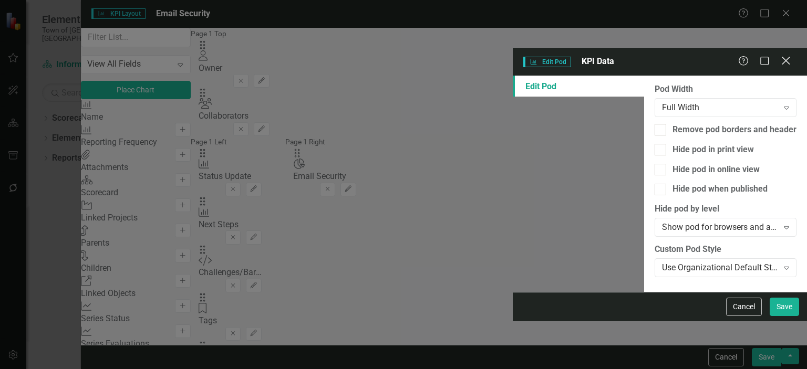
click at [784, 56] on icon "Close" at bounding box center [785, 61] width 13 height 10
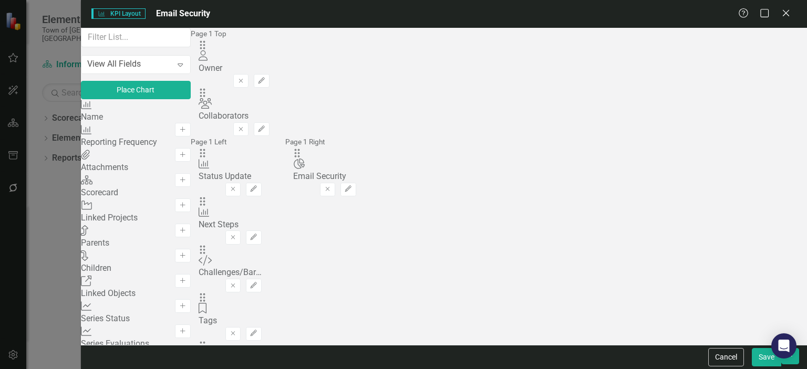
scroll to position [576, 0]
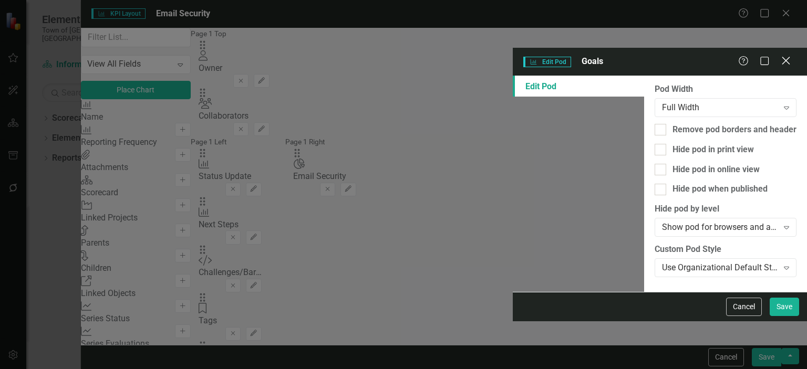
click at [786, 56] on icon "Close" at bounding box center [785, 61] width 13 height 10
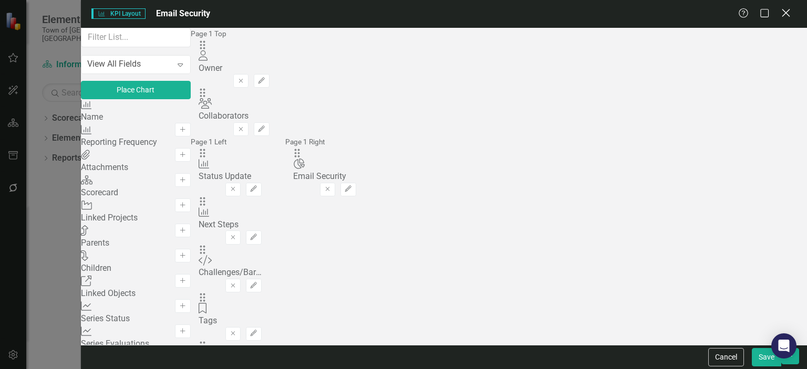
click at [784, 10] on icon "Close" at bounding box center [785, 13] width 13 height 10
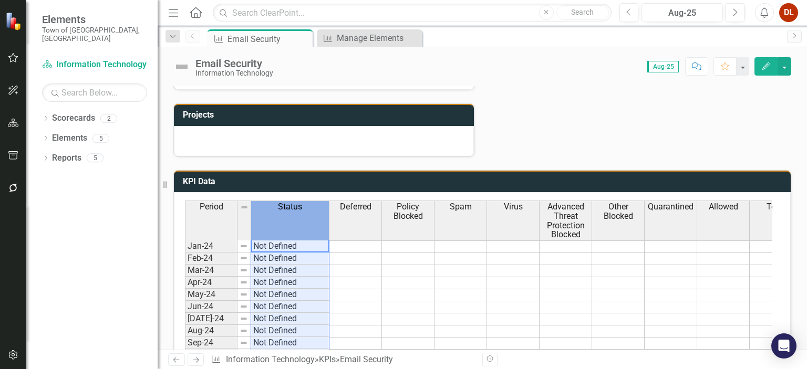
click at [323, 210] on th "Status" at bounding box center [290, 220] width 78 height 39
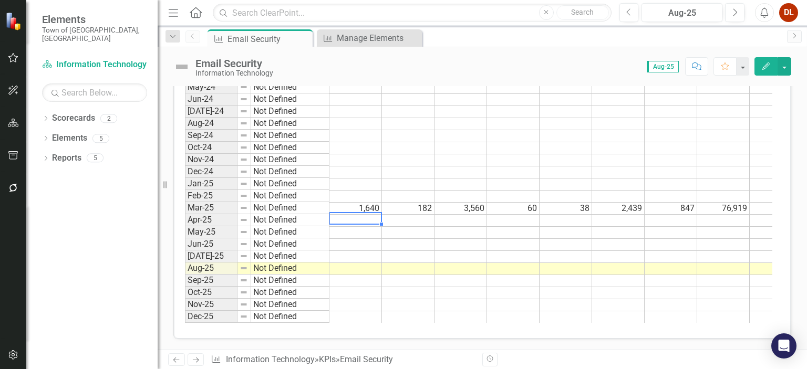
click at [373, 215] on td at bounding box center [355, 221] width 53 height 12
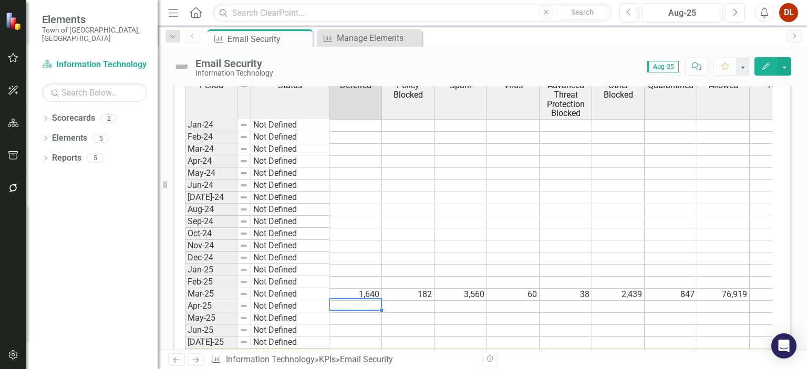
scroll to position [433, 0]
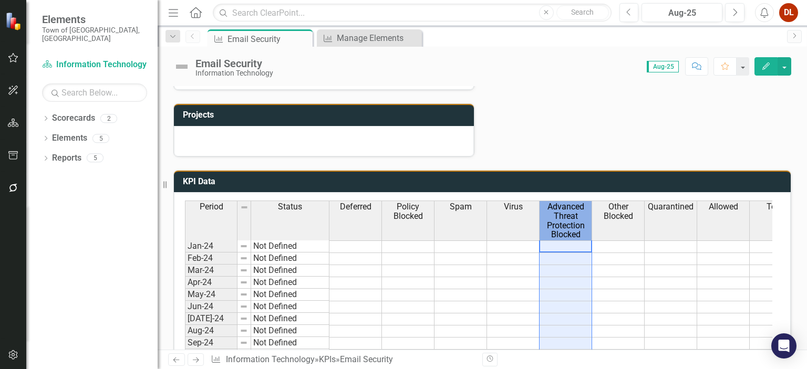
click at [568, 202] on span "Advanced Threat Protection Blocked" at bounding box center [566, 220] width 48 height 37
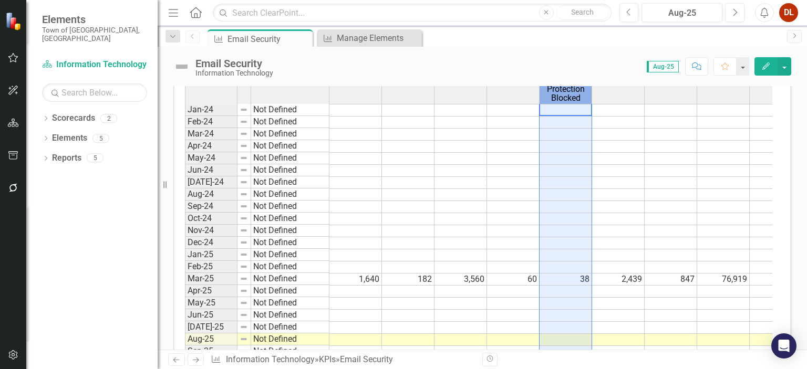
scroll to position [644, 0]
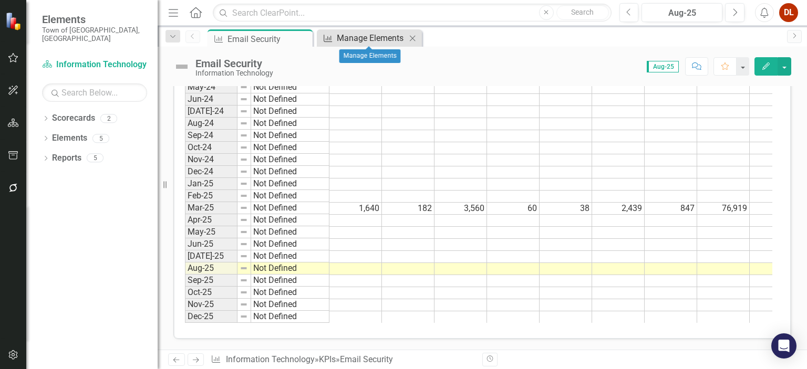
click at [374, 39] on div "Manage Elements" at bounding box center [371, 38] width 69 height 13
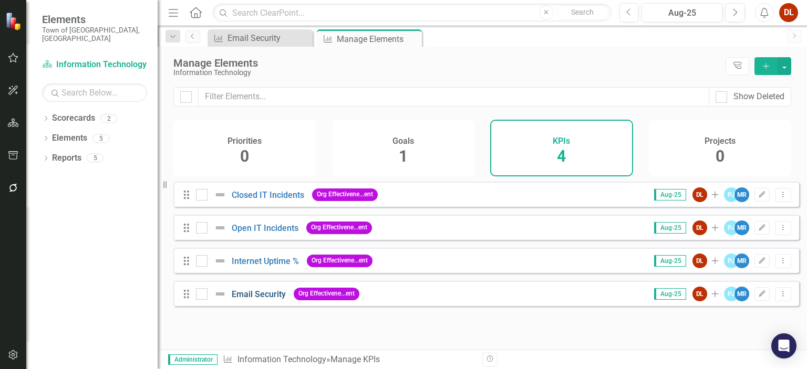
click at [257, 299] on link "Email Security" at bounding box center [259, 295] width 54 height 10
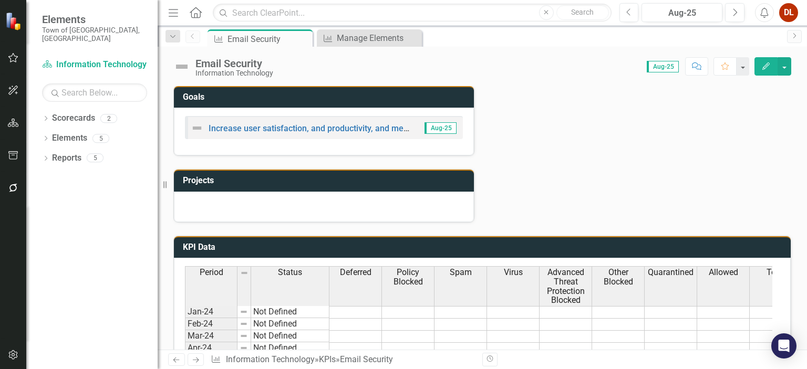
scroll to position [525, 0]
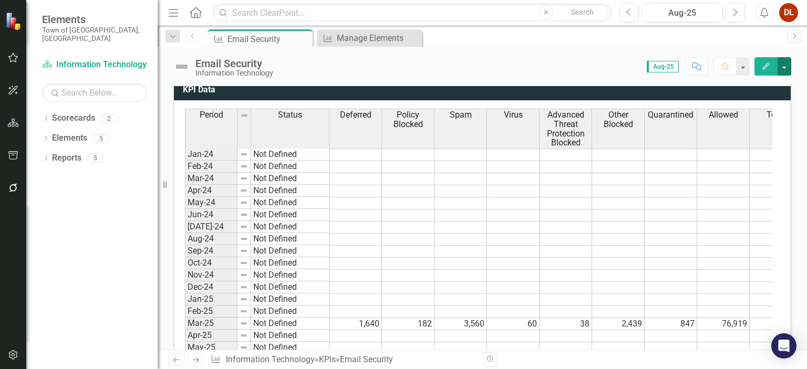
click at [783, 67] on button "button" at bounding box center [785, 66] width 14 height 18
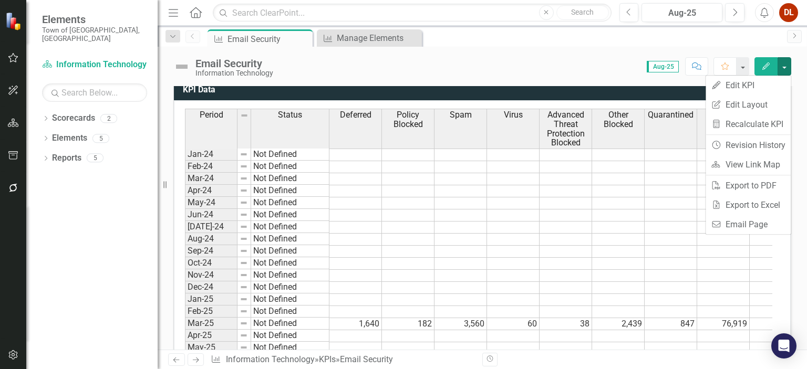
click at [557, 113] on span "Advanced Threat Protection Blocked" at bounding box center [566, 128] width 48 height 37
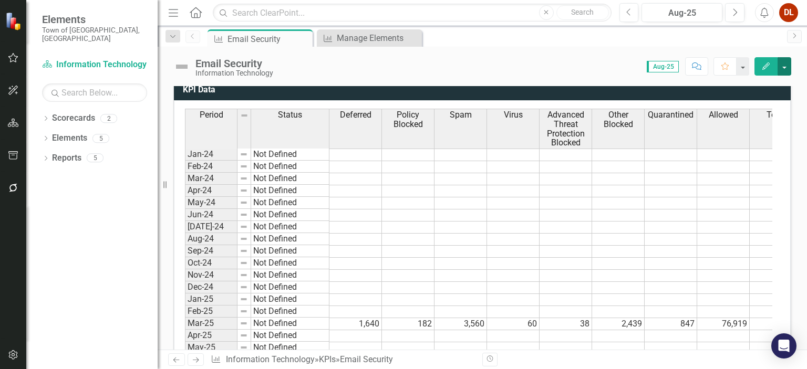
click at [786, 70] on button "button" at bounding box center [785, 66] width 14 height 18
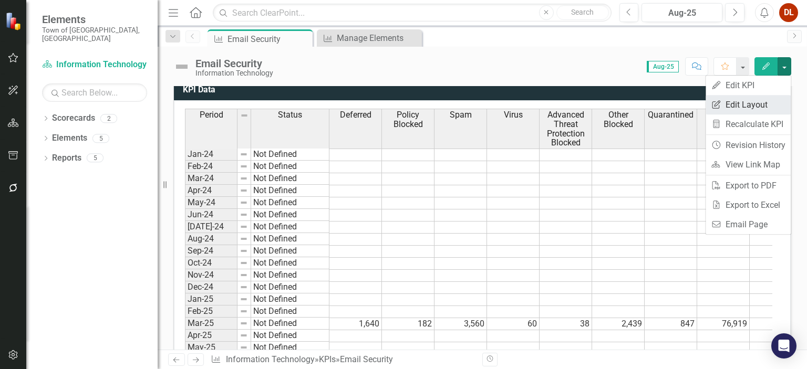
click at [741, 107] on link "Edit Report Edit Layout" at bounding box center [748, 104] width 85 height 19
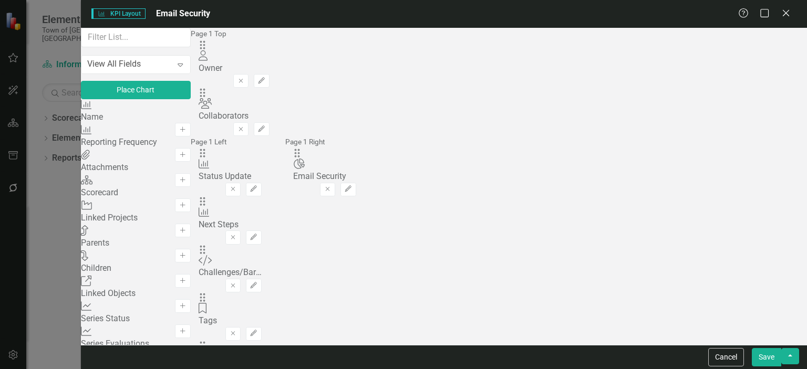
click at [194, 12] on span "Email Security" at bounding box center [183, 13] width 54 height 10
click at [151, 47] on input "text" at bounding box center [136, 37] width 110 height 19
click at [185, 69] on icon "Expand" at bounding box center [180, 64] width 11 height 8
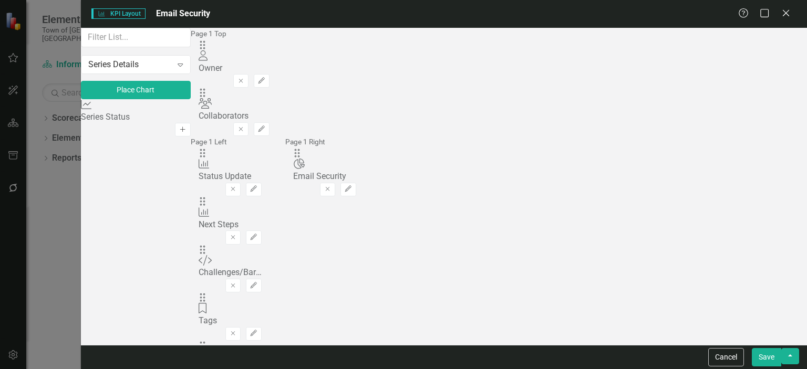
click at [187, 132] on icon "Add" at bounding box center [183, 130] width 8 height 6
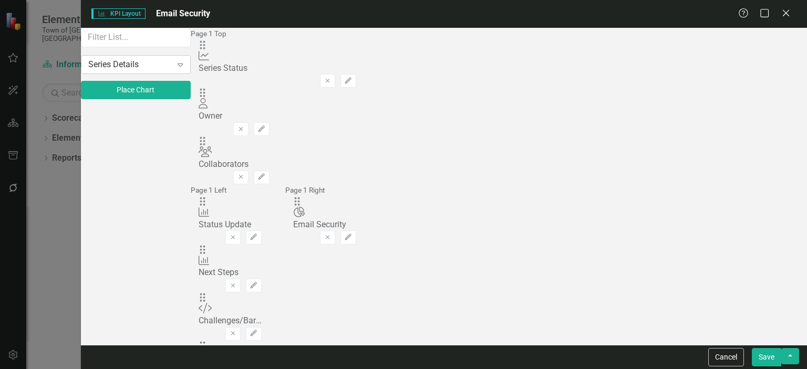
click at [185, 69] on icon "Expand" at bounding box center [180, 64] width 11 height 8
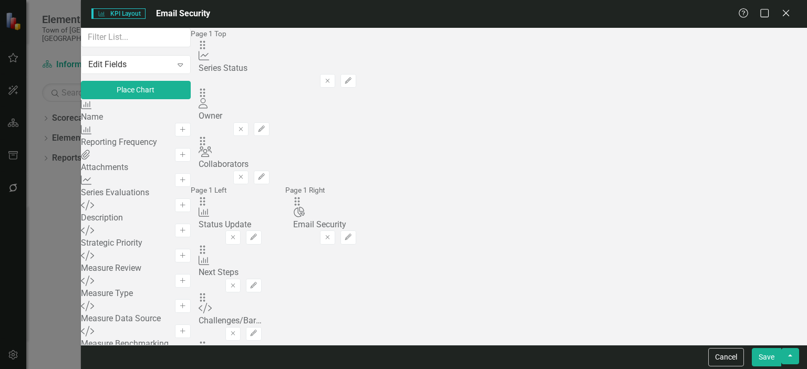
scroll to position [179, 0]
click at [187, 328] on icon "Add" at bounding box center [183, 331] width 8 height 6
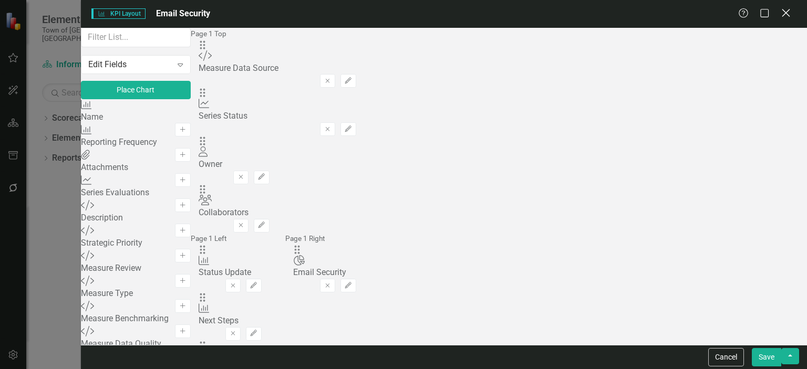
click at [784, 15] on icon at bounding box center [786, 13] width 8 height 8
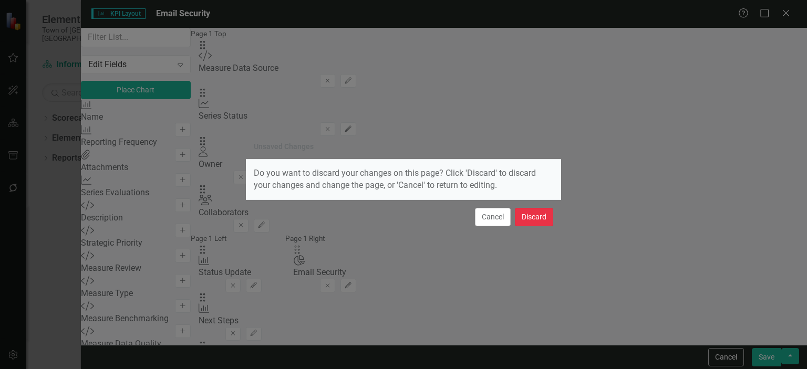
click at [534, 220] on button "Discard" at bounding box center [534, 217] width 38 height 18
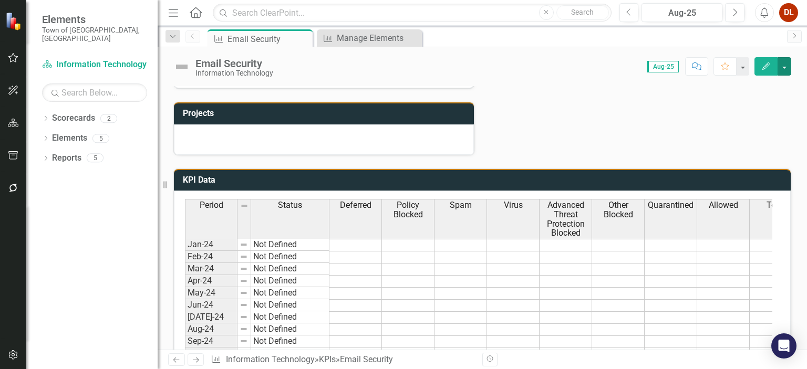
scroll to position [433, 0]
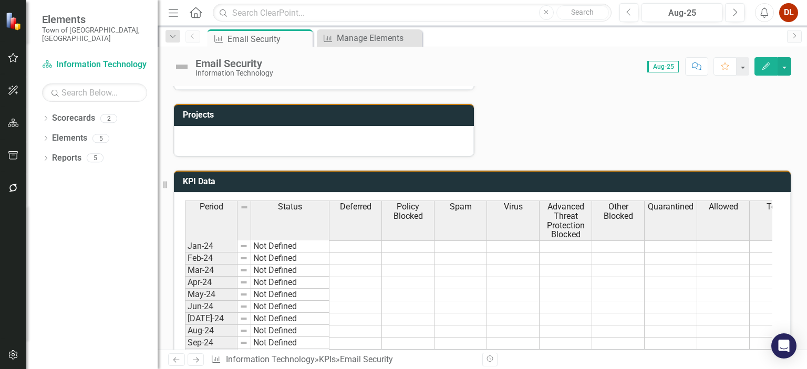
click at [430, 210] on span "Policy Blocked" at bounding box center [408, 211] width 48 height 18
click at [787, 68] on button "button" at bounding box center [785, 66] width 14 height 18
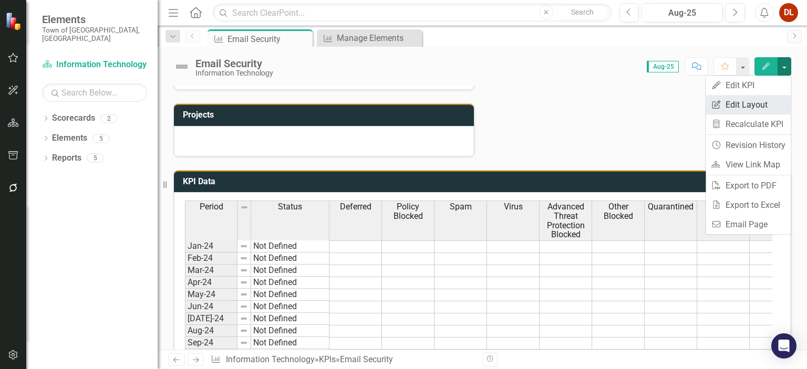
click at [748, 107] on link "Edit Report Edit Layout" at bounding box center [748, 104] width 85 height 19
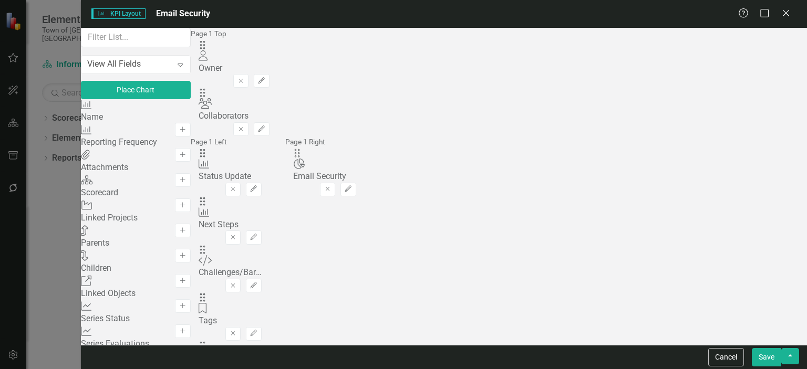
scroll to position [105, 0]
click at [187, 303] on icon "Add" at bounding box center [183, 306] width 8 height 6
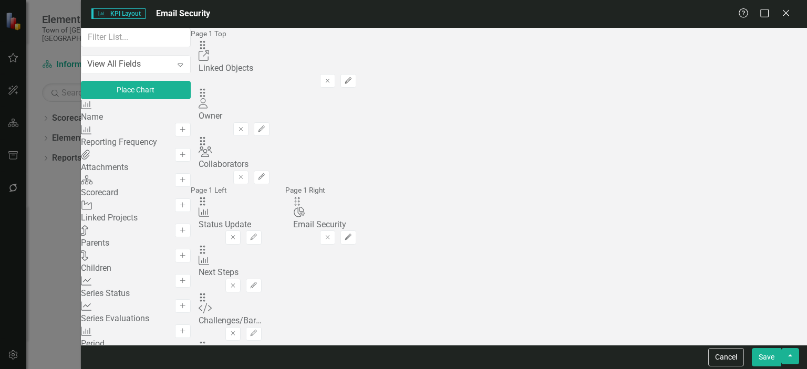
click at [352, 78] on icon "Edit" at bounding box center [348, 81] width 8 height 6
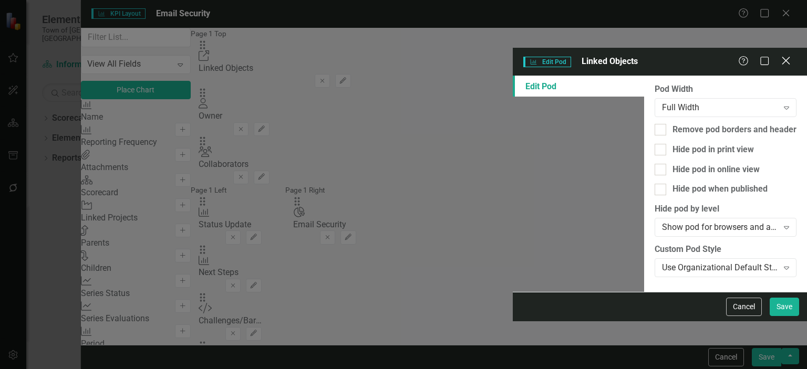
click at [781, 56] on icon "Close" at bounding box center [785, 61] width 13 height 10
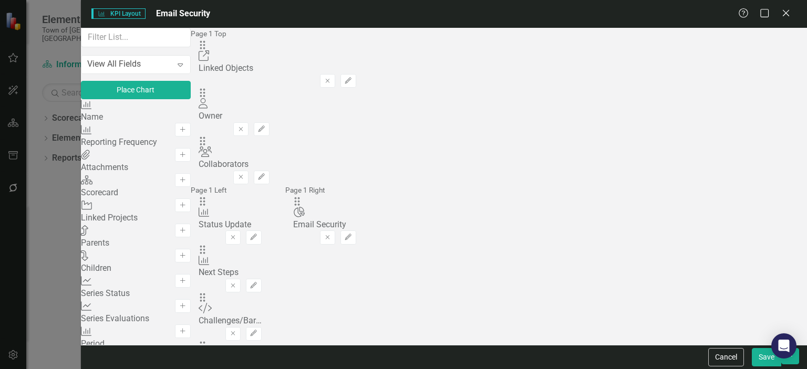
click at [159, 313] on div "Series Evaluations" at bounding box center [136, 319] width 110 height 12
click at [190, 325] on button "Add" at bounding box center [182, 332] width 15 height 14
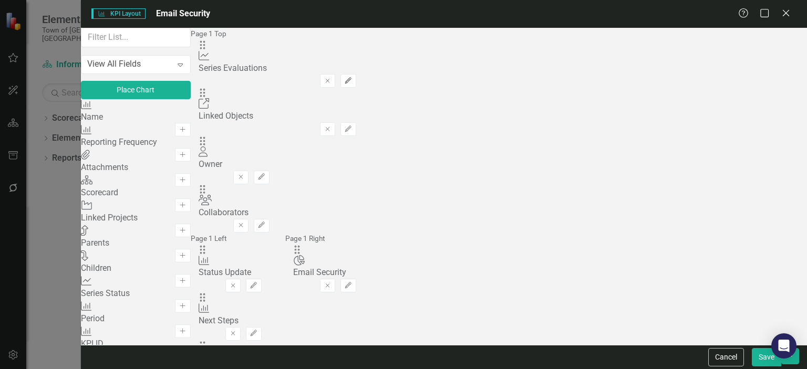
click at [351, 77] on icon "button" at bounding box center [348, 80] width 6 height 6
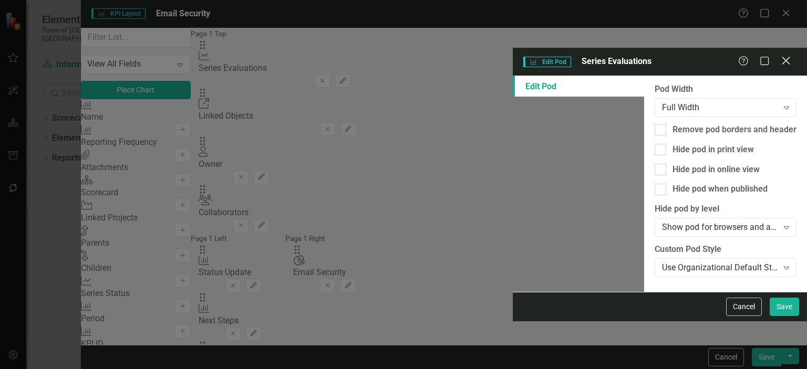
click at [792, 56] on icon "Close" at bounding box center [785, 61] width 13 height 10
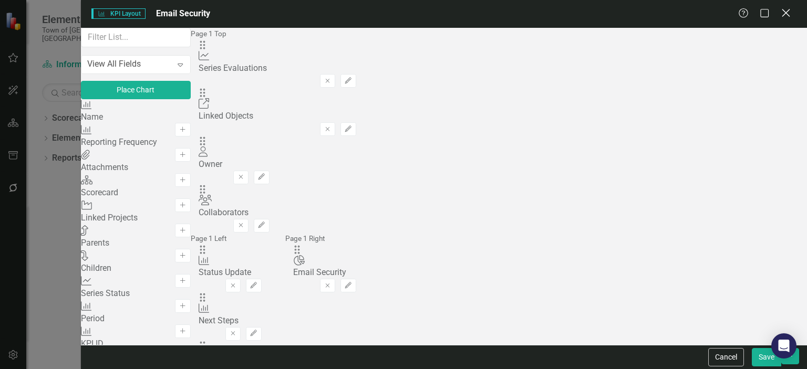
click at [787, 10] on icon "Close" at bounding box center [785, 13] width 13 height 10
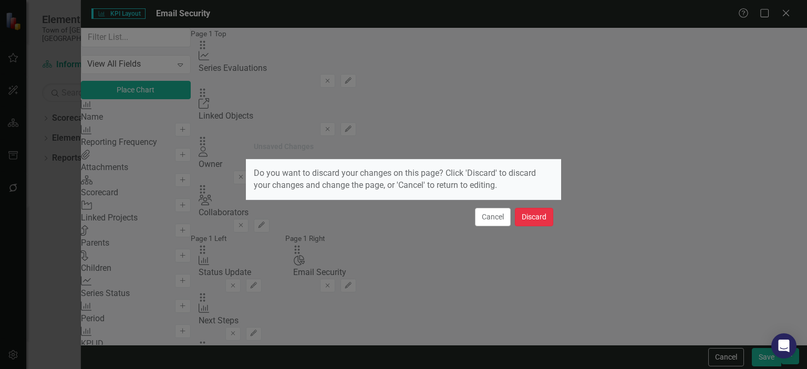
click at [537, 220] on button "Discard" at bounding box center [534, 217] width 38 height 18
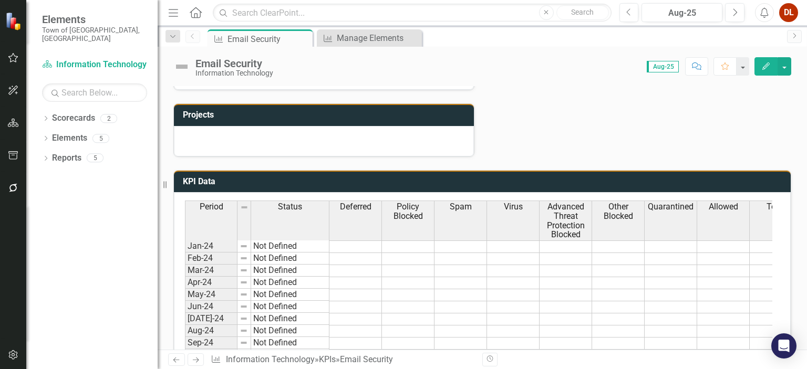
click at [280, 226] on th "Status" at bounding box center [290, 220] width 78 height 39
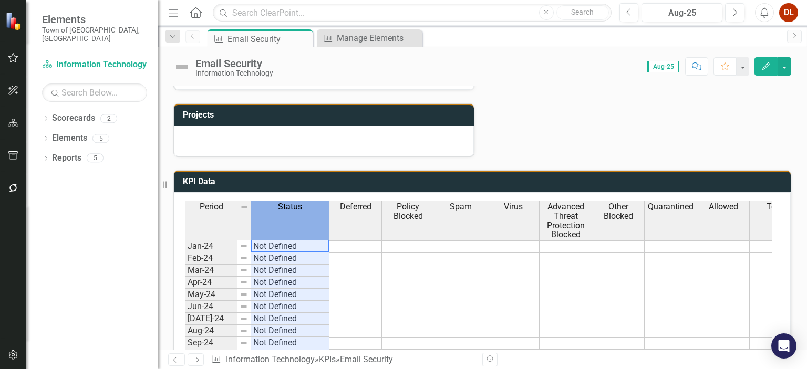
click at [280, 226] on th "Status" at bounding box center [290, 220] width 78 height 39
click at [283, 222] on th "Status" at bounding box center [290, 220] width 78 height 39
click at [609, 208] on span "Other Blocked" at bounding box center [618, 211] width 48 height 18
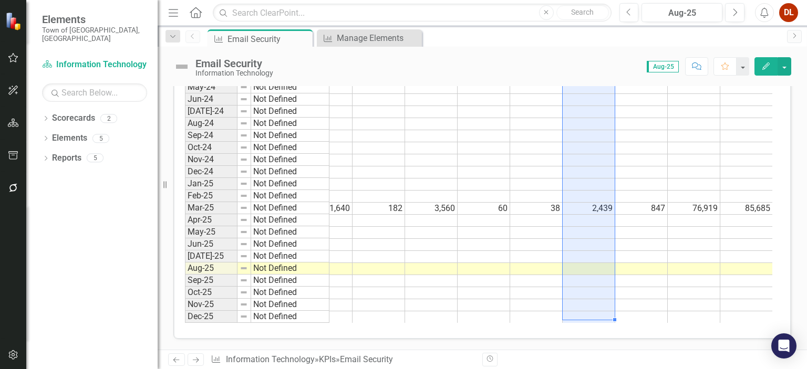
scroll to position [433, 0]
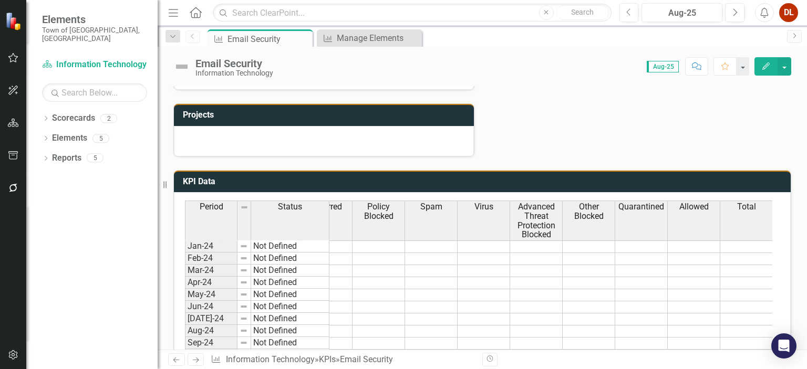
click at [582, 195] on div "Period Status Deferred Policy Blocked Spam Virus Advanced Threat Protection Blo…" at bounding box center [482, 369] width 617 height 354
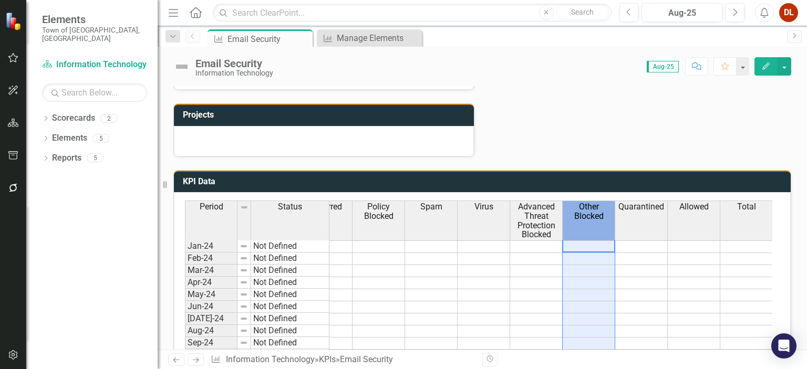
click at [586, 204] on span "Other Blocked" at bounding box center [589, 211] width 48 height 18
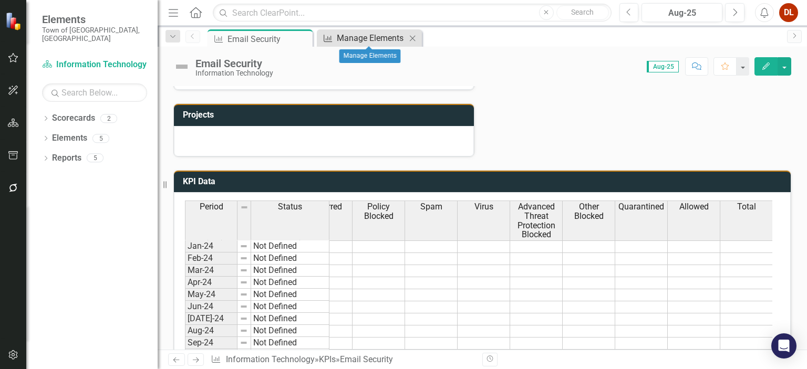
click at [389, 41] on div "Manage Elements" at bounding box center [371, 38] width 69 height 13
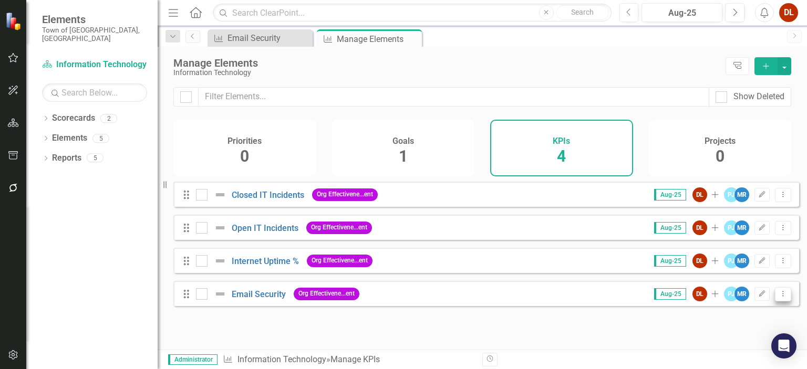
click at [779, 297] on icon "Dropdown Menu" at bounding box center [783, 294] width 9 height 7
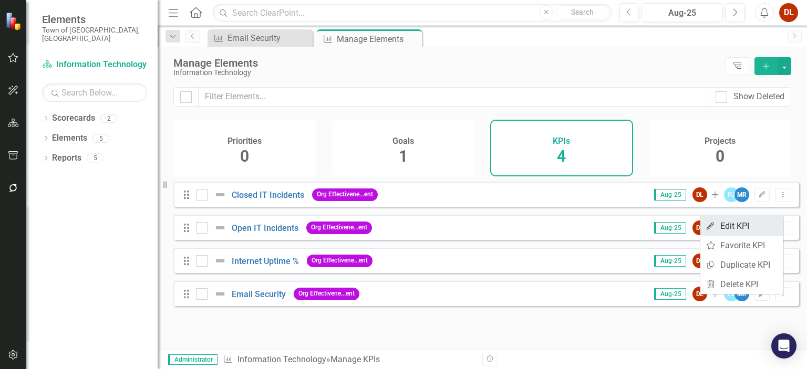
click at [740, 228] on link "Edit Edit KPI" at bounding box center [741, 225] width 83 height 19
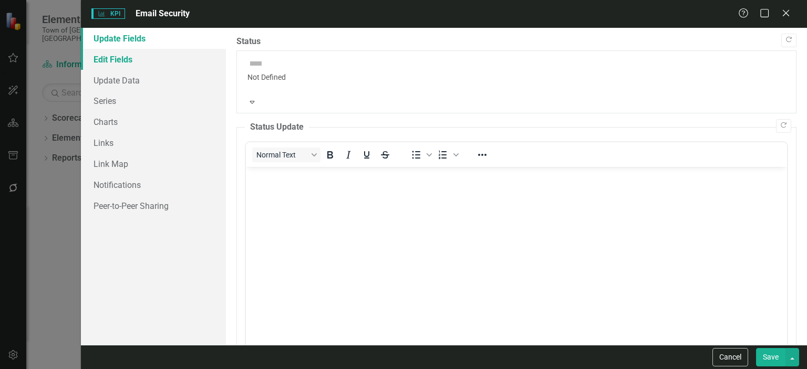
click at [124, 64] on link "Edit Fields" at bounding box center [153, 59] width 145 height 21
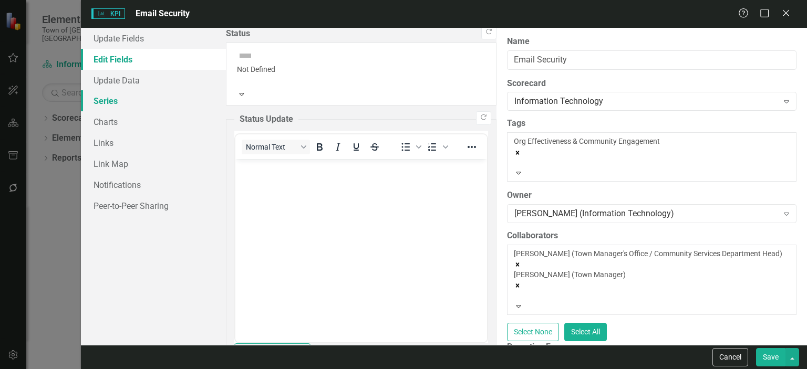
click at [105, 100] on link "Series" at bounding box center [153, 100] width 145 height 21
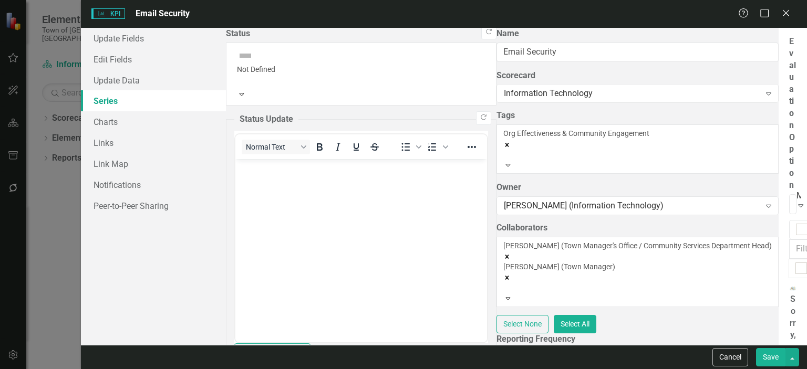
checkbox input "true"
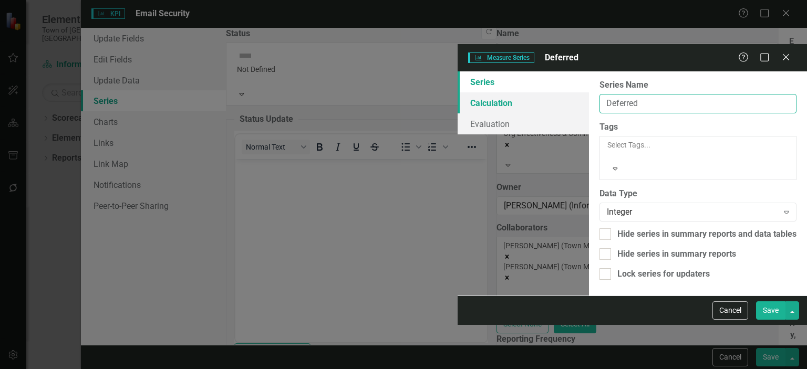
drag, startPoint x: 359, startPoint y: 60, endPoint x: 229, endPoint y: 56, distance: 130.4
click at [458, 71] on div "Series Calculation Evaluation From this page, you can edit the name, type, and …" at bounding box center [632, 183] width 349 height 224
click at [788, 53] on icon at bounding box center [786, 57] width 8 height 8
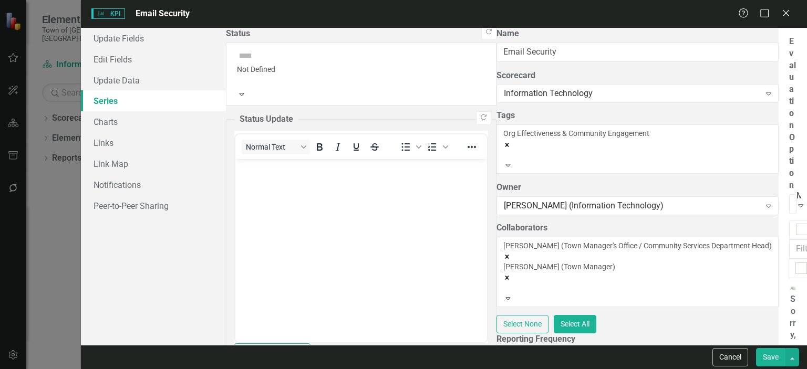
click at [757, 100] on link "Add Add series" at bounding box center [747, 105] width 83 height 19
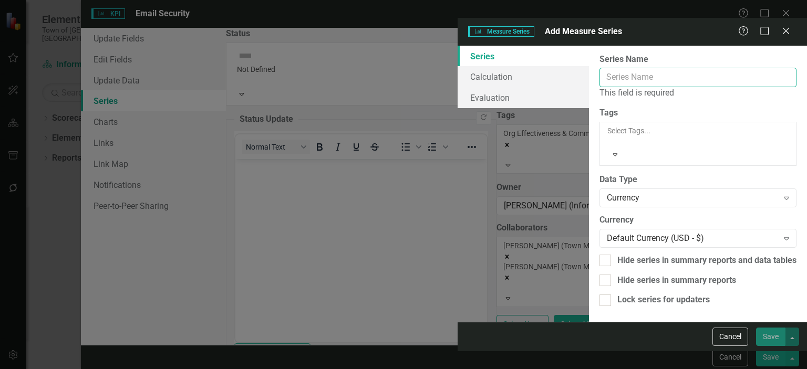
click at [599, 68] on input "Name" at bounding box center [697, 77] width 197 height 19
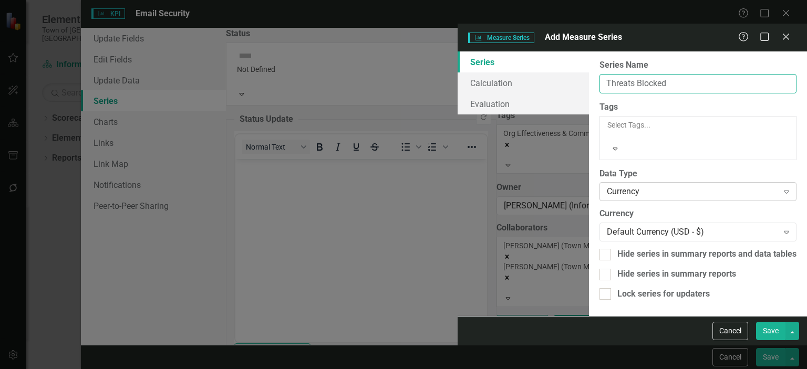
type input "Threats Blocked"
click at [782, 188] on icon "Expand" at bounding box center [786, 192] width 11 height 8
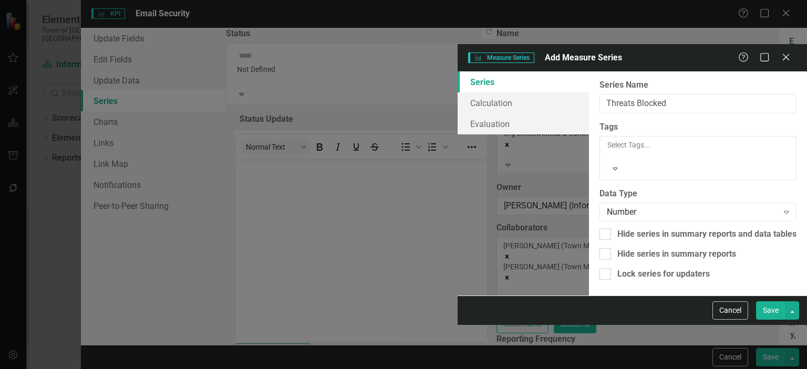
click at [776, 320] on button "Save" at bounding box center [770, 311] width 29 height 18
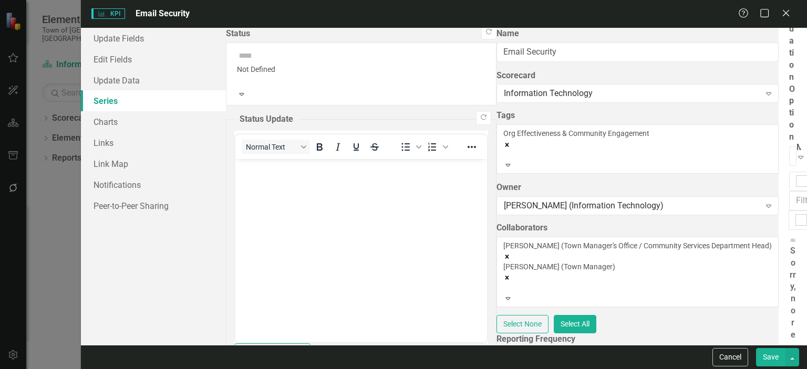
scroll to position [97, 0]
drag, startPoint x: 326, startPoint y: 317, endPoint x: 332, endPoint y: 93, distance: 223.9
drag, startPoint x: 249, startPoint y: 320, endPoint x: 264, endPoint y: 97, distance: 223.8
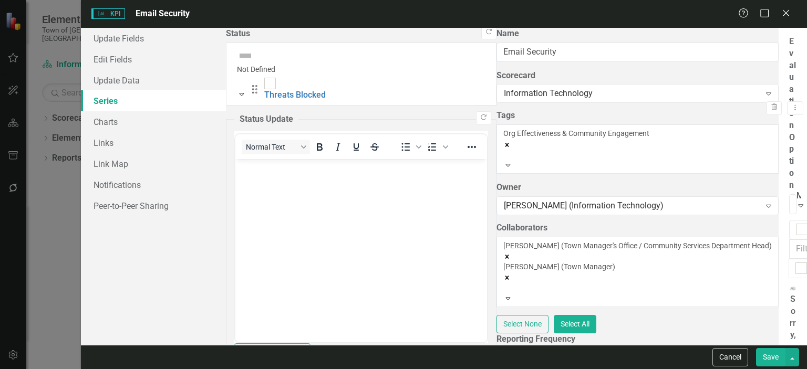
click at [779, 94] on div "From this page, you can add, edit, delete, or duplicate the measure series for …" at bounding box center [793, 186] width 28 height 317
checkbox input "false"
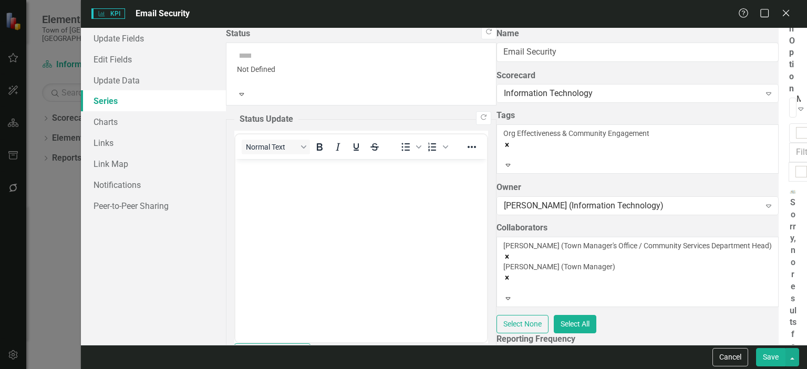
drag, startPoint x: 281, startPoint y: 318, endPoint x: 282, endPoint y: 303, distance: 15.3
drag, startPoint x: 250, startPoint y: 317, endPoint x: 248, endPoint y: 85, distance: 231.7
click at [779, 85] on div "From this page, you can add, edit, delete, or duplicate the measure series for …" at bounding box center [793, 186] width 28 height 317
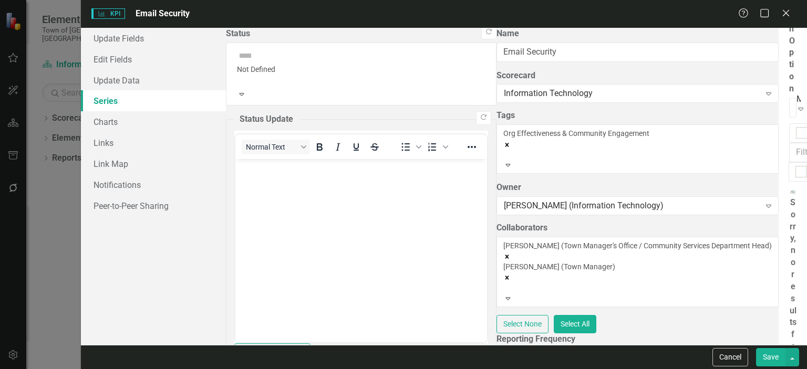
scroll to position [97, 0]
drag, startPoint x: 249, startPoint y: 318, endPoint x: 242, endPoint y: 88, distance: 230.2
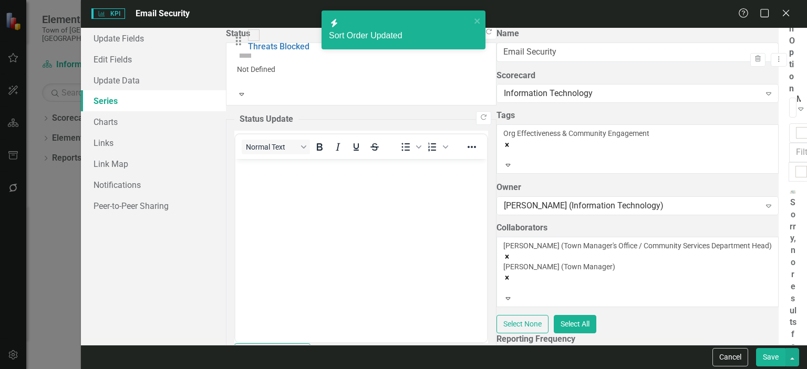
scroll to position [0, 0]
drag, startPoint x: 250, startPoint y: 77, endPoint x: 249, endPoint y: 46, distance: 30.5
click at [779, 46] on div "From this page, you can add, edit, delete, or duplicate the measure series for …" at bounding box center [793, 186] width 28 height 317
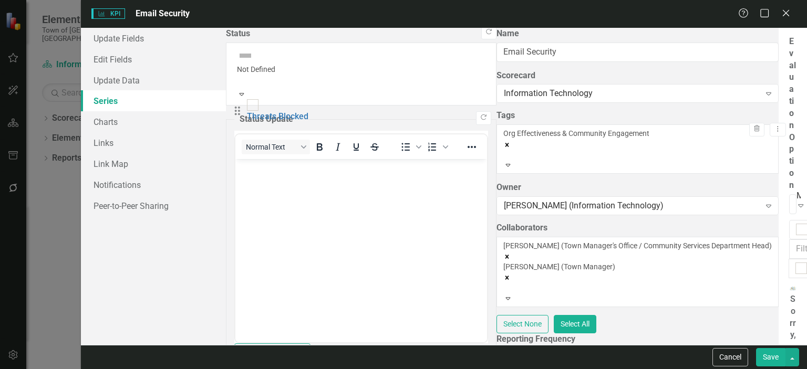
drag, startPoint x: 249, startPoint y: 184, endPoint x: 246, endPoint y: 113, distance: 70.5
click at [742, 105] on link "Add Add series" at bounding box center [747, 105] width 83 height 19
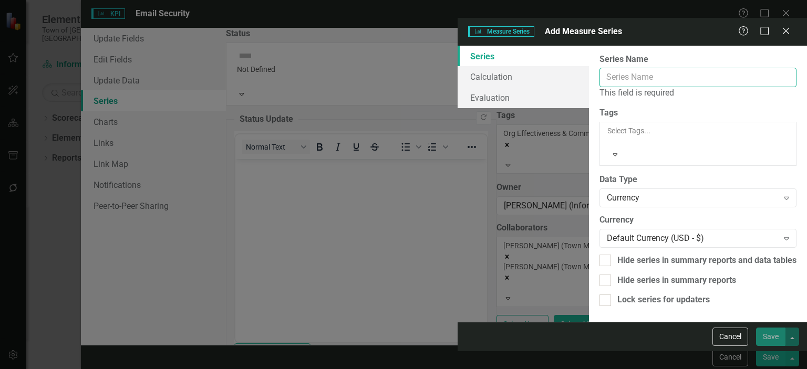
click at [599, 68] on input "Name" at bounding box center [697, 77] width 197 height 19
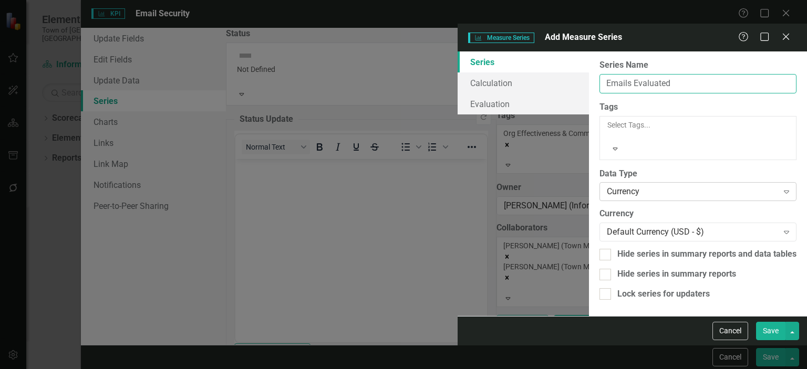
type input "Emails Evaluated"
click at [607, 186] on div "Currency" at bounding box center [692, 192] width 171 height 12
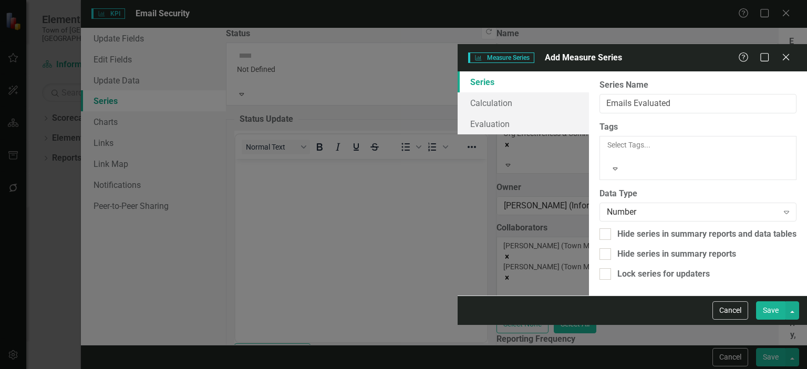
click at [775, 320] on button "Save" at bounding box center [770, 311] width 29 height 18
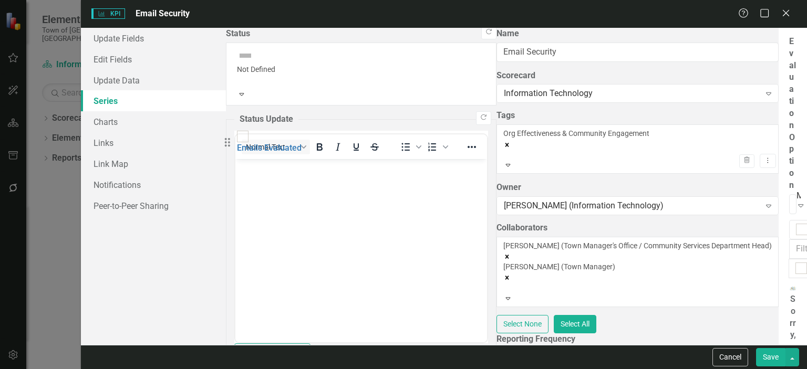
drag, startPoint x: 248, startPoint y: 315, endPoint x: 235, endPoint y: 142, distance: 173.9
click at [779, 142] on div "From this page, you can add, edit, delete, or duplicate the measure series for …" at bounding box center [793, 186] width 28 height 317
drag, startPoint x: 249, startPoint y: 319, endPoint x: 246, endPoint y: 84, distance: 235.4
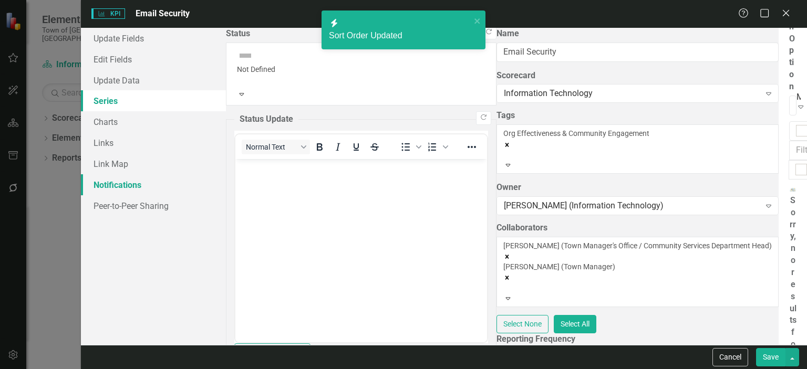
scroll to position [0, 0]
drag, startPoint x: 249, startPoint y: 183, endPoint x: 249, endPoint y: 147, distance: 36.3
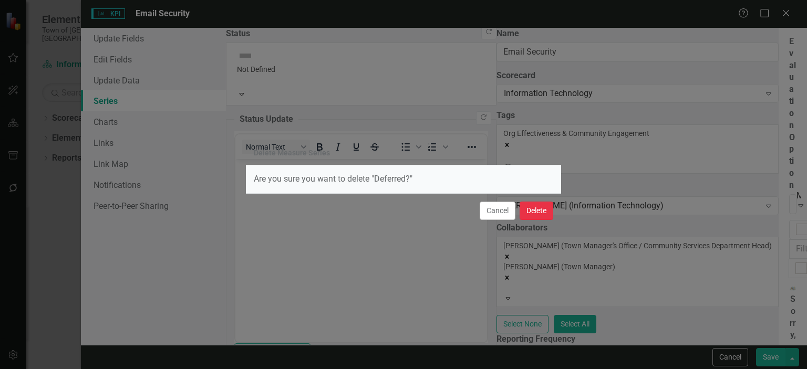
click at [539, 211] on button "Delete" at bounding box center [537, 211] width 34 height 18
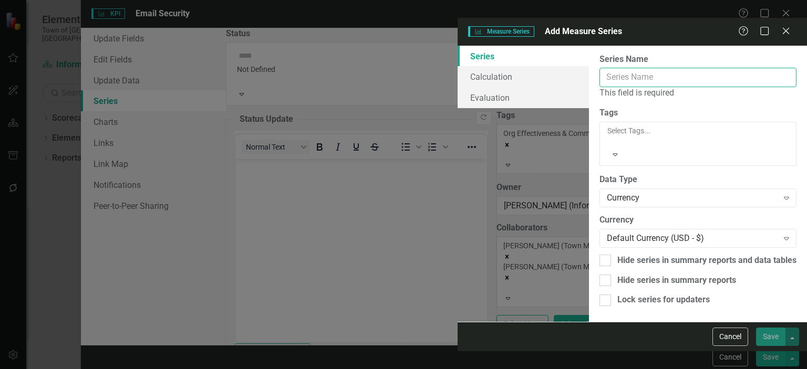
click at [599, 68] on input "Name" at bounding box center [697, 77] width 197 height 19
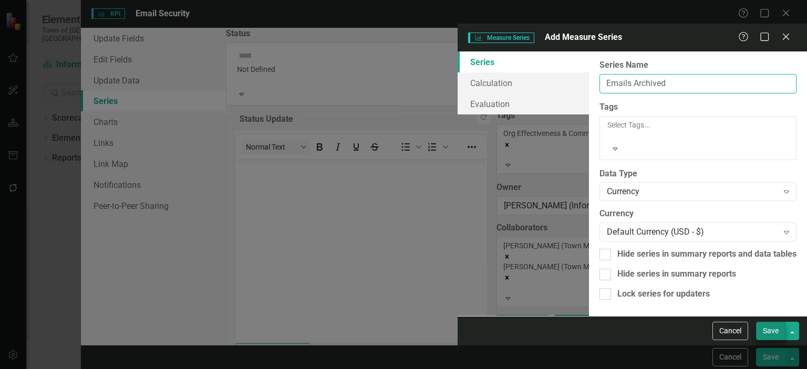
type input "Emails Archived"
click at [777, 340] on button "Save" at bounding box center [770, 331] width 29 height 18
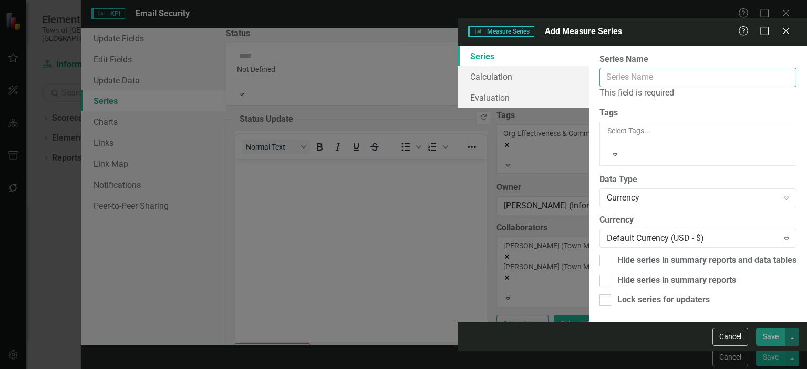
drag, startPoint x: 340, startPoint y: 62, endPoint x: 292, endPoint y: 84, distance: 53.1
click at [599, 68] on input "Name" at bounding box center [697, 77] width 197 height 19
type input "Emails Archived"
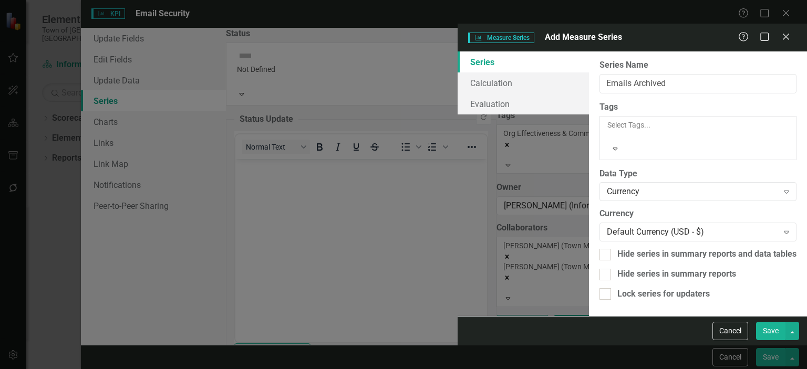
click at [765, 340] on button "Save" at bounding box center [770, 331] width 29 height 18
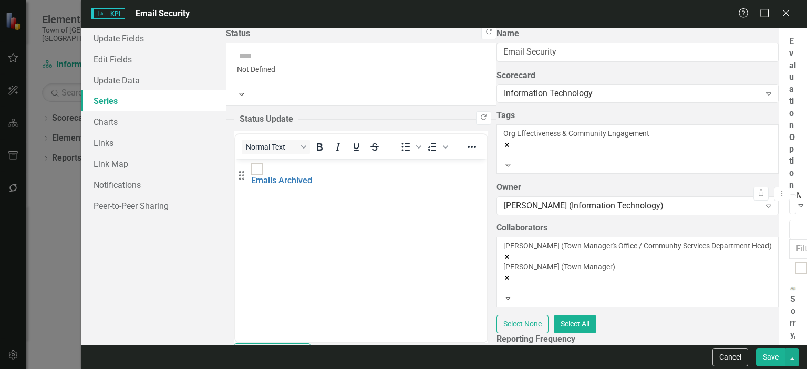
drag, startPoint x: 251, startPoint y: 285, endPoint x: 252, endPoint y: 178, distance: 107.7
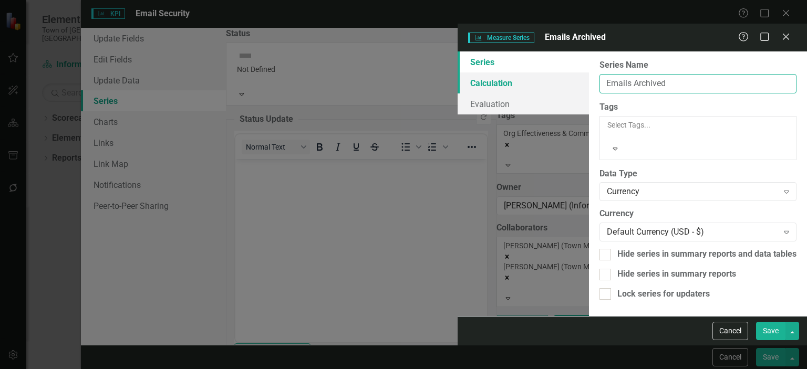
drag, startPoint x: 389, startPoint y: 58, endPoint x: 274, endPoint y: 55, distance: 115.6
click at [458, 55] on div "Series Calculation Evaluation From this page, you can edit the name, type, and …" at bounding box center [632, 183] width 349 height 265
type input "Incidents Remediated"
click at [766, 340] on button "Save" at bounding box center [770, 331] width 29 height 18
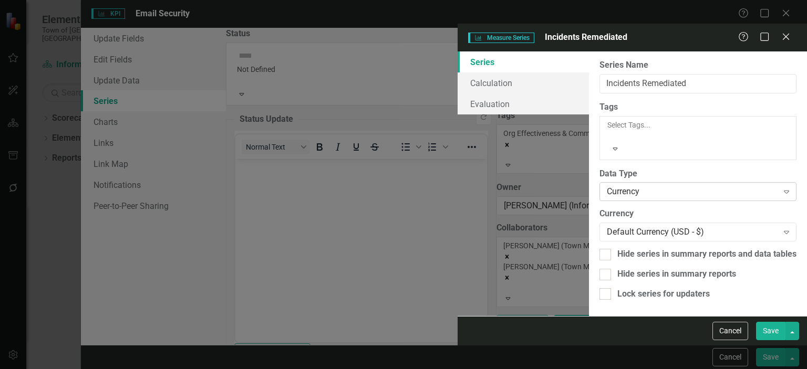
click at [607, 186] on div "Currency" at bounding box center [692, 192] width 171 height 12
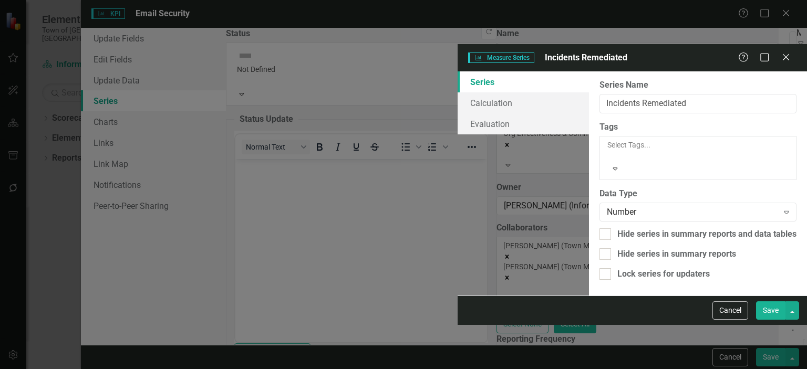
click at [777, 320] on button "Save" at bounding box center [770, 311] width 29 height 18
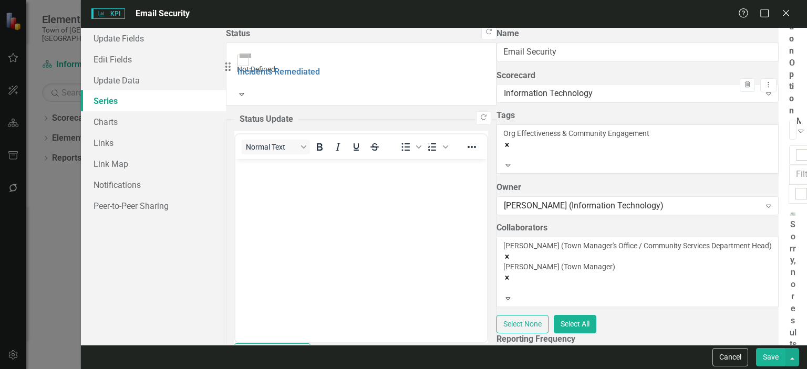
scroll to position [54, 0]
drag, startPoint x: 245, startPoint y: 322, endPoint x: 248, endPoint y: 170, distance: 151.9
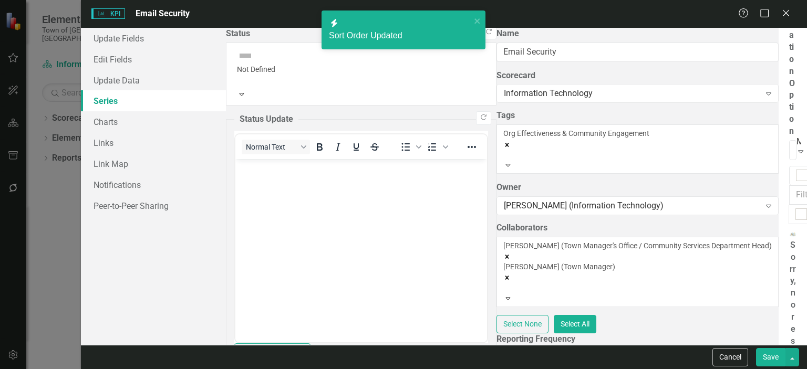
scroll to position [163, 0]
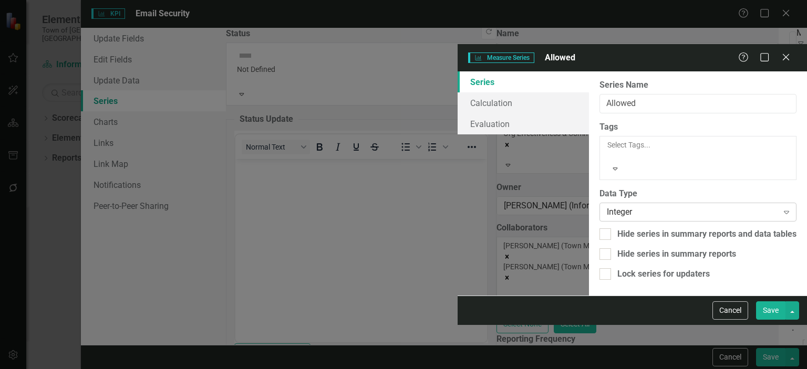
click at [607, 206] on div "Integer" at bounding box center [692, 212] width 171 height 12
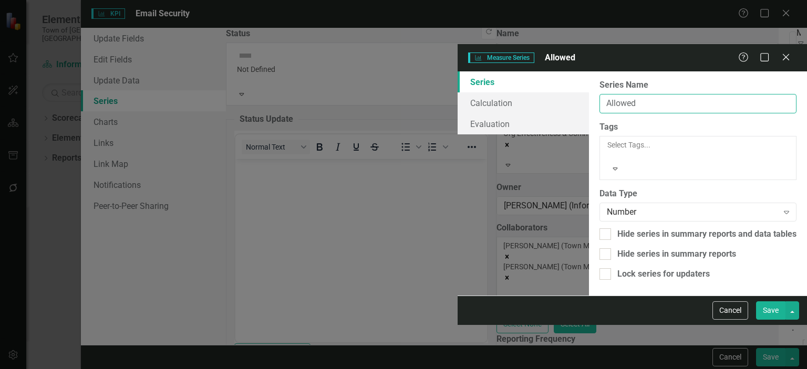
drag, startPoint x: 366, startPoint y: 57, endPoint x: 87, endPoint y: 52, distance: 279.0
click at [146, 54] on div "Measure Series Measure Series Allowed Help Maximize Close Series Calculation Ev…" at bounding box center [403, 184] width 807 height 369
type input "Incidents Investigated"
click at [621, 226] on div "From this page, you can edit the name, type, and visibility options of your ser…" at bounding box center [698, 183] width 218 height 224
click at [765, 320] on button "Save" at bounding box center [770, 311] width 29 height 18
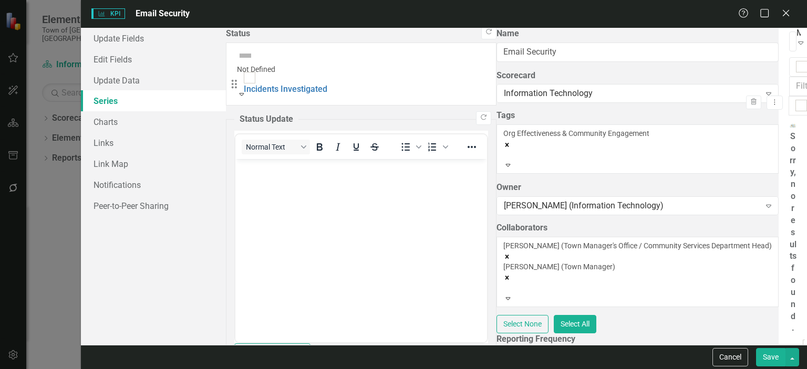
drag, startPoint x: 249, startPoint y: 287, endPoint x: 243, endPoint y: 88, distance: 199.2
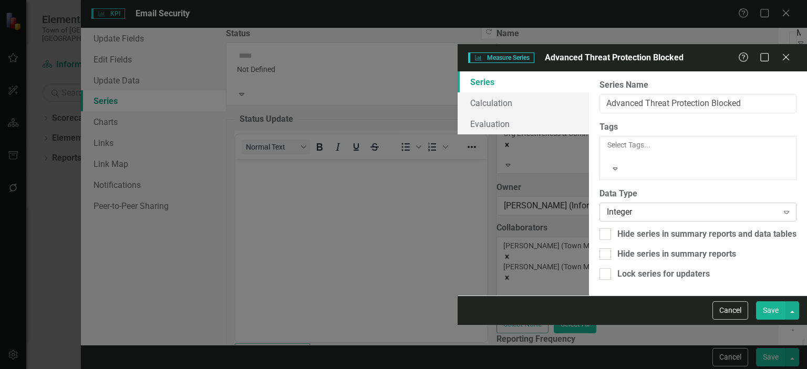
click at [607, 206] on div "Integer" at bounding box center [692, 212] width 171 height 12
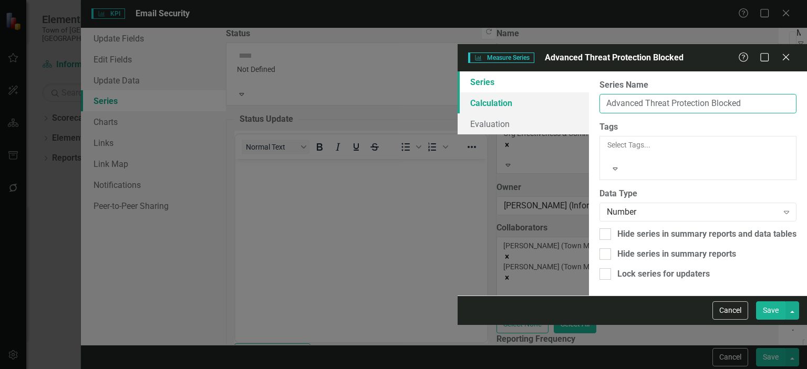
drag, startPoint x: 454, startPoint y: 56, endPoint x: 205, endPoint y: 56, distance: 248.5
click at [458, 71] on div "Series Calculation Evaluation From this page, you can edit the name, type, and …" at bounding box center [632, 183] width 349 height 224
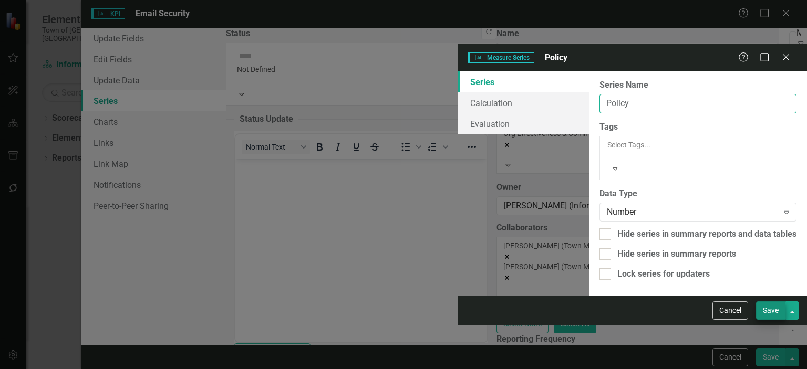
type input "Policy"
click at [773, 320] on button "Save" at bounding box center [770, 311] width 29 height 18
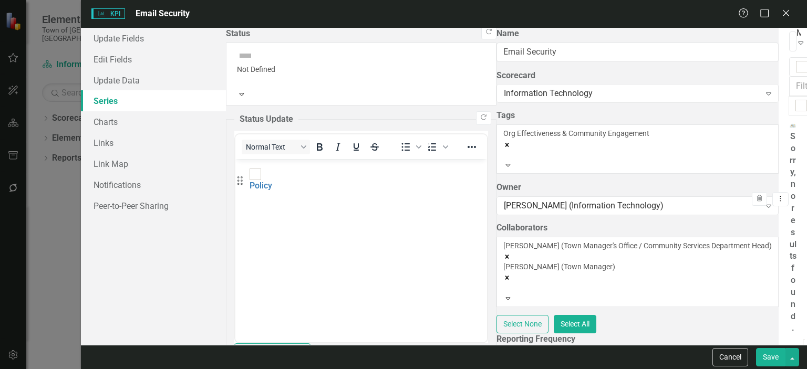
drag, startPoint x: 245, startPoint y: 221, endPoint x: 245, endPoint y: 185, distance: 36.3
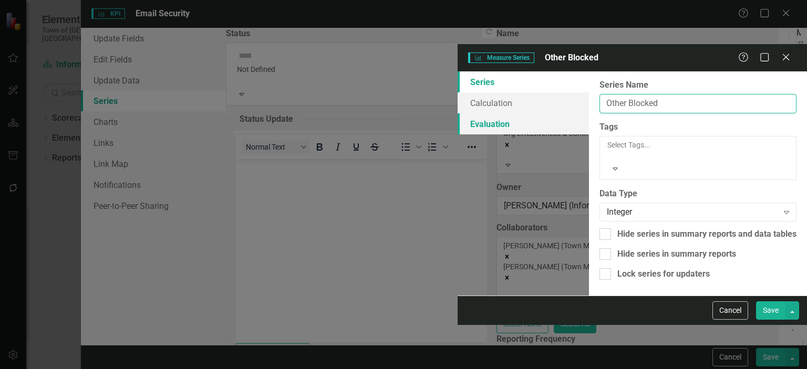
drag, startPoint x: 375, startPoint y: 59, endPoint x: 192, endPoint y: 77, distance: 183.8
click at [458, 71] on div "Series Calculation Evaluation From this page, you can edit the name, type, and …" at bounding box center [632, 183] width 349 height 224
type input "Phishing"
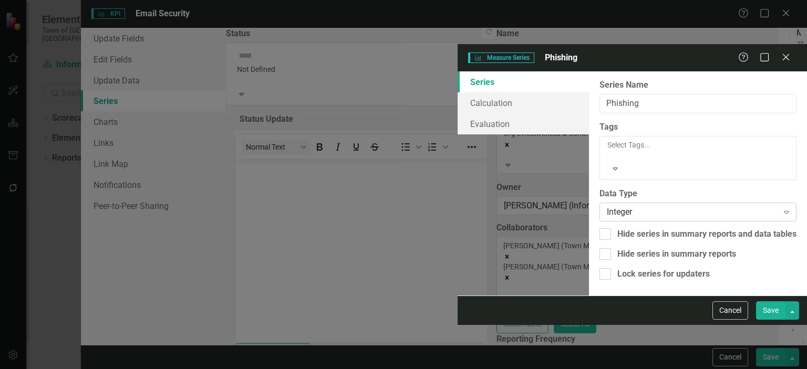
click at [607, 206] on div "Integer" at bounding box center [692, 212] width 171 height 12
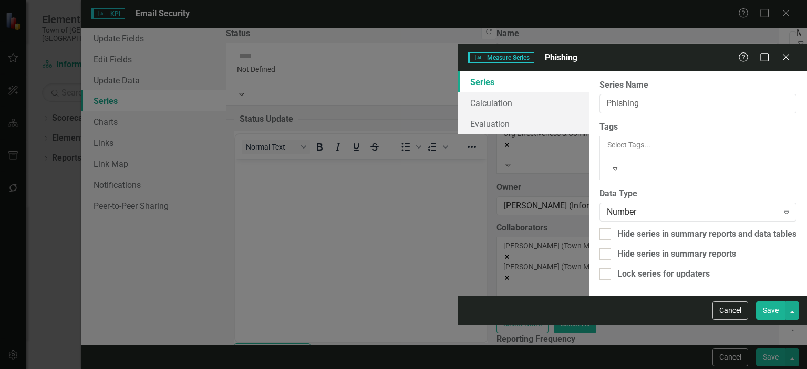
click at [770, 320] on button "Save" at bounding box center [770, 311] width 29 height 18
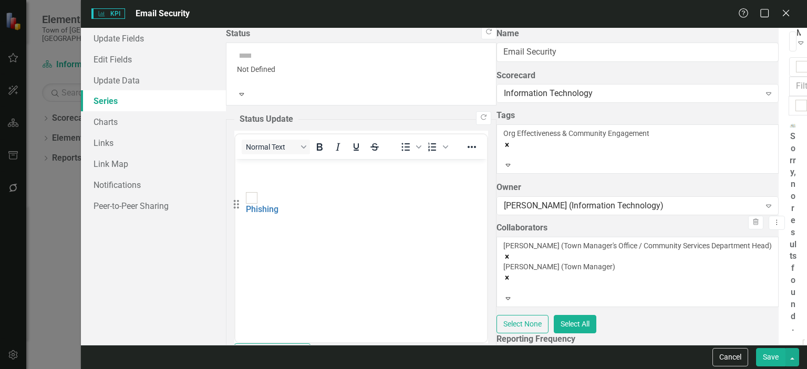
drag, startPoint x: 248, startPoint y: 254, endPoint x: 244, endPoint y: 209, distance: 45.9
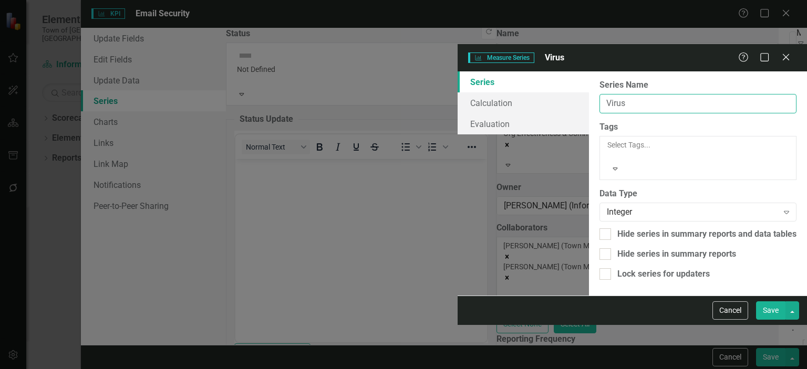
drag, startPoint x: 355, startPoint y: 58, endPoint x: 0, endPoint y: 33, distance: 356.1
click at [110, 33] on div "Measure Series Measure Series Virus Help Maximize Close Series Calculation Eval…" at bounding box center [403, 184] width 807 height 369
type input "Malware"
click at [607, 206] on div "Integer" at bounding box center [692, 212] width 171 height 12
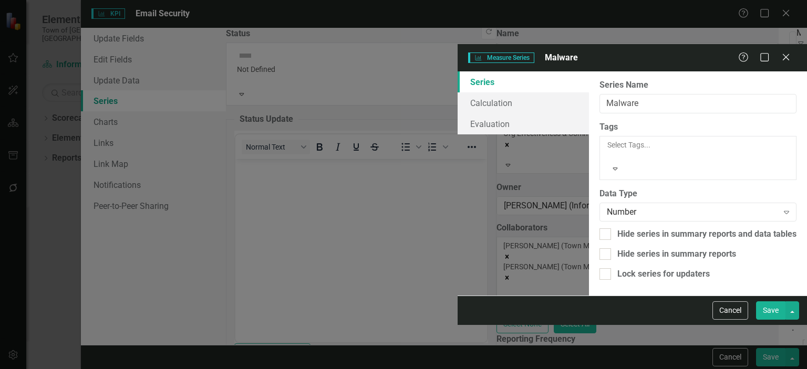
click at [767, 320] on button "Save" at bounding box center [770, 311] width 29 height 18
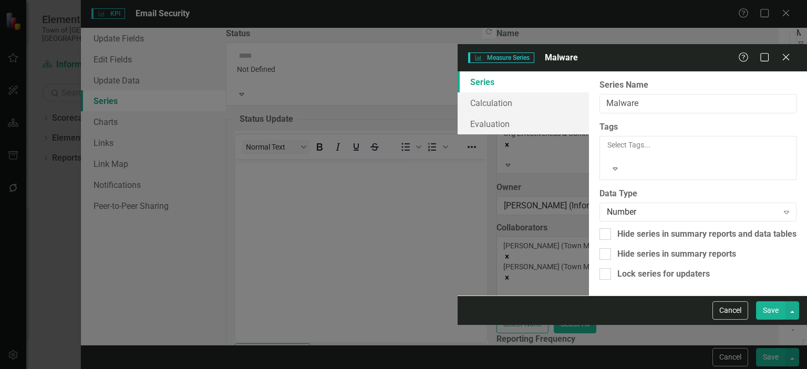
click at [772, 320] on button "Save" at bounding box center [770, 311] width 29 height 18
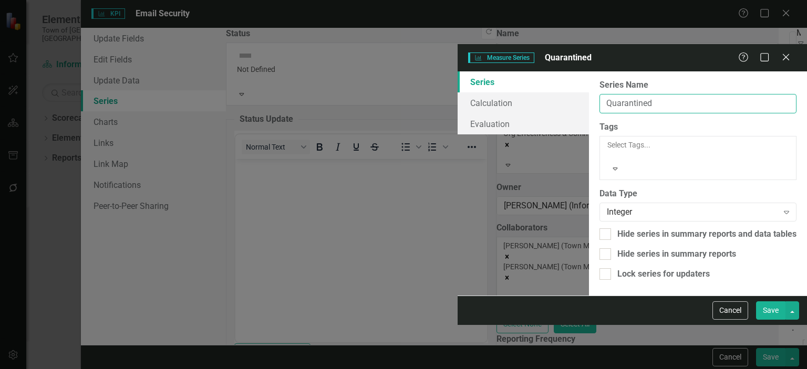
drag, startPoint x: 371, startPoint y: 60, endPoint x: 26, endPoint y: 46, distance: 345.5
click at [56, 46] on div "Measure Series Measure Series Quarantined Help Maximize Close Series Calculatio…" at bounding box center [403, 184] width 807 height 369
type input "Scamming"
click at [607, 206] on div "Integer" at bounding box center [692, 212] width 171 height 12
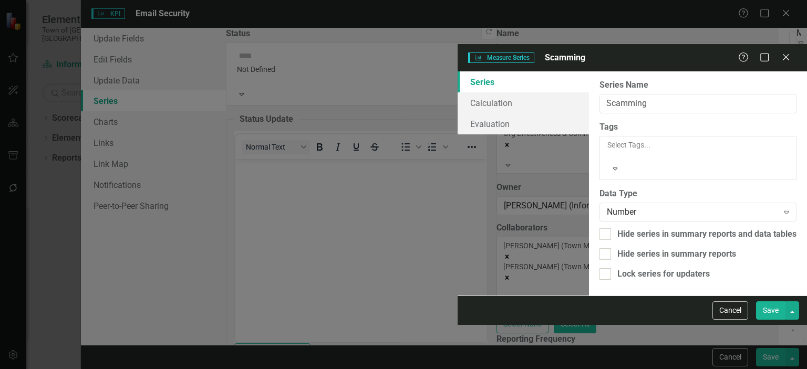
click at [764, 320] on button "Save" at bounding box center [770, 311] width 29 height 18
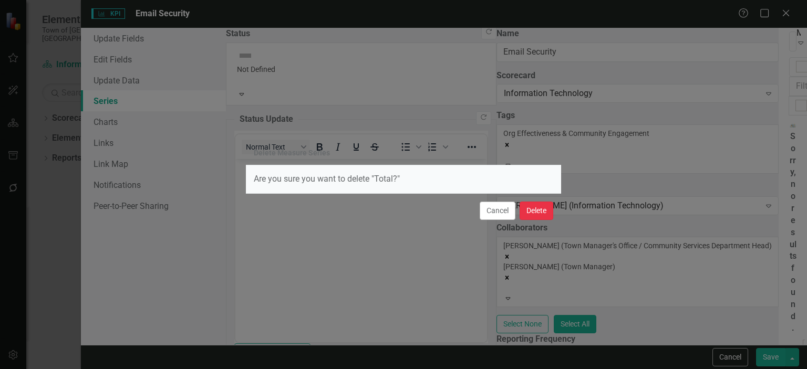
click at [537, 208] on button "Delete" at bounding box center [537, 211] width 34 height 18
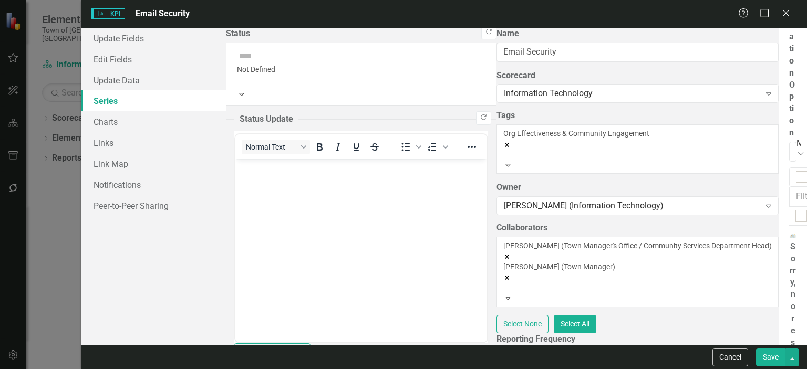
scroll to position [0, 0]
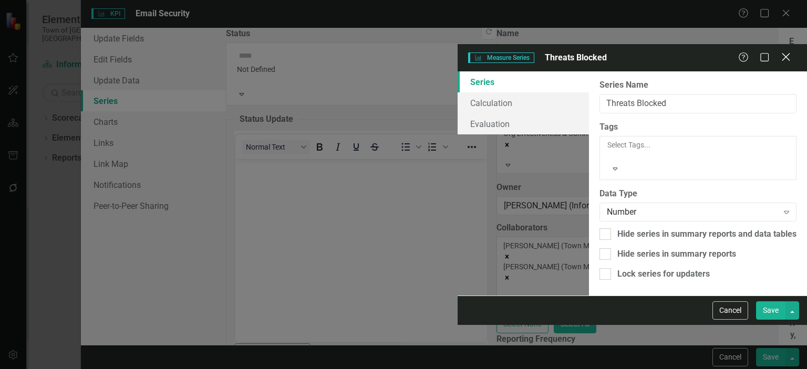
click at [788, 52] on icon "Close" at bounding box center [785, 57] width 13 height 10
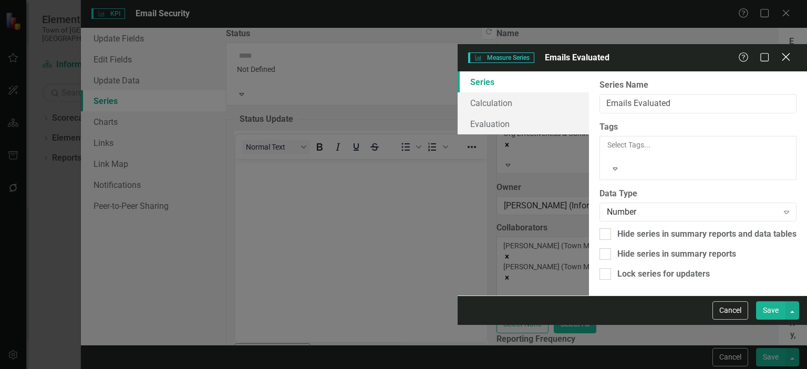
click at [784, 52] on icon "Close" at bounding box center [785, 57] width 13 height 10
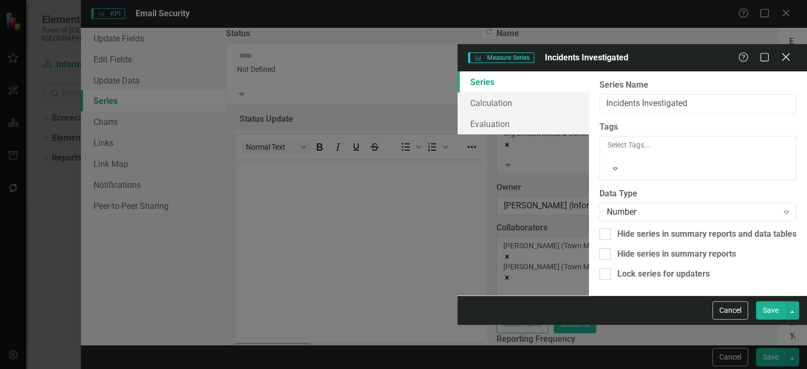
click at [790, 52] on icon "Close" at bounding box center [785, 57] width 13 height 10
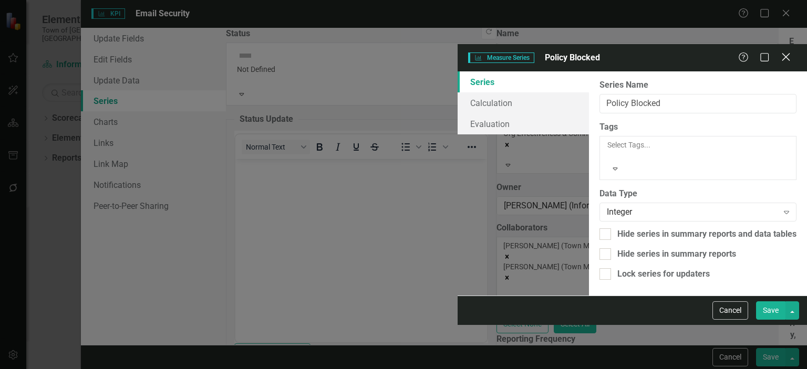
click at [784, 52] on icon "Close" at bounding box center [785, 57] width 13 height 10
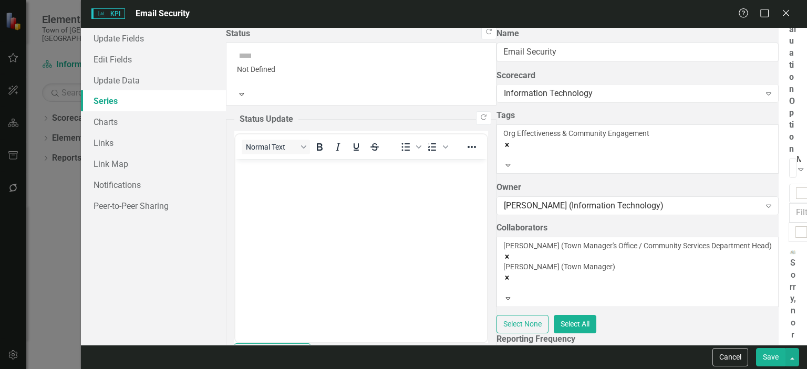
scroll to position [53, 0]
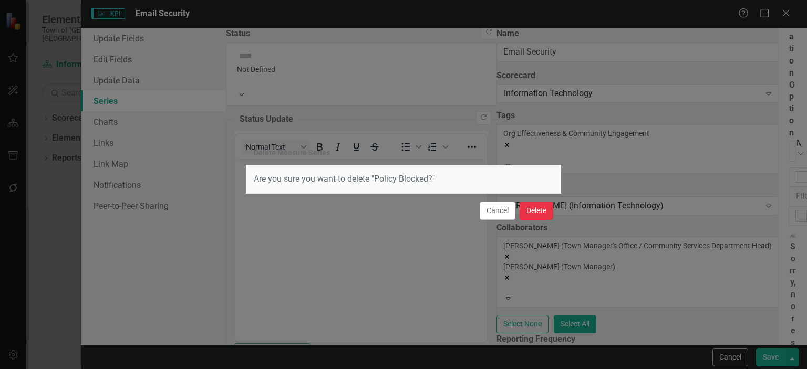
click at [536, 209] on button "Delete" at bounding box center [537, 211] width 34 height 18
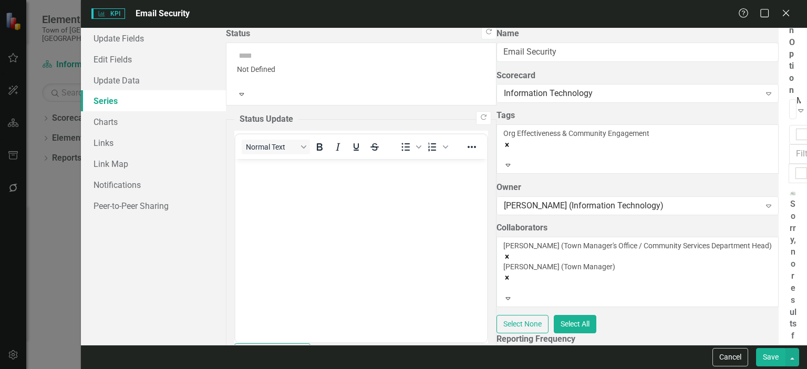
scroll to position [97, 0]
click at [766, 355] on button "Save" at bounding box center [770, 357] width 29 height 18
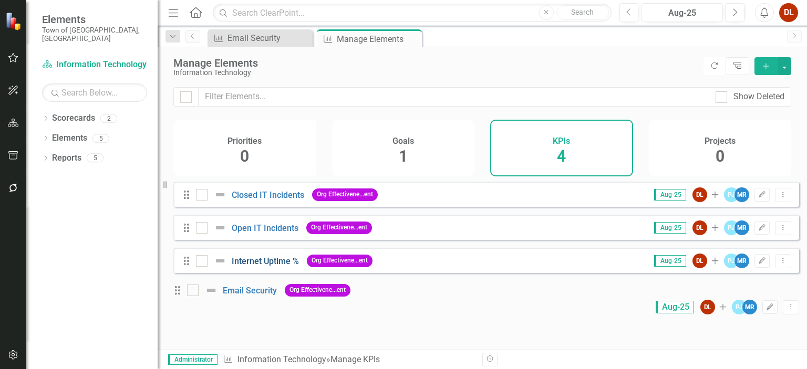
click at [258, 266] on link "Internet Uptime %" at bounding box center [265, 261] width 67 height 10
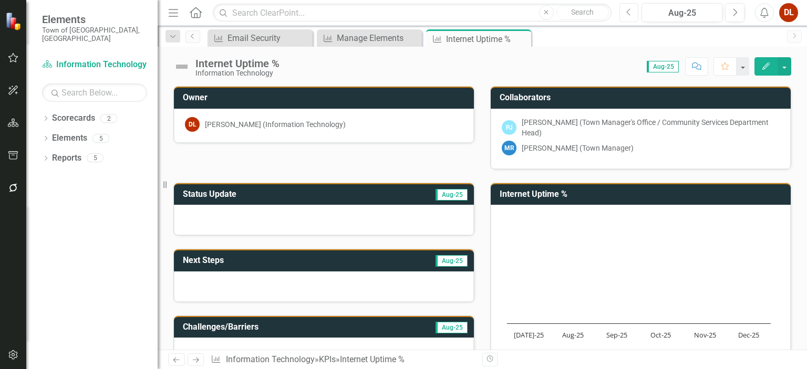
click at [628, 17] on button "Previous" at bounding box center [628, 12] width 19 height 19
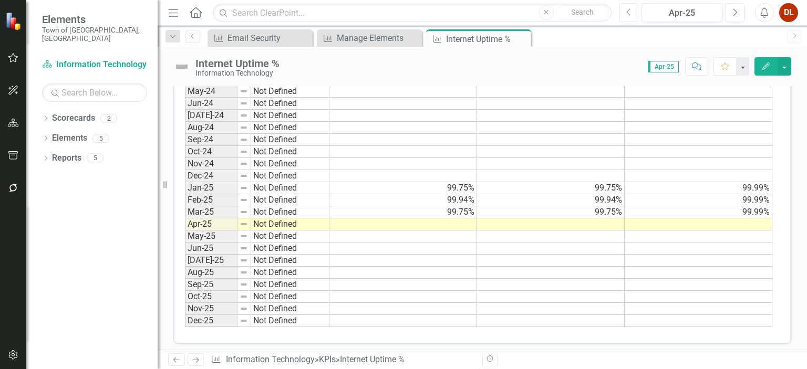
scroll to position [452, 0]
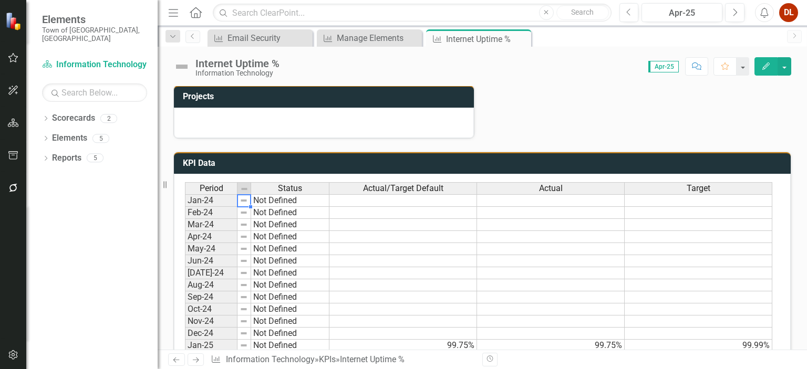
click at [248, 198] on td at bounding box center [244, 200] width 14 height 13
click at [309, 197] on td "Not Defined" at bounding box center [290, 200] width 78 height 13
click at [312, 198] on td "Not Defined" at bounding box center [290, 200] width 78 height 13
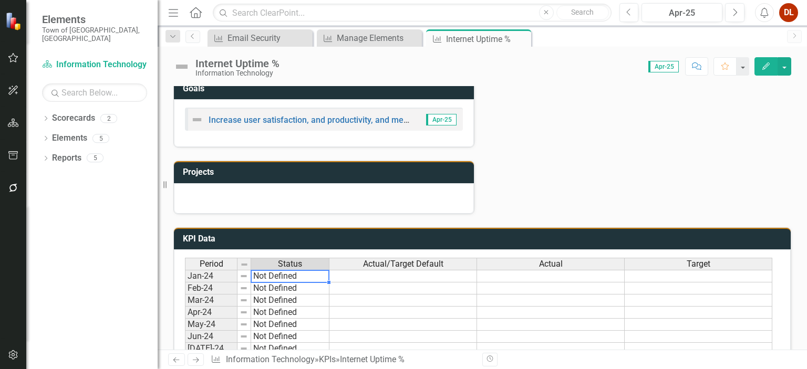
scroll to position [189, 0]
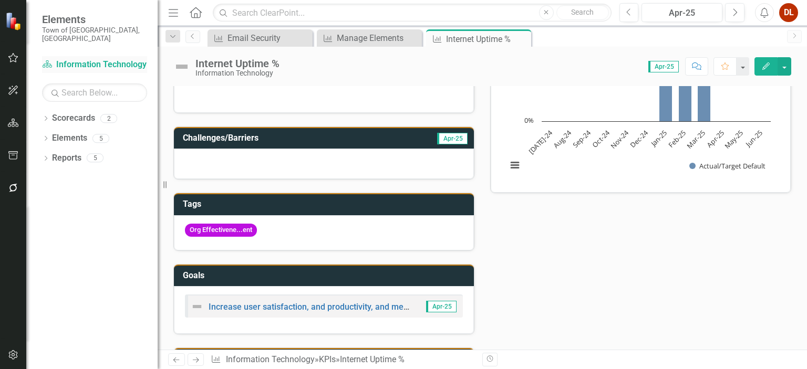
click at [92, 59] on link "Scorecard Information Technology" at bounding box center [94, 65] width 105 height 12
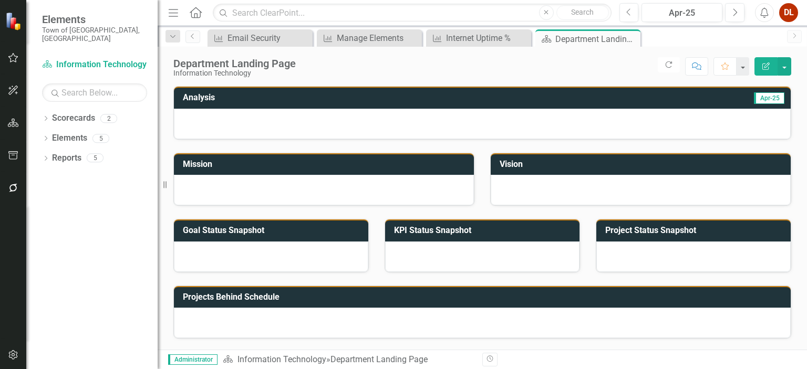
click at [336, 191] on div at bounding box center [324, 190] width 300 height 30
click at [343, 189] on div at bounding box center [324, 190] width 300 height 30
click at [786, 67] on button "button" at bounding box center [785, 66] width 14 height 18
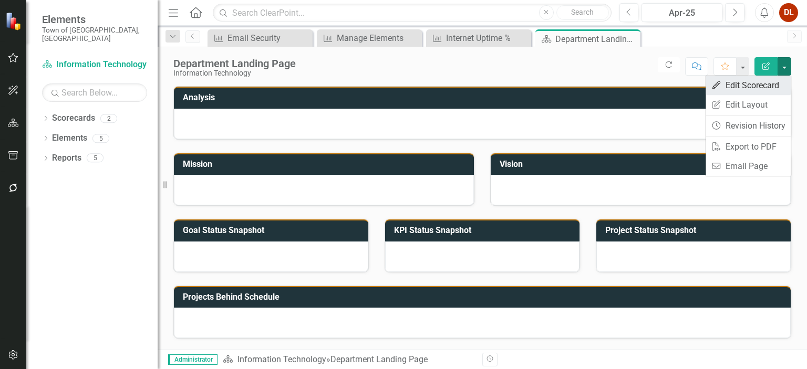
click at [759, 87] on link "Edit Edit Scorecard" at bounding box center [748, 85] width 85 height 19
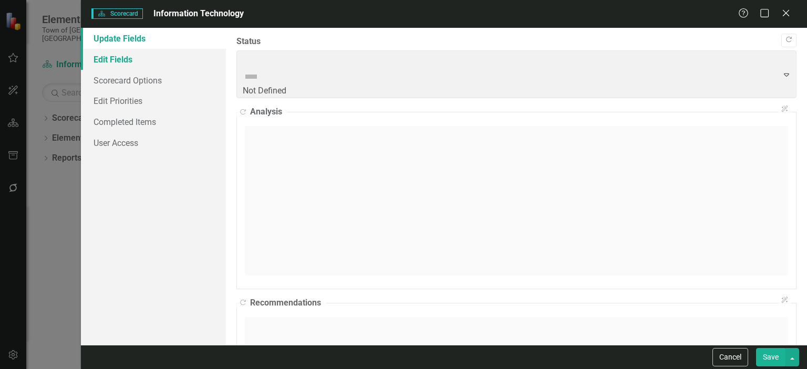
click at [125, 62] on link "Edit Fields" at bounding box center [153, 59] width 145 height 21
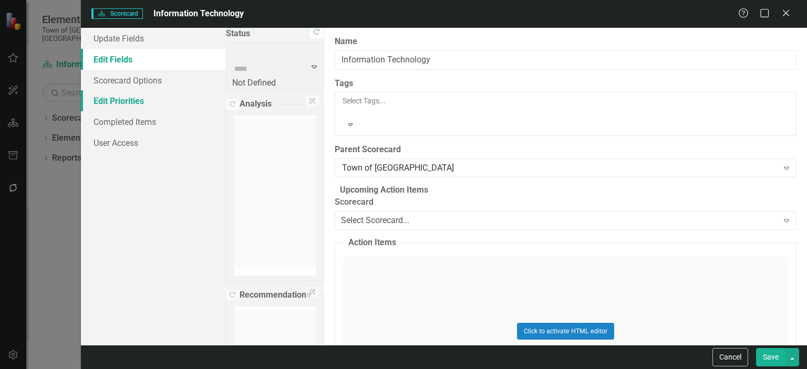
click at [125, 101] on link "Edit Priorities" at bounding box center [153, 100] width 145 height 21
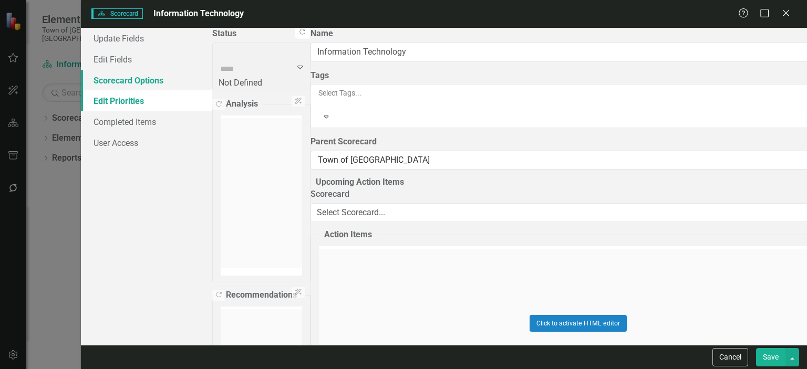
click at [144, 84] on link "Scorecard Options" at bounding box center [146, 80] width 131 height 21
click at [128, 121] on link "Completed Items" at bounding box center [146, 121] width 131 height 21
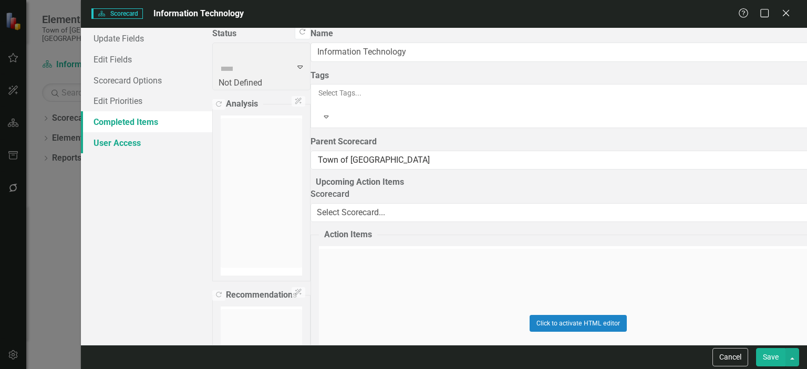
click at [121, 151] on link "User Access" at bounding box center [146, 142] width 131 height 21
click at [788, 12] on icon at bounding box center [786, 13] width 8 height 8
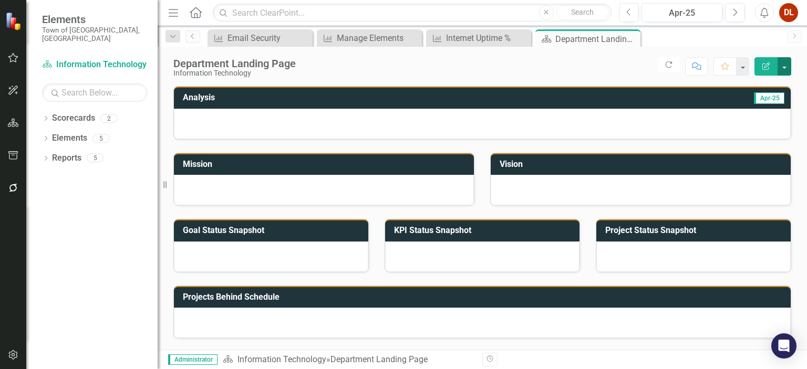
click at [782, 69] on button "button" at bounding box center [785, 66] width 14 height 18
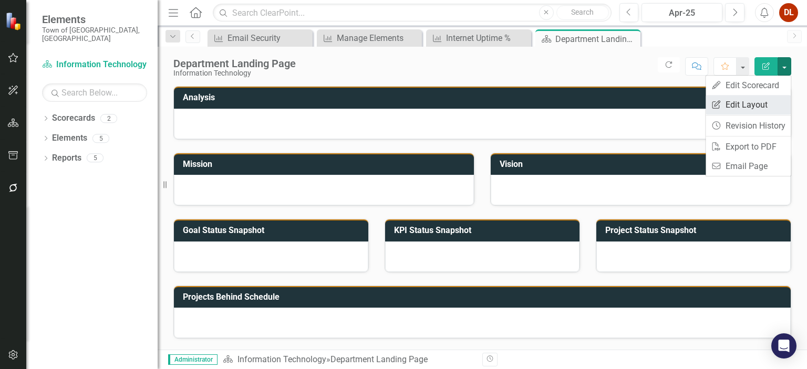
click at [751, 106] on link "Edit Report Edit Layout" at bounding box center [748, 104] width 85 height 19
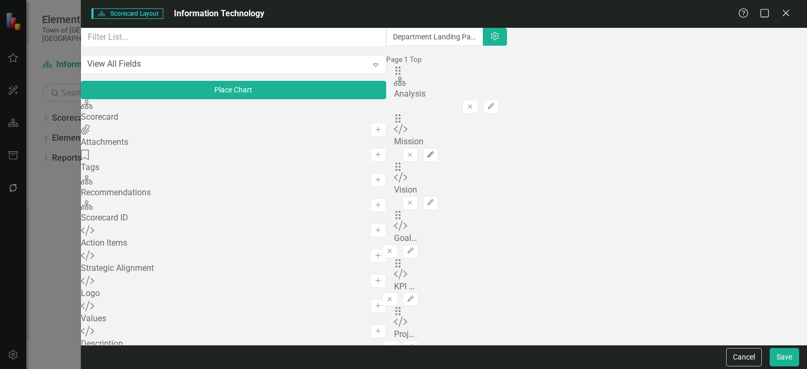
click at [434, 151] on icon "button" at bounding box center [431, 154] width 6 height 6
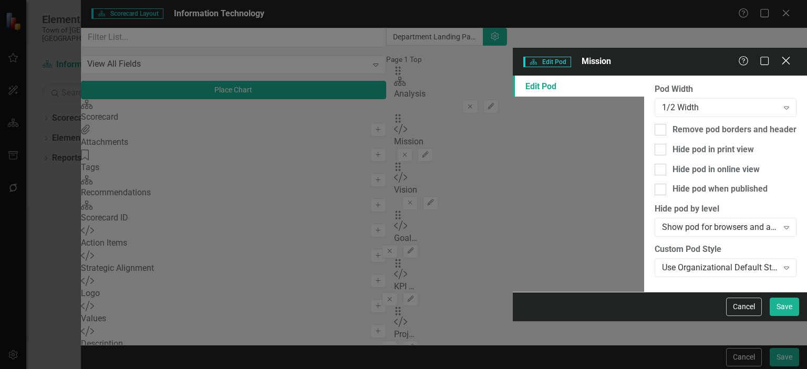
click at [788, 57] on icon at bounding box center [786, 61] width 8 height 8
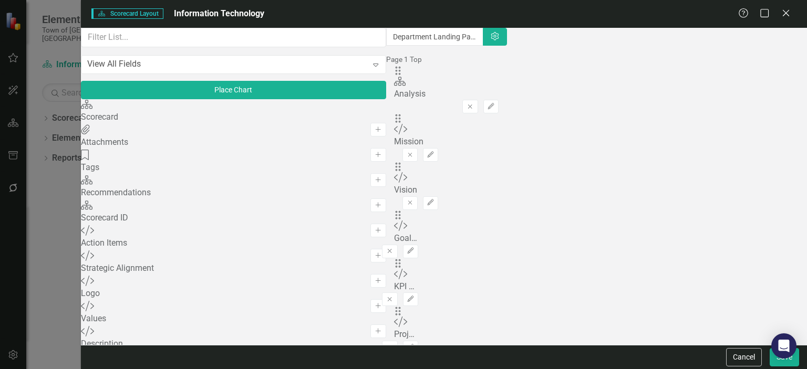
click at [394, 140] on div "Mission" at bounding box center [416, 142] width 45 height 12
click at [370, 69] on icon "Expand" at bounding box center [375, 64] width 11 height 8
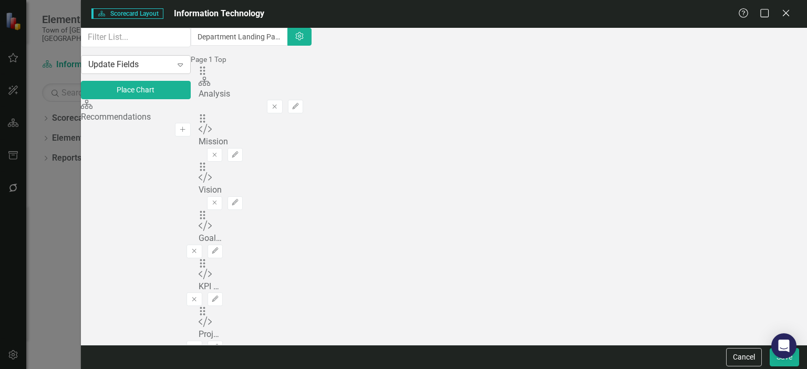
click at [172, 70] on div "Update Fields" at bounding box center [130, 64] width 84 height 12
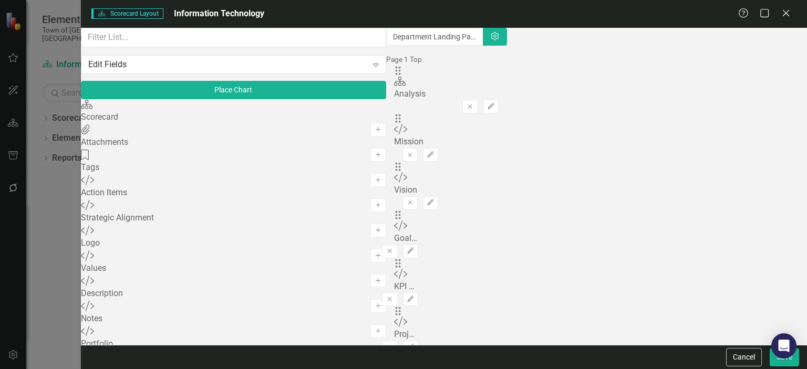
scroll to position [0, 0]
click at [434, 151] on icon "button" at bounding box center [431, 154] width 6 height 6
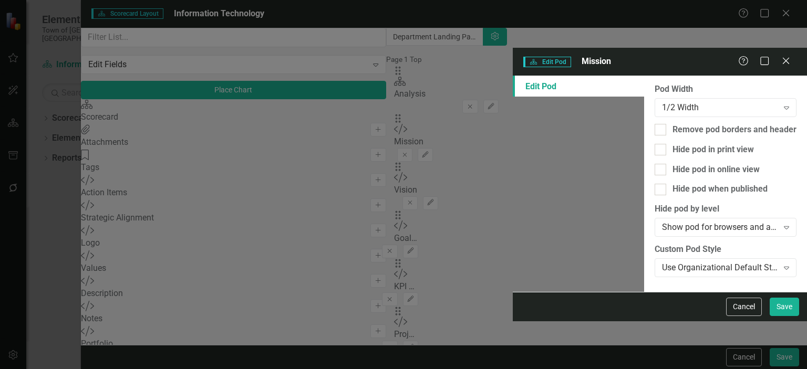
click at [513, 76] on link "Edit Pod" at bounding box center [578, 86] width 131 height 21
click at [788, 57] on icon at bounding box center [786, 61] width 8 height 8
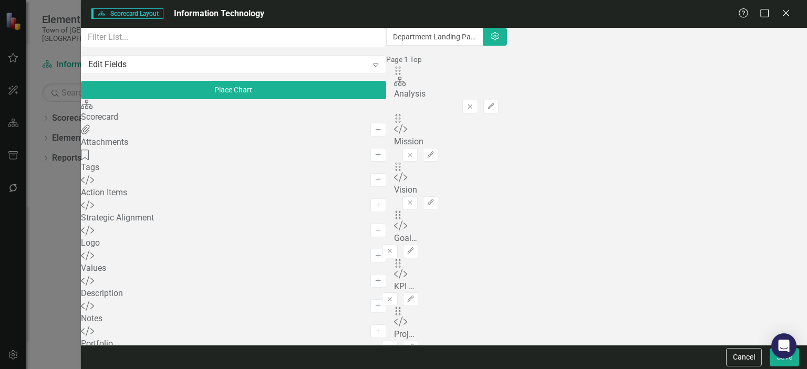
scroll to position [53, 0]
click at [192, 212] on div "Strategic Alignment" at bounding box center [233, 218] width 305 height 12
click at [151, 212] on div "Strategic Alignment" at bounding box center [233, 218] width 305 height 12
click at [169, 276] on div "Custom Values Add" at bounding box center [233, 263] width 305 height 25
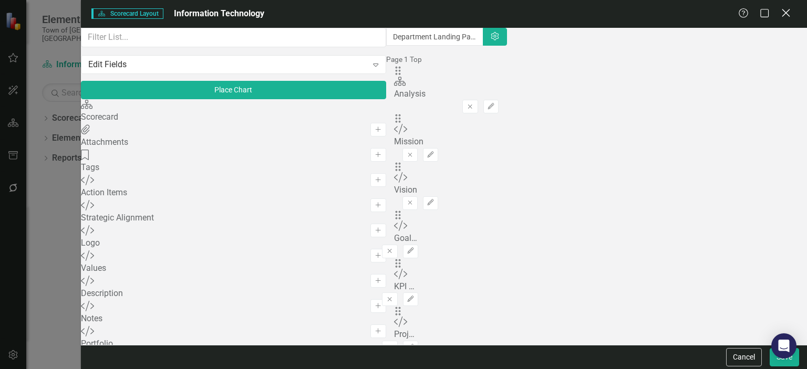
click at [788, 14] on icon "Close" at bounding box center [785, 13] width 13 height 10
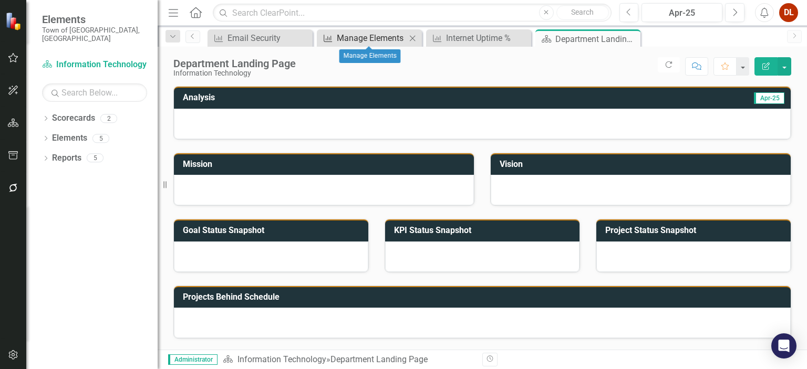
click at [359, 40] on div "Manage Elements" at bounding box center [371, 38] width 69 height 13
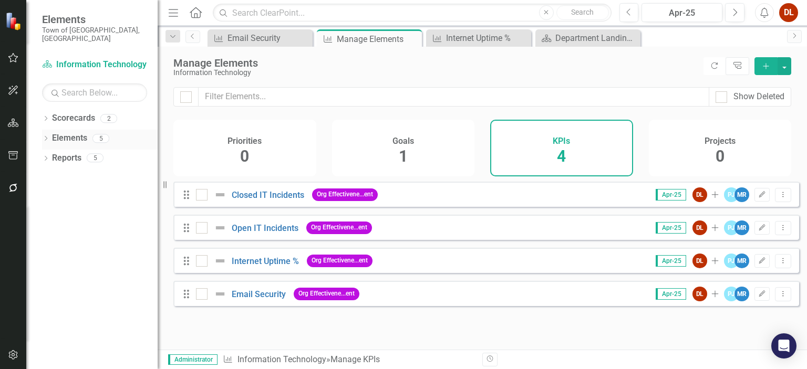
click at [72, 132] on link "Elements" at bounding box center [69, 138] width 35 height 12
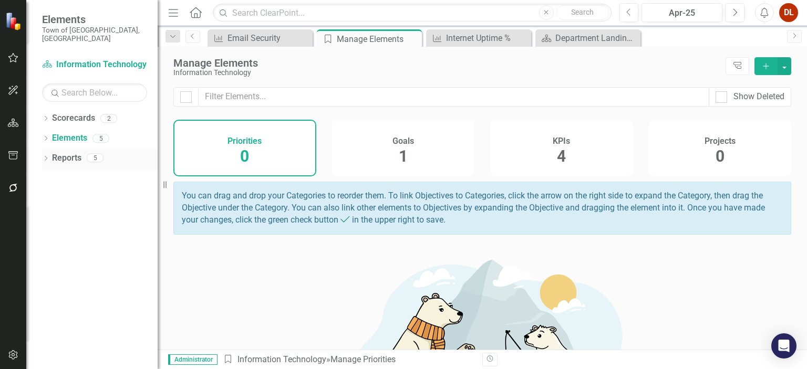
click at [45, 157] on icon "Dropdown" at bounding box center [45, 160] width 7 height 6
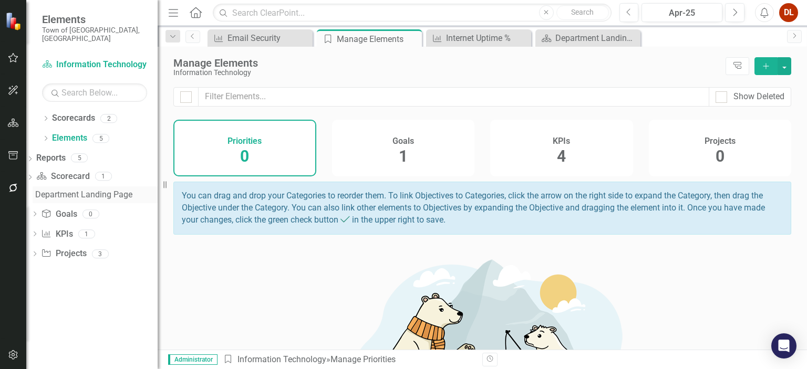
click at [84, 190] on div "Department Landing Page" at bounding box center [96, 194] width 122 height 9
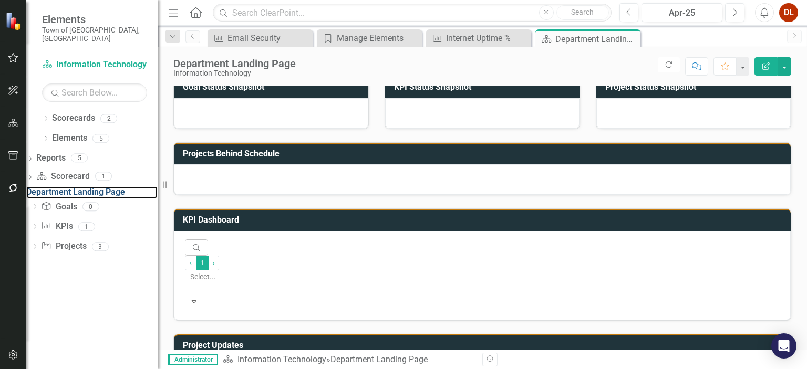
scroll to position [1, 0]
click at [301, 181] on div at bounding box center [482, 179] width 617 height 30
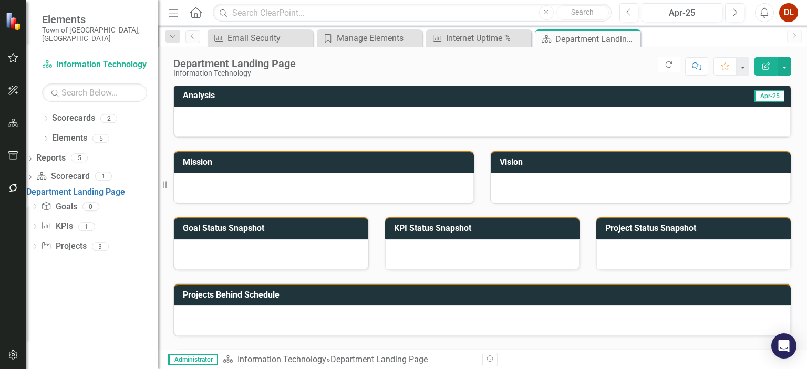
scroll to position [0, 0]
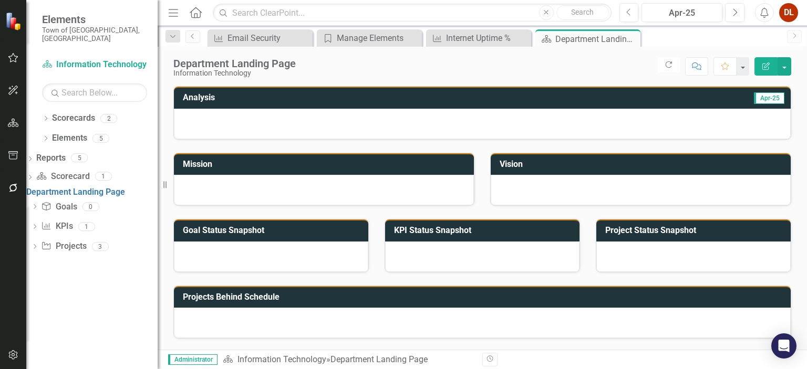
click at [275, 191] on div at bounding box center [324, 190] width 300 height 30
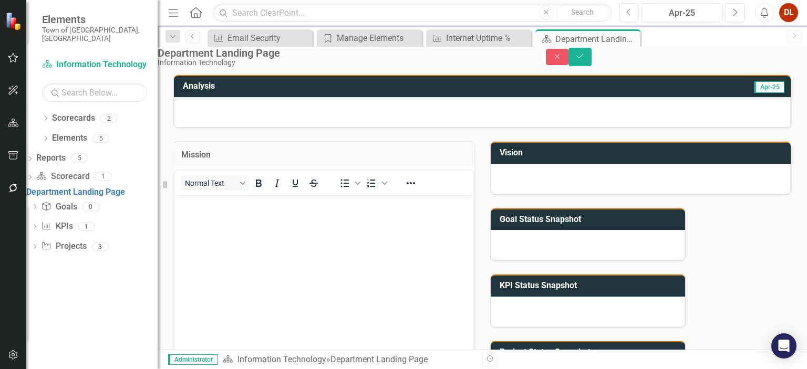
click at [232, 247] on body "Rich Text Area. Press ALT-0 for help." at bounding box center [323, 274] width 299 height 158
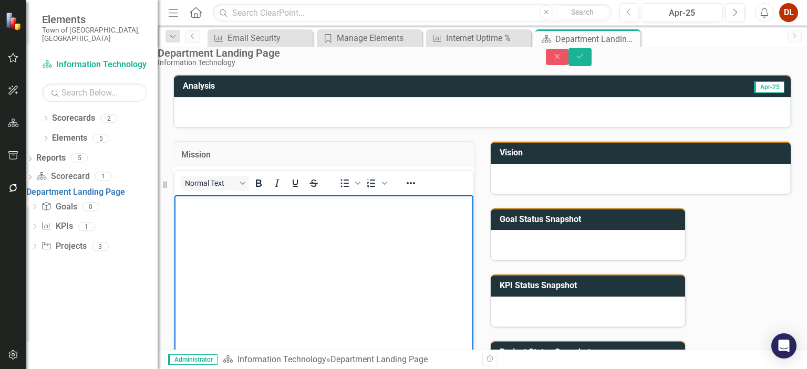
click at [222, 229] on body "Rich Text Area. Press ALT-0 for help." at bounding box center [323, 274] width 299 height 158
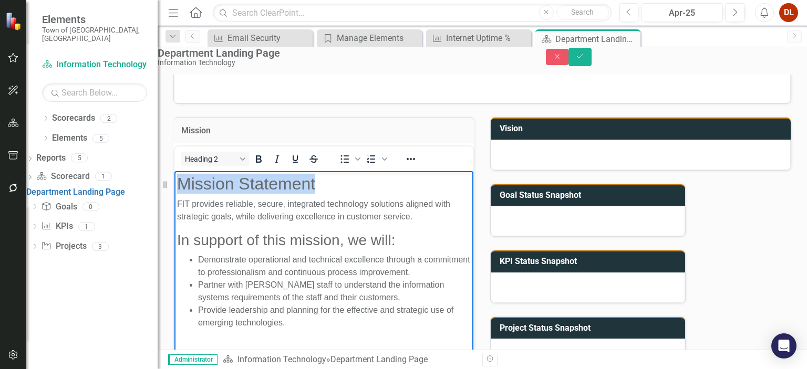
drag, startPoint x: 336, startPoint y: 187, endPoint x: 174, endPoint y: 187, distance: 162.4
click at [174, 187] on body "Mission Statement FIT provides reliable, secure, integrated technology solution…" at bounding box center [323, 255] width 299 height 169
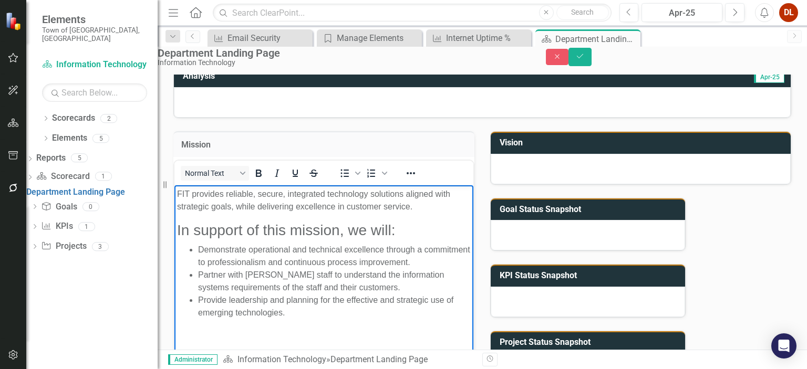
scroll to position [0, 0]
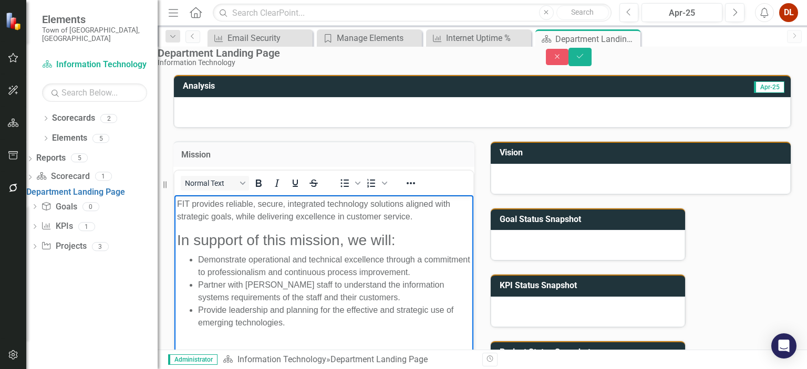
click at [549, 191] on div at bounding box center [641, 179] width 300 height 30
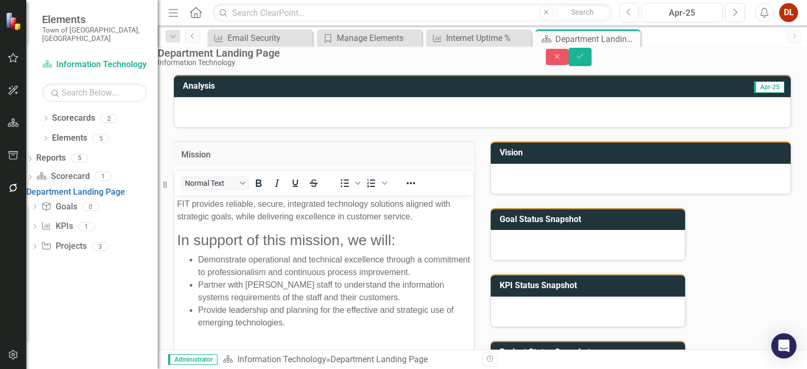
click at [529, 188] on div at bounding box center [641, 179] width 300 height 30
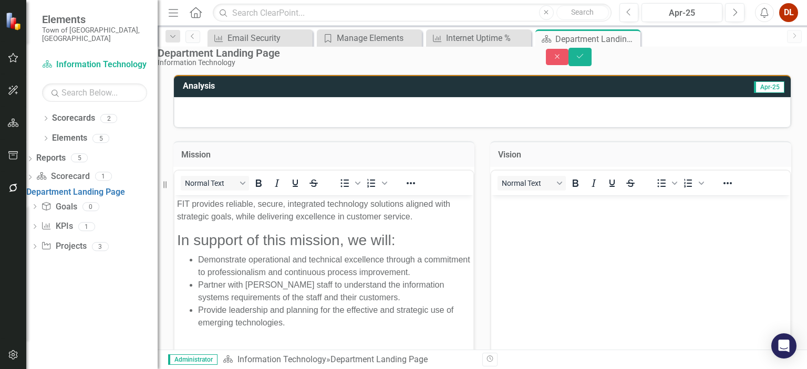
click at [547, 218] on body "Rich Text Area. Press ALT-0 for help." at bounding box center [640, 274] width 299 height 158
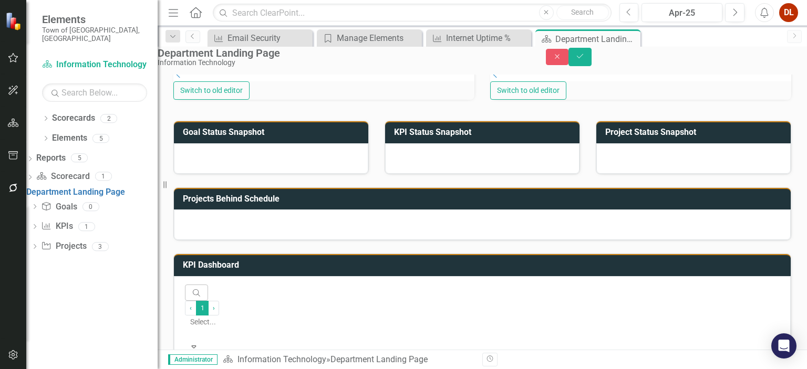
scroll to position [418, 0]
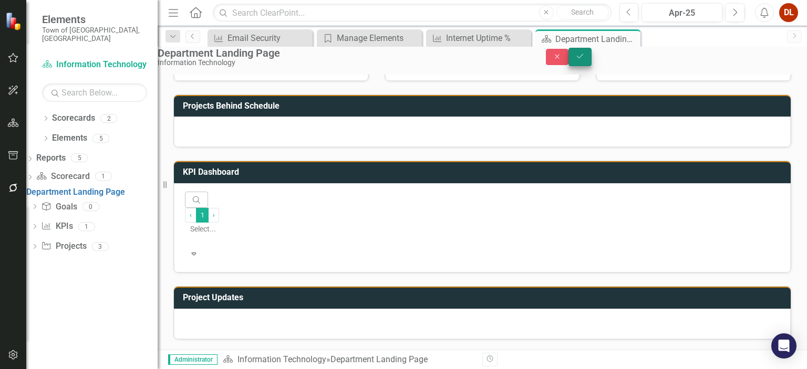
click at [585, 60] on icon "Save" at bounding box center [579, 56] width 9 height 7
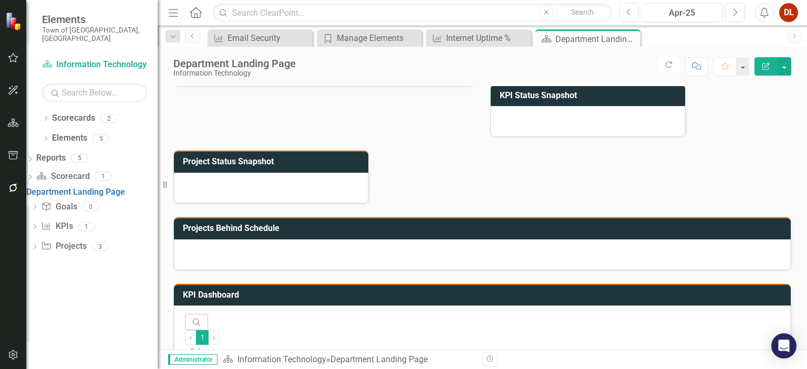
scroll to position [286, 0]
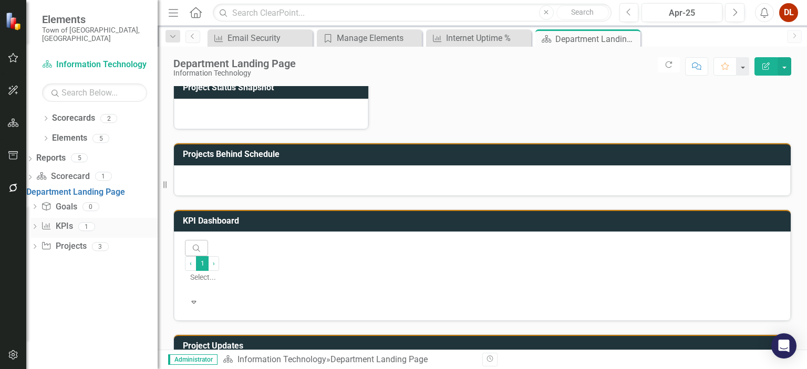
click at [73, 226] on link "KPI KPIs" at bounding box center [57, 227] width 32 height 12
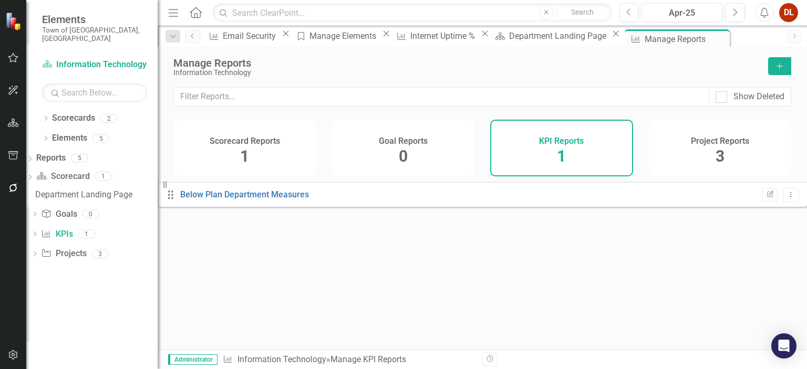
click at [714, 154] on div "Project Reports 3" at bounding box center [720, 148] width 143 height 57
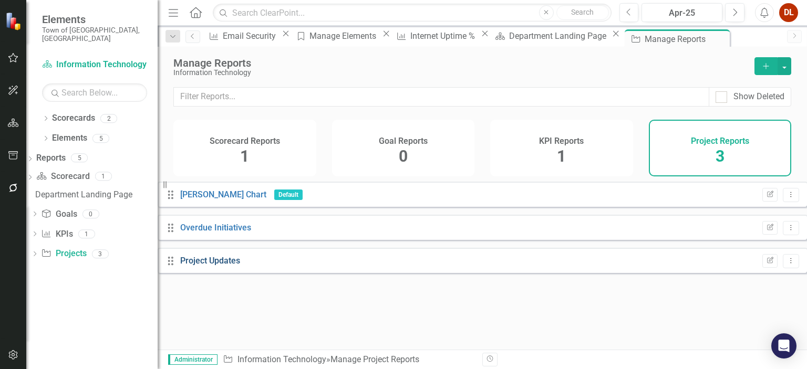
click at [225, 266] on link "Project Updates" at bounding box center [210, 261] width 60 height 10
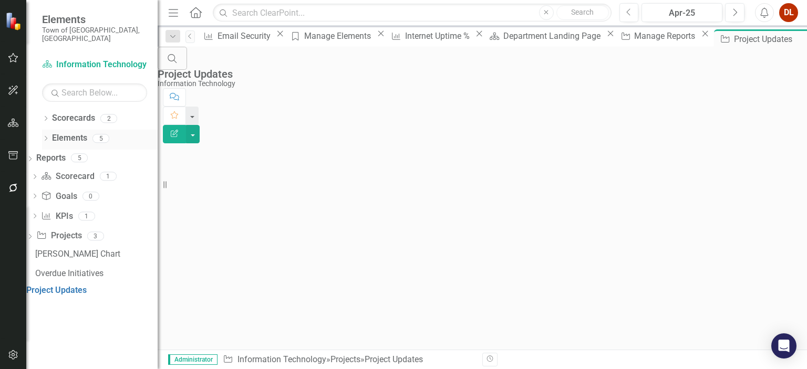
click at [63, 132] on link "Elements" at bounding box center [69, 138] width 35 height 12
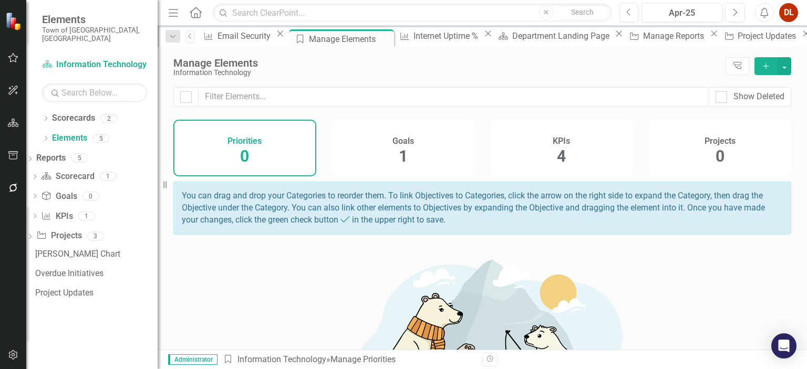
click at [551, 156] on div "KPIs 4" at bounding box center [561, 148] width 143 height 57
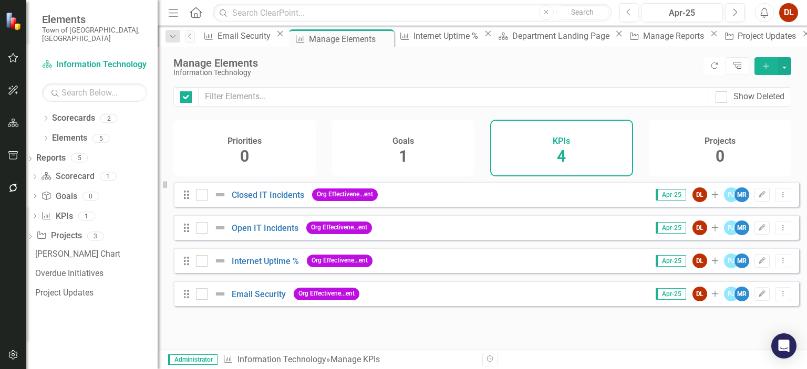
checkbox input "false"
click at [266, 299] on link "Email Security" at bounding box center [259, 295] width 54 height 10
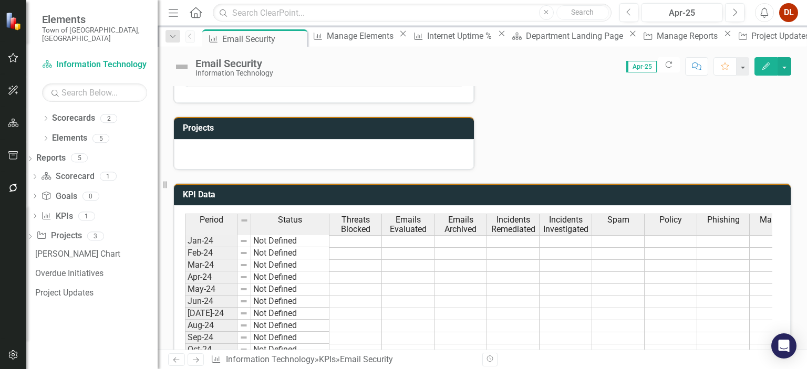
scroll to position [578, 0]
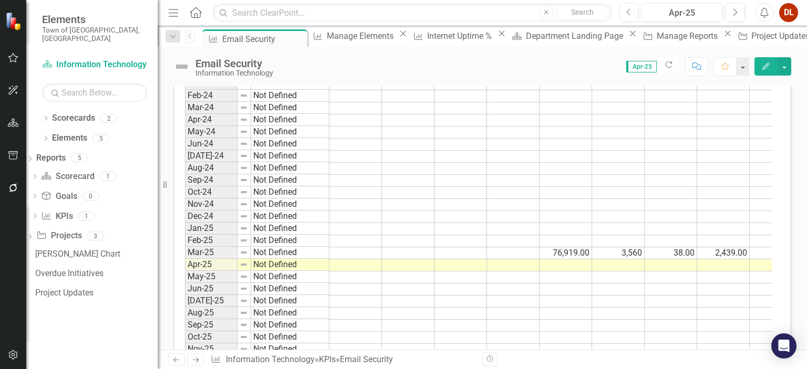
click at [361, 308] on td at bounding box center [355, 314] width 53 height 12
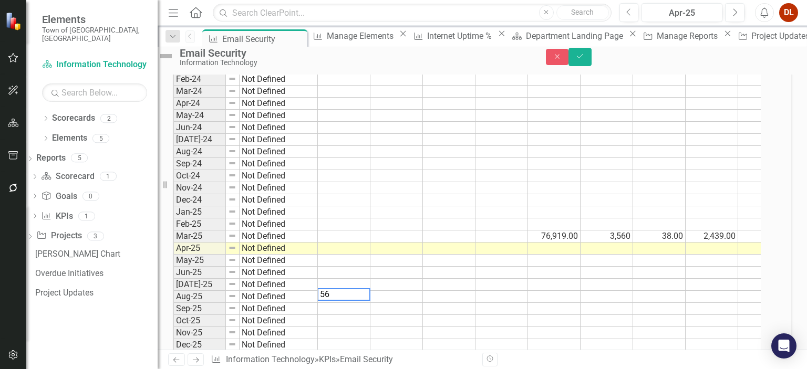
scroll to position [581, 0]
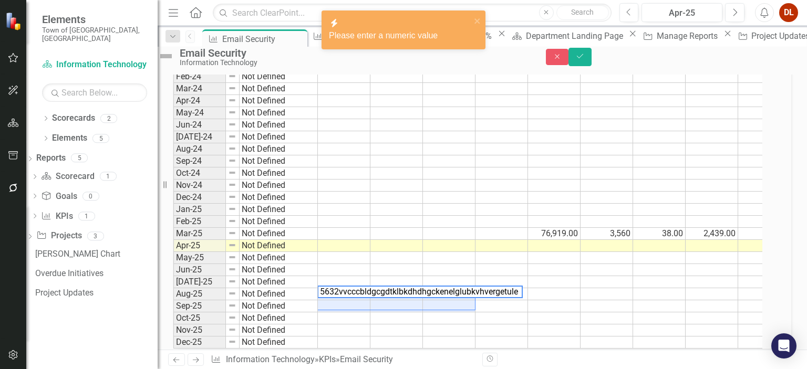
click at [433, 313] on td at bounding box center [449, 307] width 53 height 12
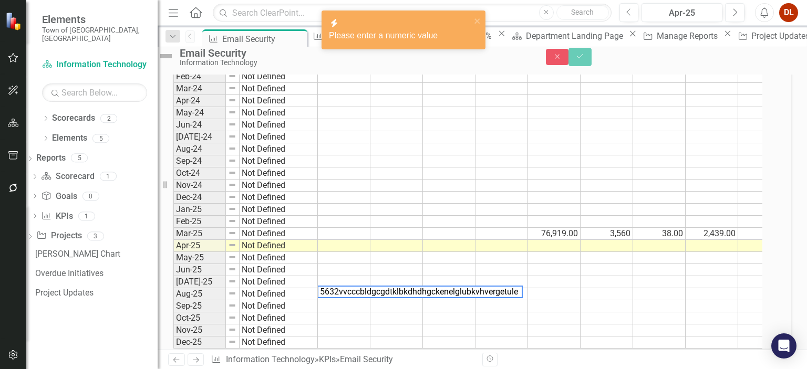
click at [347, 298] on textarea "5632vvcccbldgcgdtklbkdhdhgckenelglubkvhvergetule" at bounding box center [419, 292] width 205 height 13
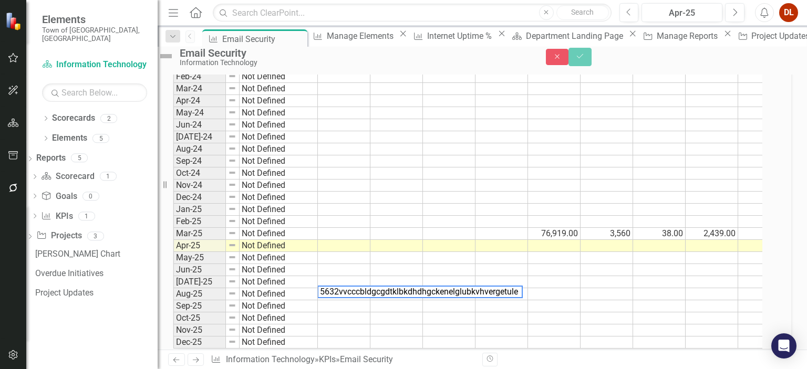
drag, startPoint x: 349, startPoint y: 307, endPoint x: 555, endPoint y: 300, distance: 206.1
click at [555, 300] on div "Period Status Threats Blocked Emails Evaluated Emails Archived Incidents Remedi…" at bounding box center [467, 193] width 589 height 312
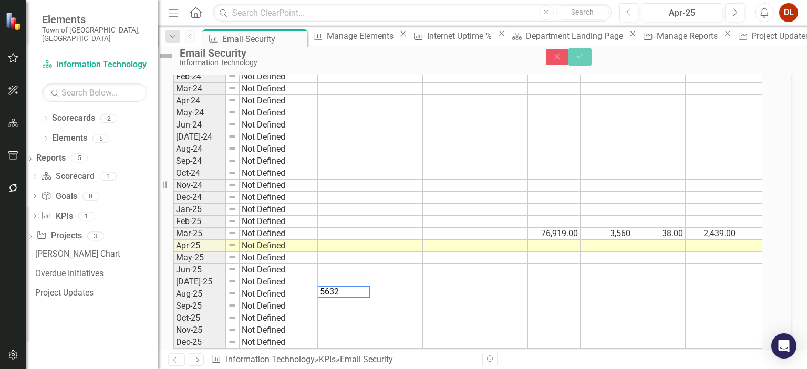
type textarea "5632"
click at [173, 302] on div "Period Status Threats Blocked Emails Evaluated Emails Archived Incidents Remedi…" at bounding box center [173, 193] width 0 height 312
click at [370, 301] on td "5,632.00" at bounding box center [344, 294] width 53 height 12
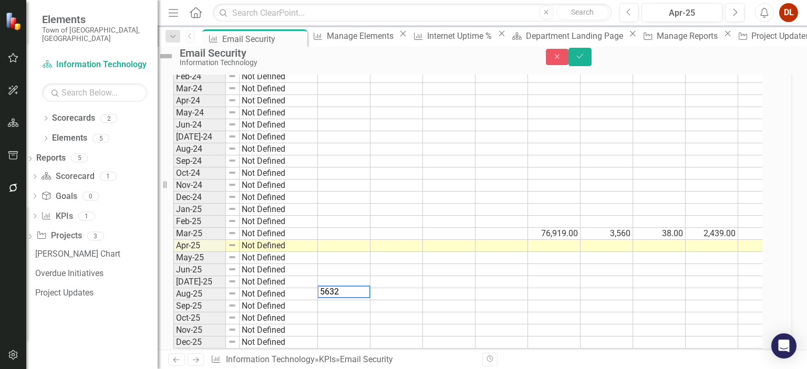
click at [364, 325] on td at bounding box center [344, 319] width 53 height 12
click at [357, 301] on td "5,632.00" at bounding box center [344, 294] width 53 height 12
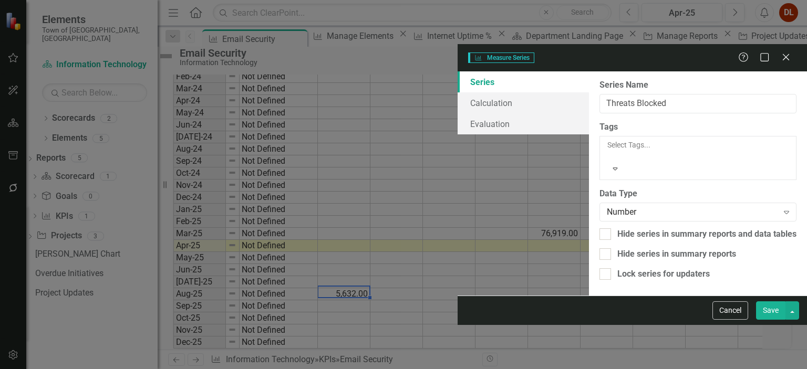
type input "Threats Blocked"
click at [607, 206] on div "Number" at bounding box center [692, 212] width 171 height 12
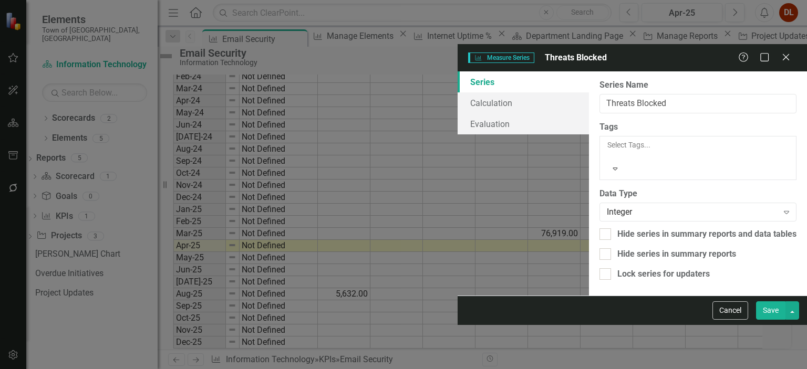
click at [776, 320] on button "Save" at bounding box center [770, 311] width 29 height 18
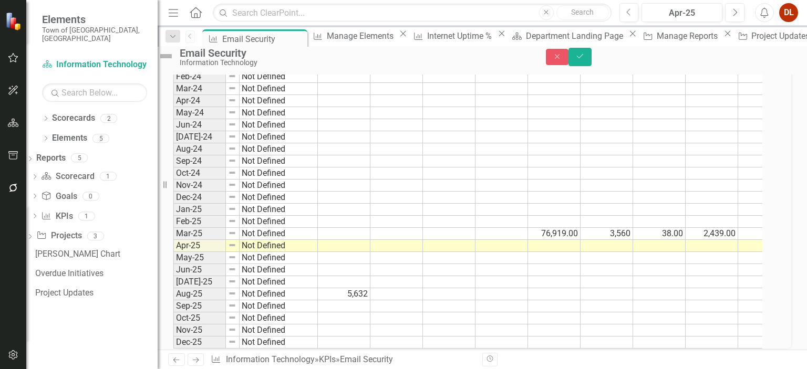
click at [410, 301] on td at bounding box center [396, 294] width 53 height 12
type textarea "99537"
drag, startPoint x: 466, startPoint y: 317, endPoint x: 460, endPoint y: 317, distance: 5.8
click at [463, 313] on td at bounding box center [449, 307] width 53 height 12
click at [418, 301] on td "99,537.00" at bounding box center [396, 294] width 53 height 12
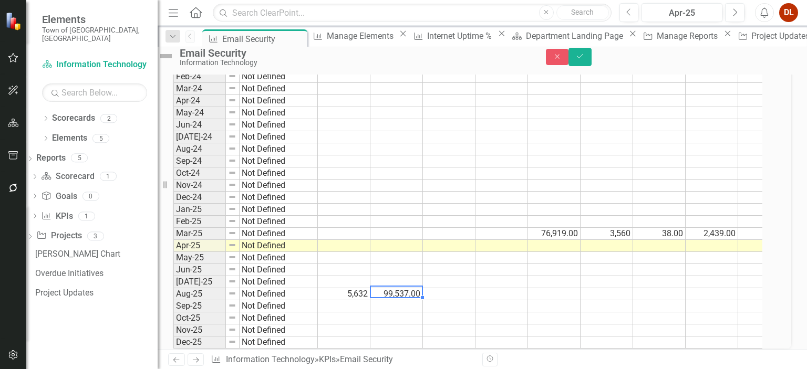
click at [418, 301] on td "99,537.00" at bounding box center [396, 294] width 53 height 12
click at [417, 298] on textarea "99537" at bounding box center [396, 292] width 53 height 13
click at [173, 326] on div "Period Status Threats Blocked Emails Evaluated Emails Archived Incidents Remedi…" at bounding box center [173, 193] width 0 height 312
click at [416, 301] on td "99,537.00" at bounding box center [396, 294] width 53 height 12
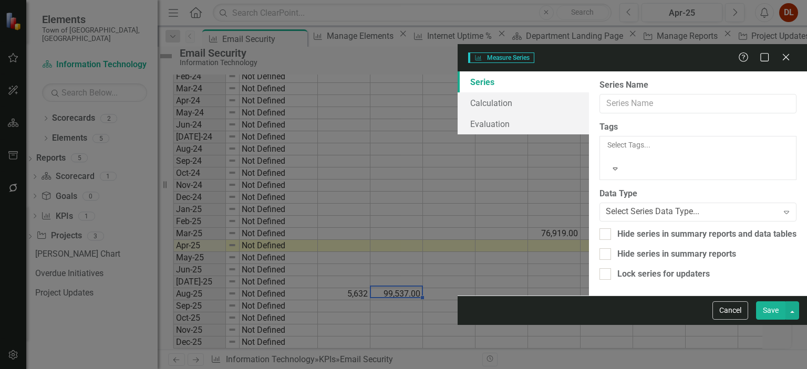
type input "Emails Evaluated"
click at [607, 206] on div "Number" at bounding box center [692, 212] width 171 height 12
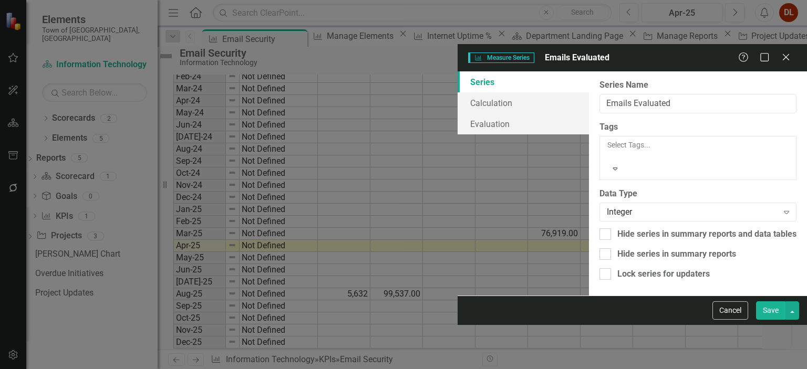
click at [766, 320] on button "Save" at bounding box center [770, 311] width 29 height 18
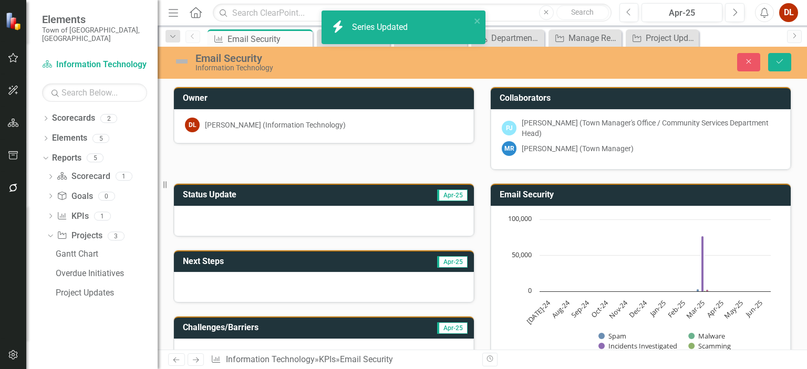
scroll to position [581, 0]
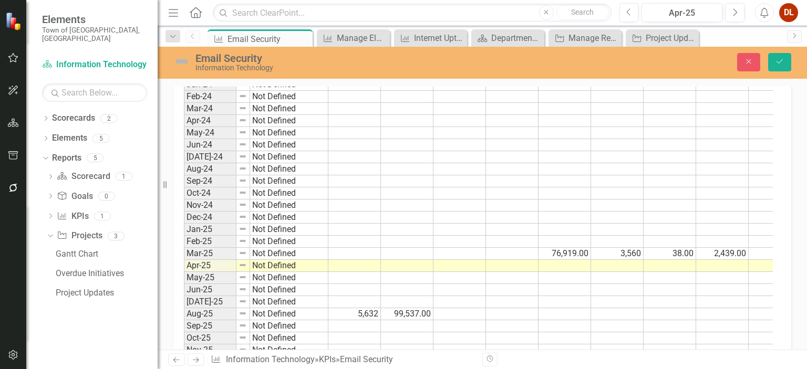
click at [416, 308] on td "99,537.00" at bounding box center [407, 314] width 53 height 12
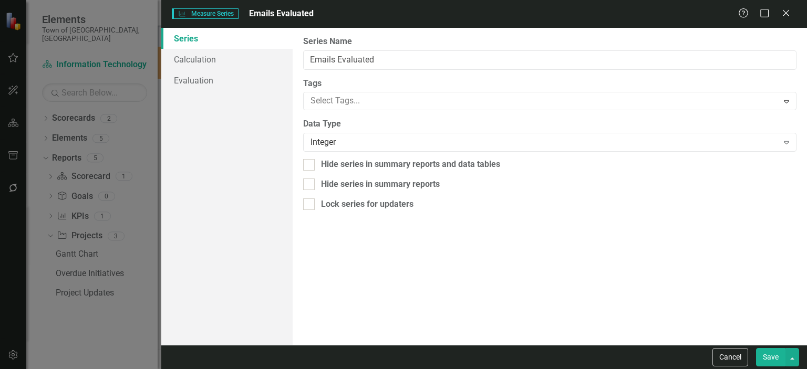
click at [778, 360] on button "Save" at bounding box center [770, 357] width 29 height 18
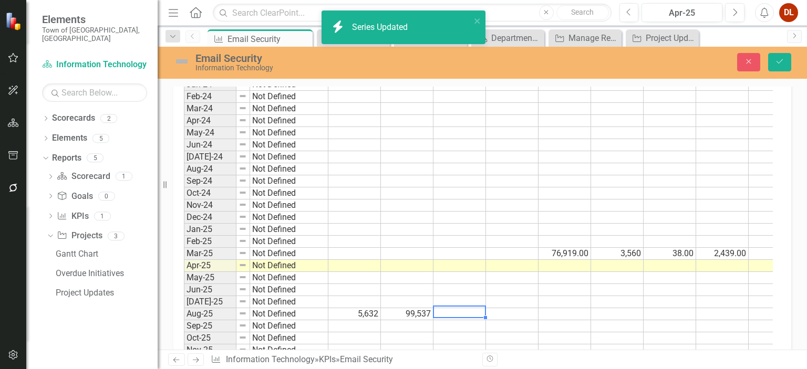
click at [469, 308] on td at bounding box center [459, 314] width 53 height 12
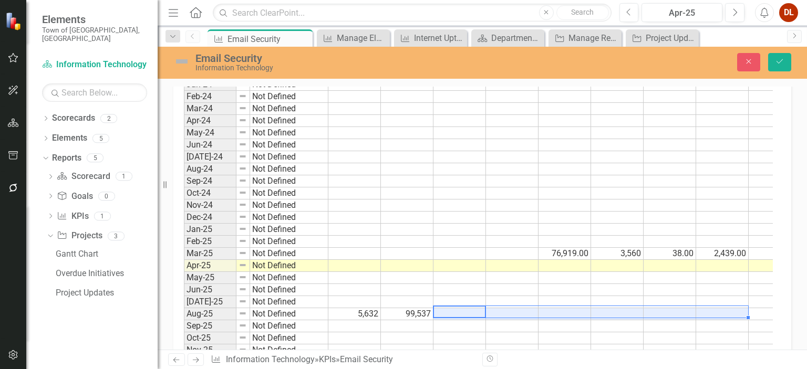
drag, startPoint x: 469, startPoint y: 305, endPoint x: 728, endPoint y: 304, distance: 259.0
click at [728, 308] on tr "Aug-25 Not Defined 5,632 99,537" at bounding box center [519, 314] width 670 height 12
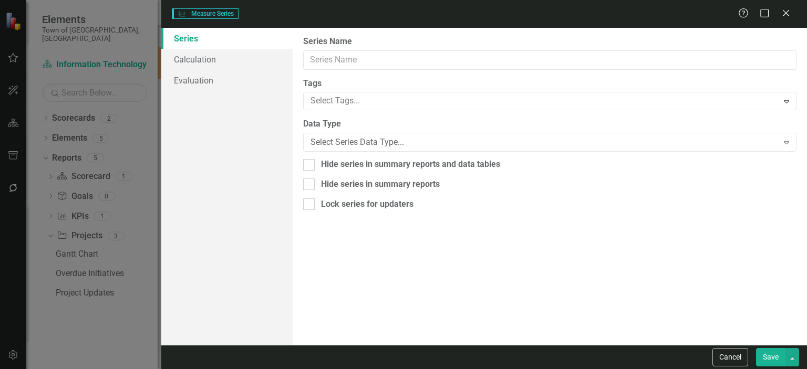
type input "Emails Archived"
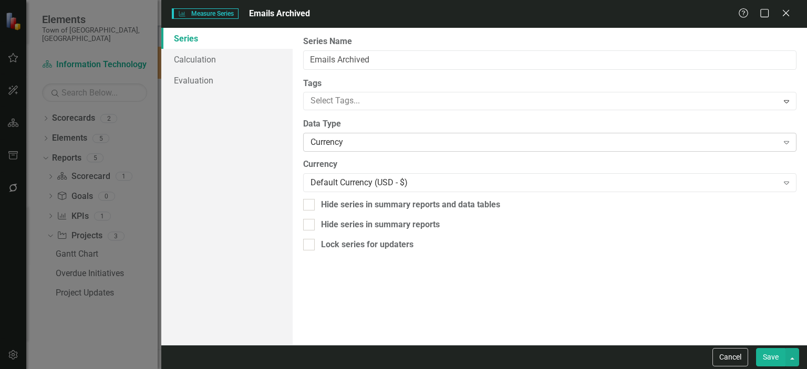
click at [360, 142] on div "Currency" at bounding box center [544, 143] width 467 height 12
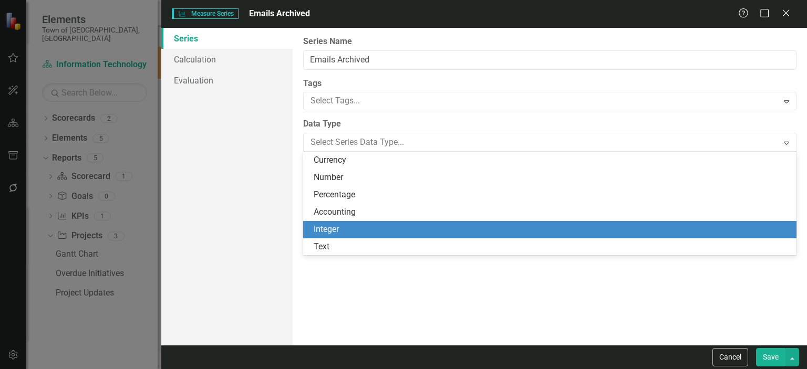
click at [341, 227] on div "Integer" at bounding box center [552, 230] width 477 height 12
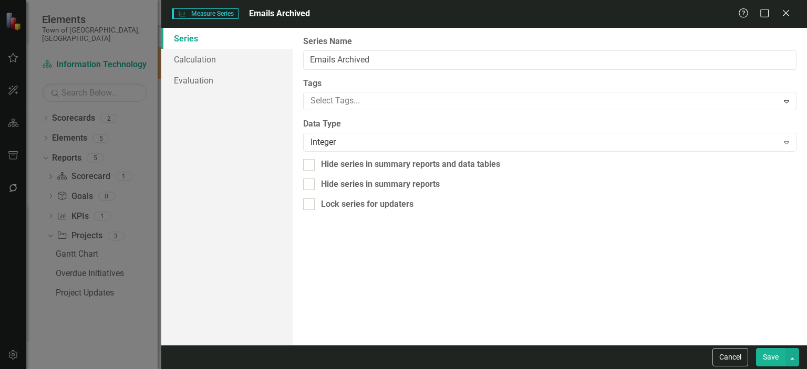
click at [777, 359] on button "Save" at bounding box center [770, 357] width 29 height 18
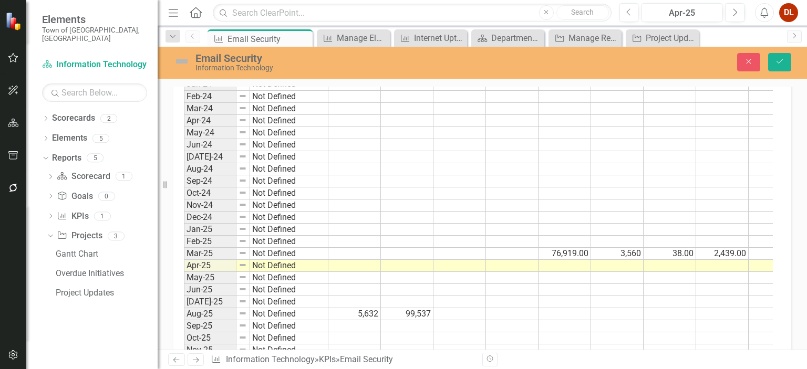
click at [469, 308] on td at bounding box center [459, 314] width 53 height 12
type textarea "36.4M"
click at [485, 325] on td at bounding box center [459, 326] width 53 height 12
